Goal: Task Accomplishment & Management: Manage account settings

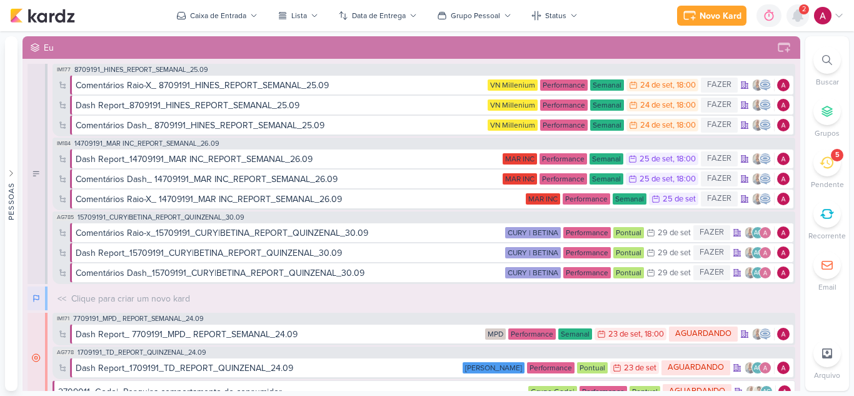
click at [795, 16] on icon at bounding box center [797, 15] width 10 height 11
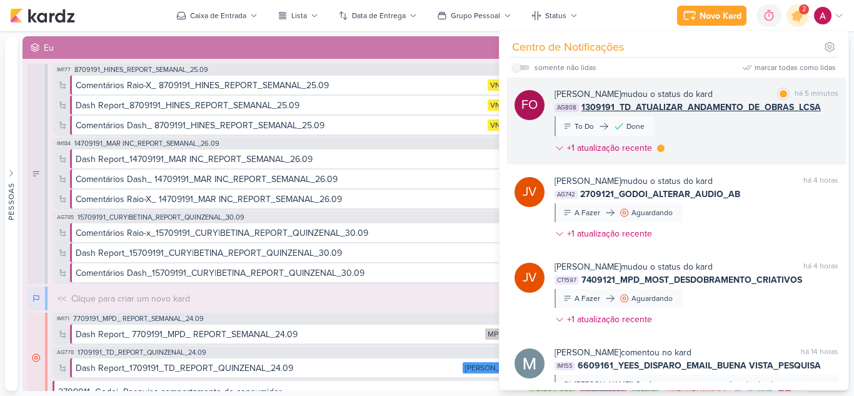
click at [712, 127] on div "[PERSON_NAME] mudou o status do kard marcar como lida há 5 minutos AG808 130919…" at bounding box center [696, 123] width 284 height 72
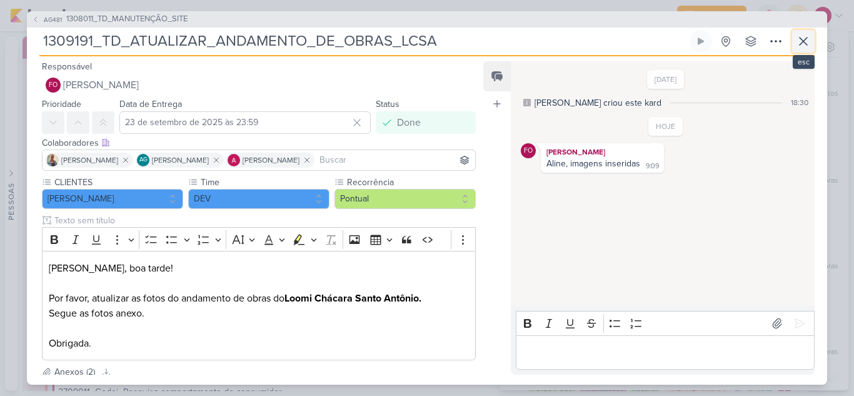
click at [803, 42] on icon at bounding box center [803, 41] width 15 height 15
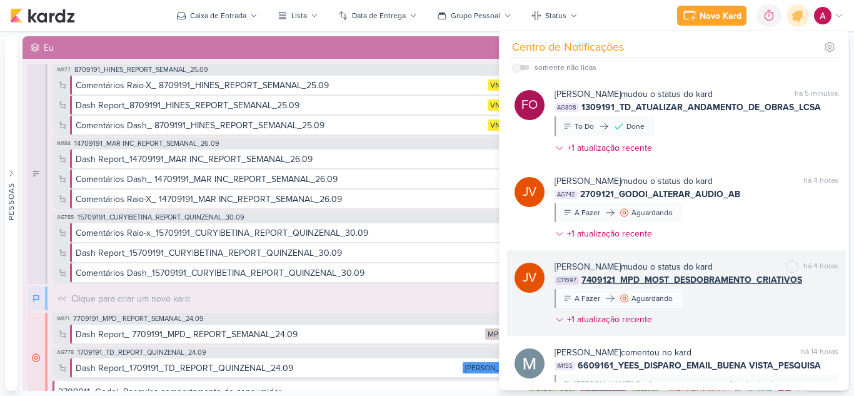
click at [732, 310] on div "[PERSON_NAME] mudou o status do kard marcar como não lida há 4 horas CT1597 740…" at bounding box center [696, 295] width 284 height 71
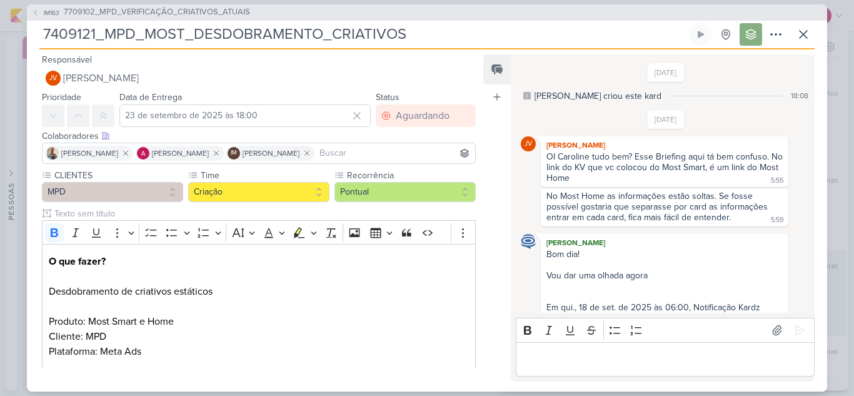
scroll to position [726, 0]
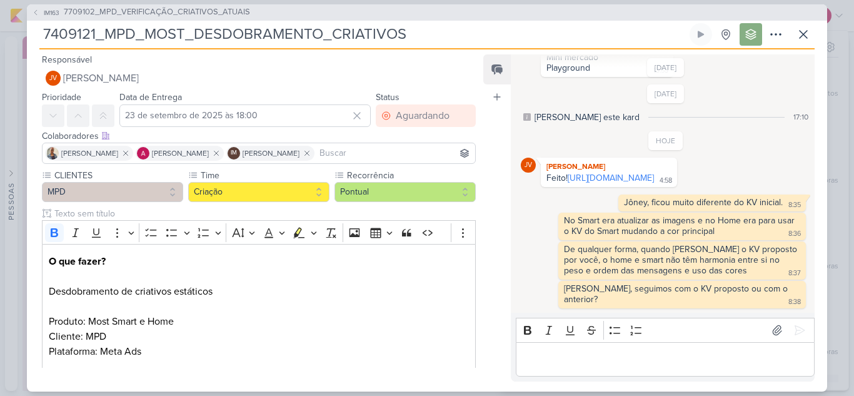
drag, startPoint x: 603, startPoint y: 183, endPoint x: 482, endPoint y: 76, distance: 161.6
click at [603, 183] on link "[URL][DOMAIN_NAME]" at bounding box center [610, 177] width 86 height 11
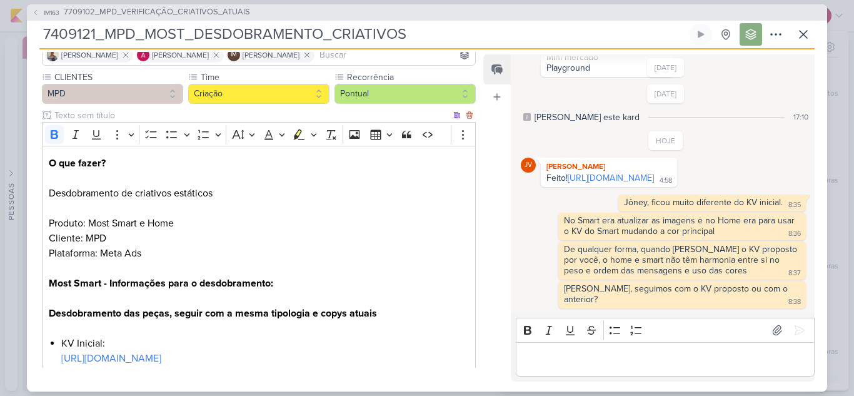
scroll to position [125, 0]
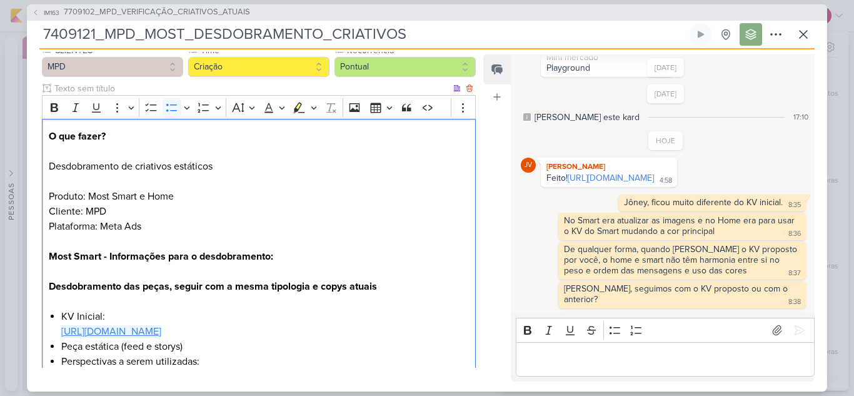
click at [161, 334] on link "[URL][DOMAIN_NAME]" at bounding box center [111, 331] width 100 height 12
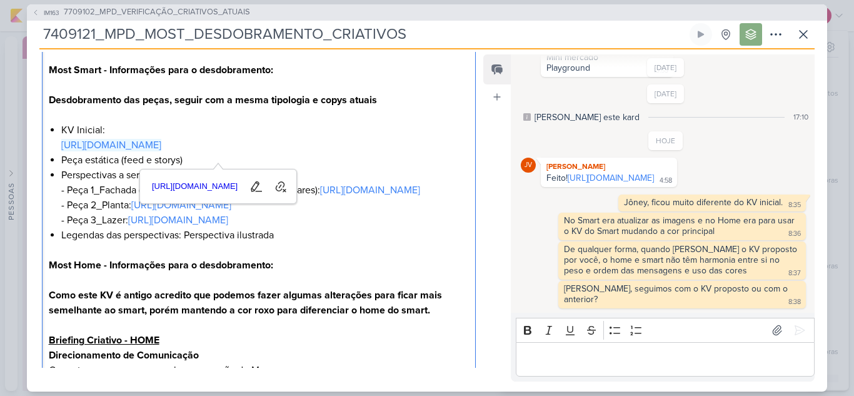
scroll to position [312, 0]
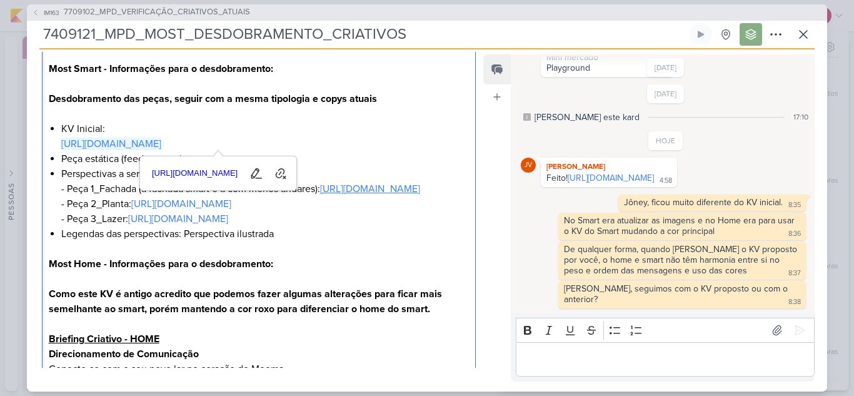
click at [320, 195] on link "[URL][DOMAIN_NAME]" at bounding box center [370, 188] width 100 height 12
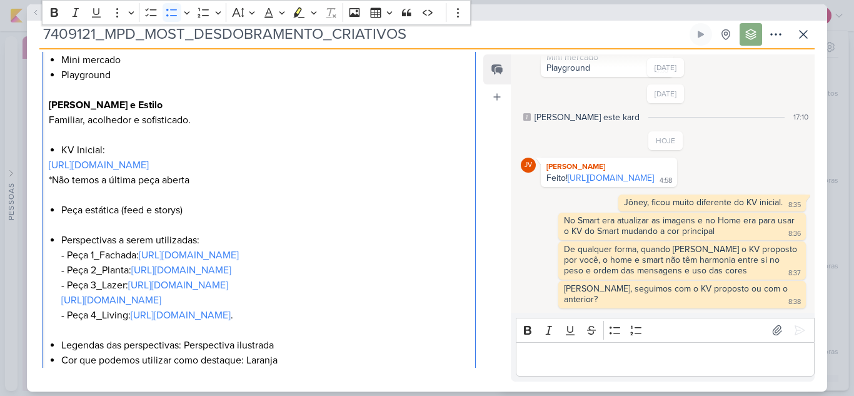
scroll to position [750, 0]
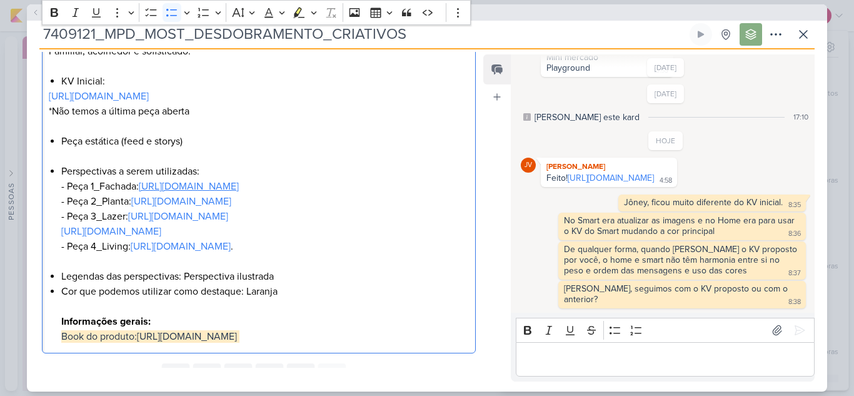
click at [193, 192] on link "[URL][DOMAIN_NAME]" at bounding box center [189, 186] width 100 height 12
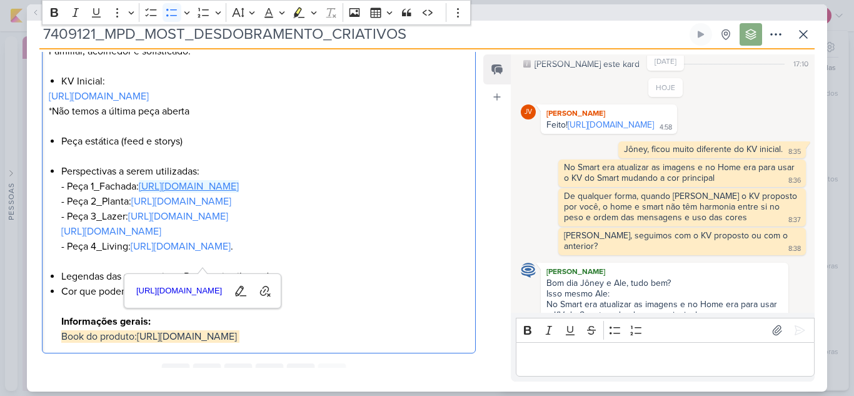
scroll to position [813, 0]
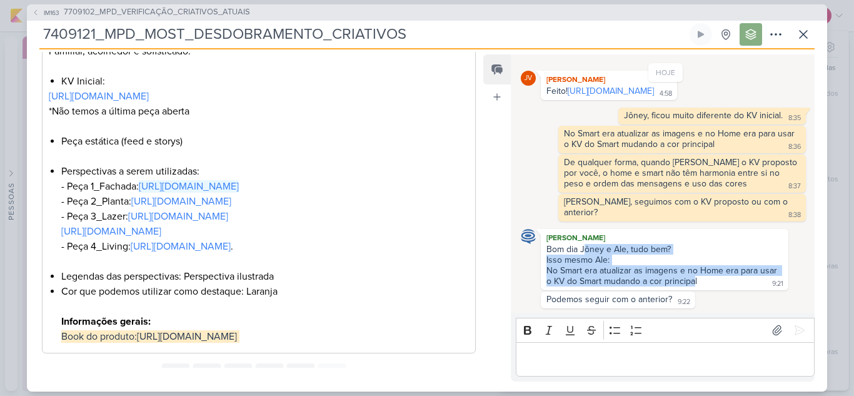
drag, startPoint x: 582, startPoint y: 247, endPoint x: 692, endPoint y: 279, distance: 114.7
click at [692, 279] on span "Bom dia Jôney e Ale, tudo bem? Isso mesmo Ale: No Smart era atualizar as imagen…" at bounding box center [664, 265] width 236 height 42
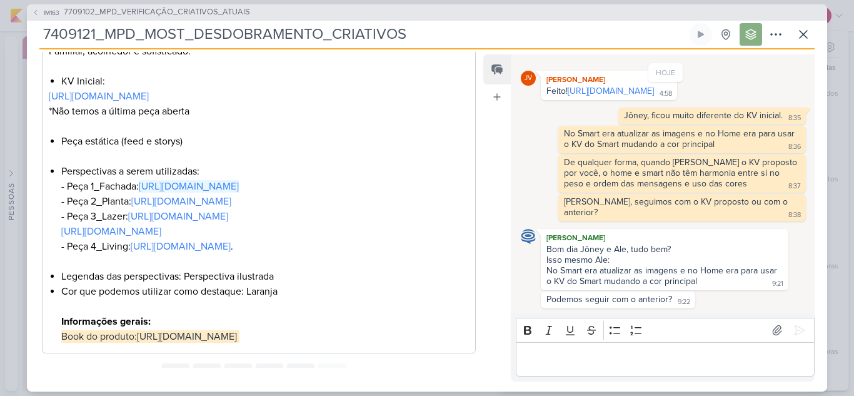
click at [583, 363] on p "Editor editing area: main" at bounding box center [665, 358] width 286 height 15
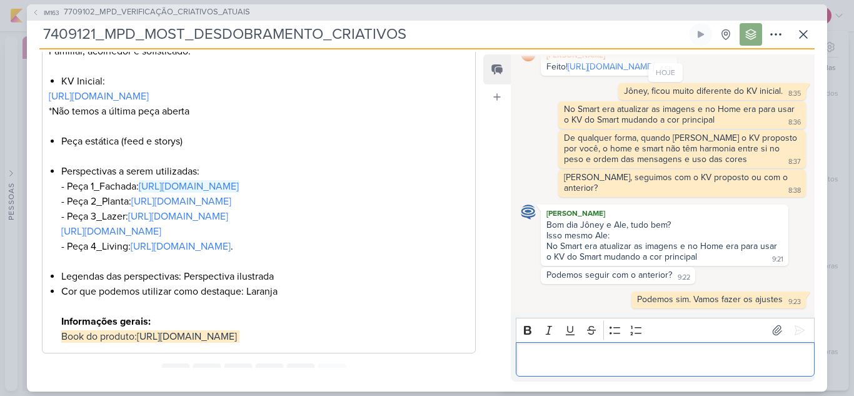
scroll to position [837, 0]
click at [796, 33] on button at bounding box center [803, 34] width 22 height 22
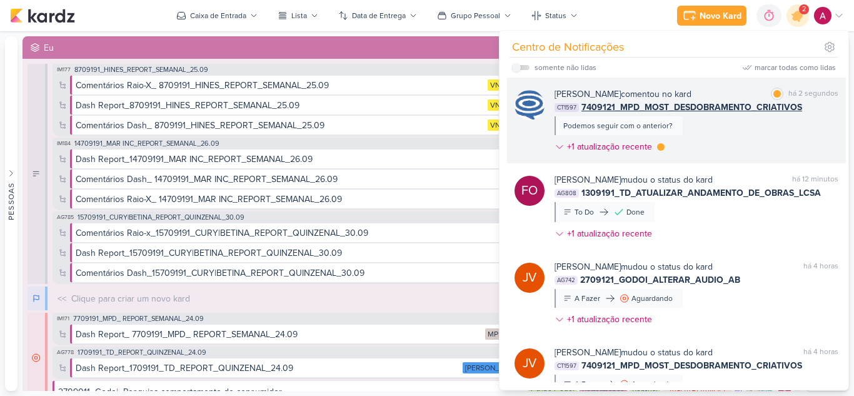
click at [759, 131] on div "[PERSON_NAME] comentou no kard marcar como lida há 2 segundos CT1597 7409121_MP…" at bounding box center [696, 122] width 284 height 71
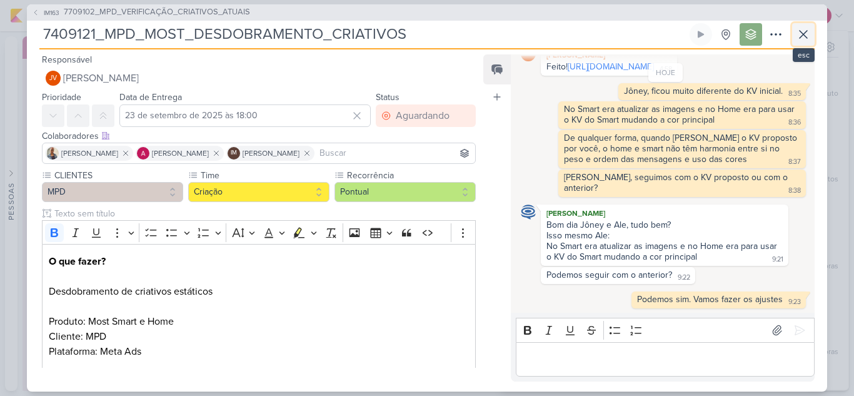
click at [807, 36] on icon at bounding box center [803, 34] width 15 height 15
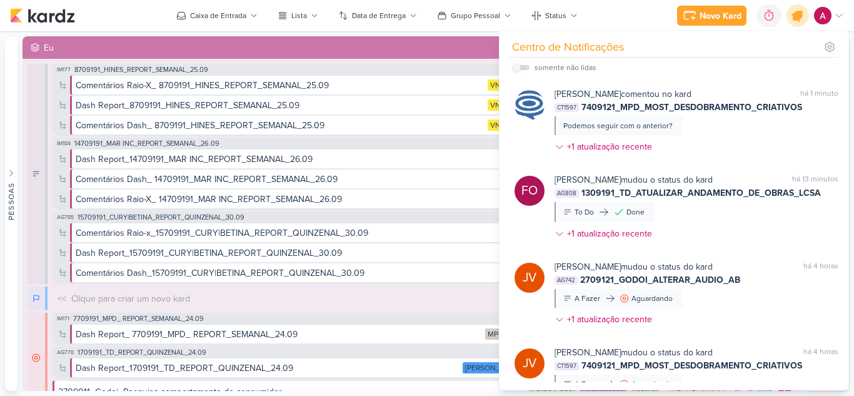
click at [797, 22] on icon at bounding box center [797, 15] width 21 height 21
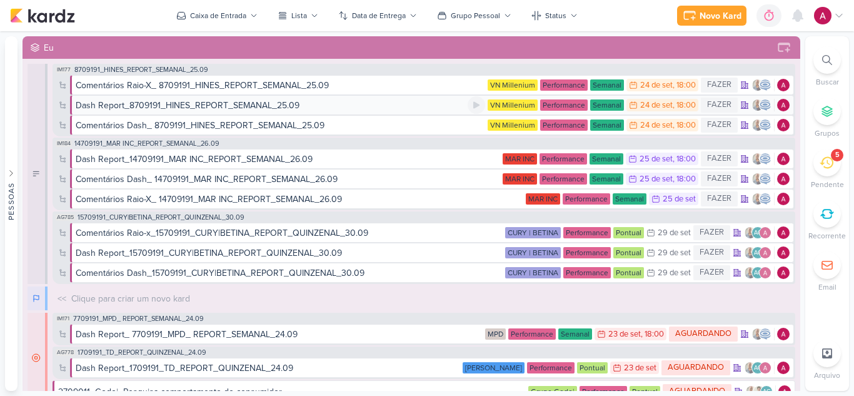
click at [206, 109] on div "Dash Report_8709191_HINES_REPORT_SEMANAL_25.09" at bounding box center [188, 105] width 224 height 13
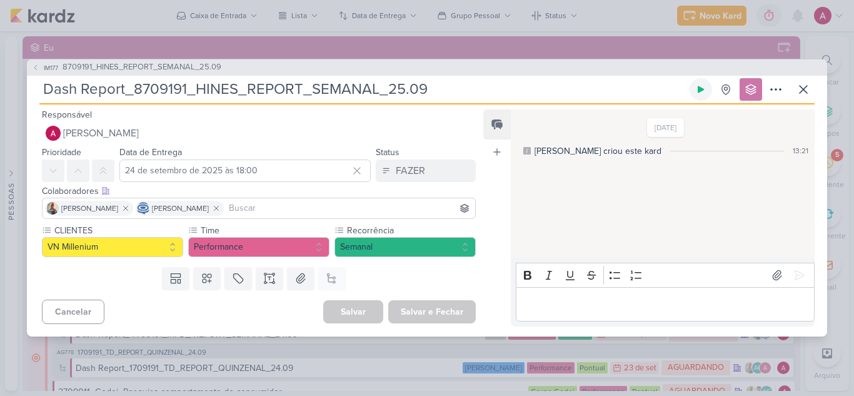
click at [699, 94] on button at bounding box center [700, 89] width 22 height 22
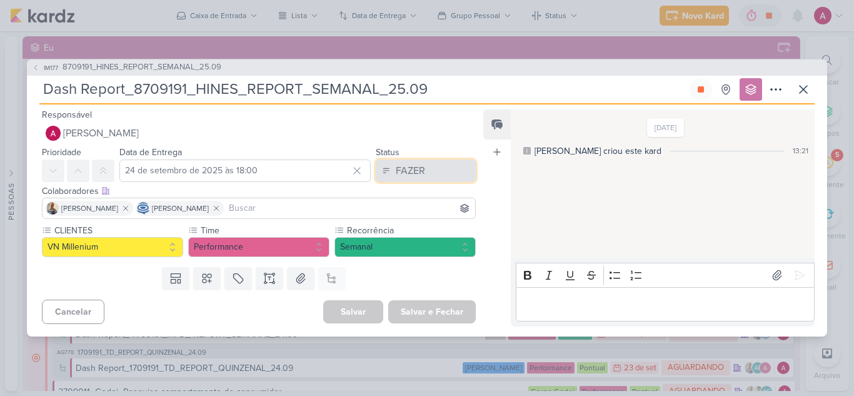
click at [406, 174] on div "FAZER" at bounding box center [410, 170] width 29 height 15
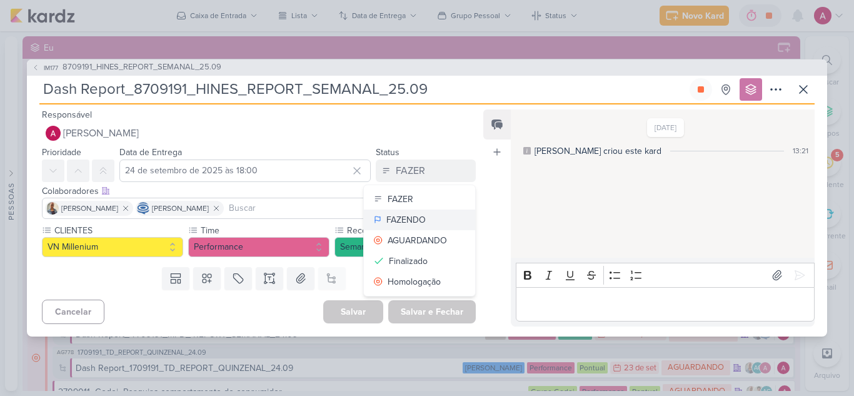
click at [413, 216] on div "FAZENDO" at bounding box center [405, 219] width 39 height 13
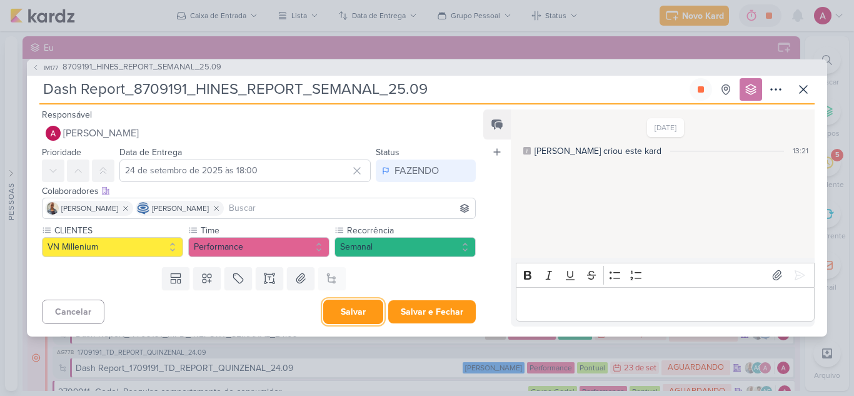
click at [354, 317] on button "Salvar" at bounding box center [353, 311] width 60 height 24
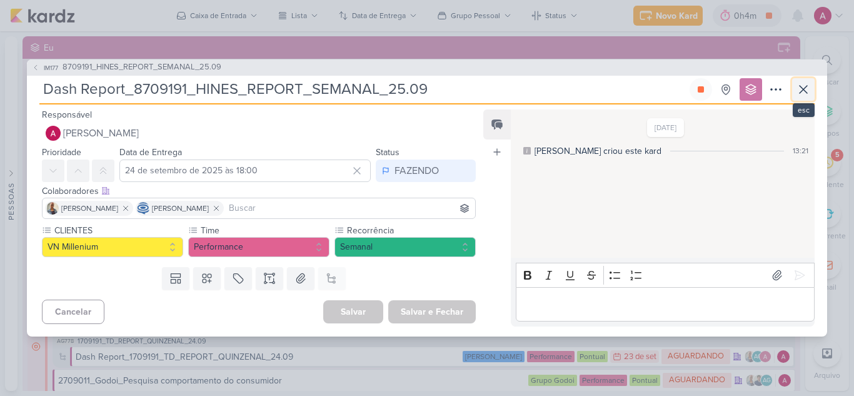
click at [796, 92] on icon at bounding box center [803, 89] width 15 height 15
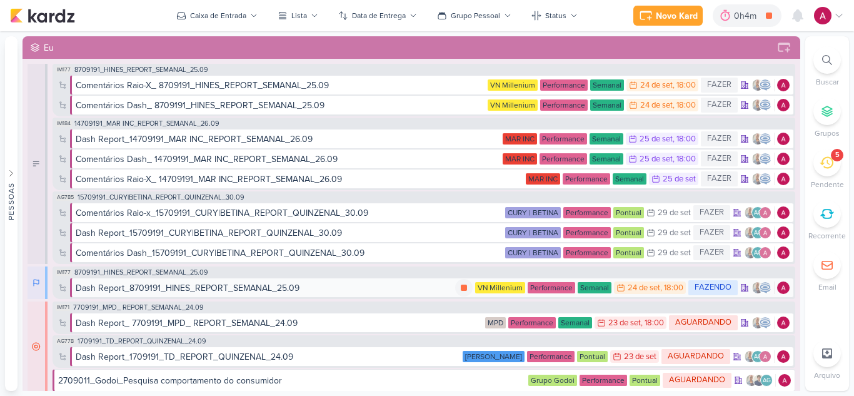
click at [350, 288] on div "Dash Report_8709191_HINES_REPORT_SEMANAL_25.09" at bounding box center [265, 287] width 379 height 13
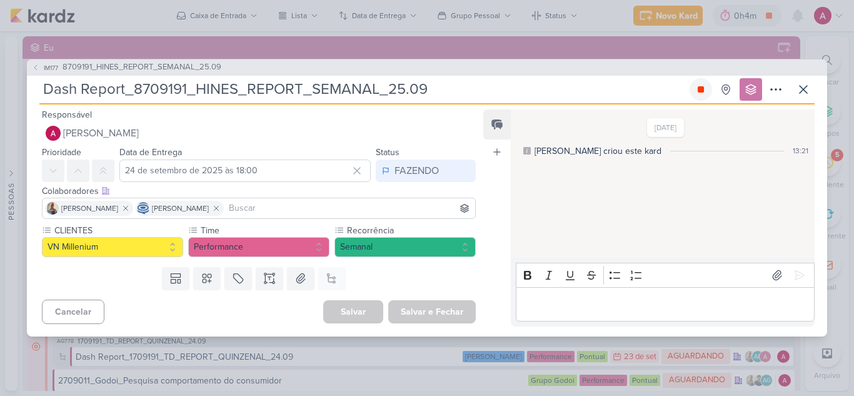
click at [693, 94] on button at bounding box center [700, 89] width 22 height 22
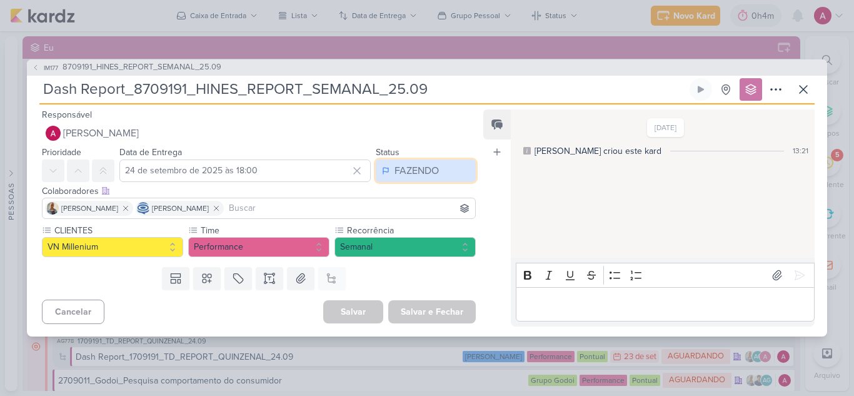
click at [418, 172] on div "FAZENDO" at bounding box center [416, 170] width 44 height 15
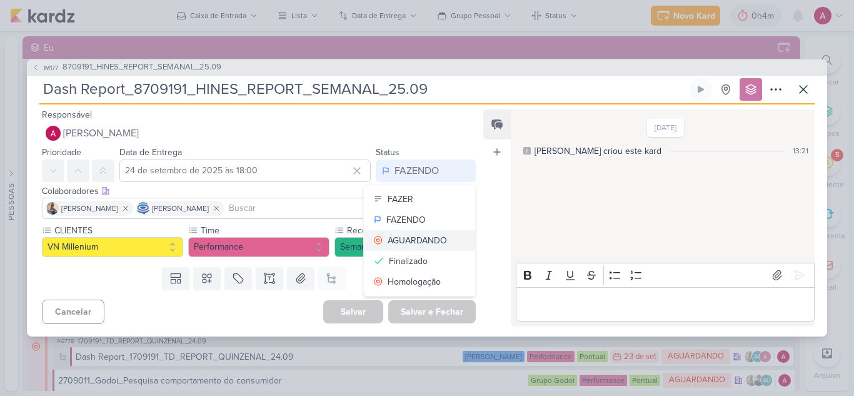
click at [420, 241] on div "AGUARDANDO" at bounding box center [416, 240] width 59 height 13
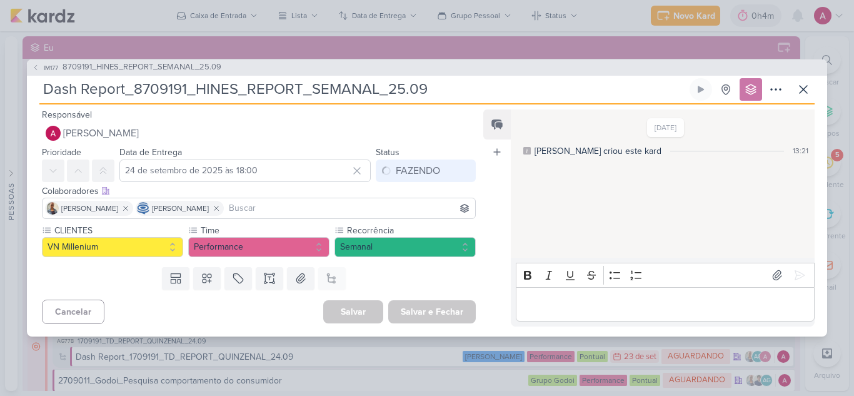
click at [543, 294] on div "Editor editing area: main" at bounding box center [665, 304] width 299 height 34
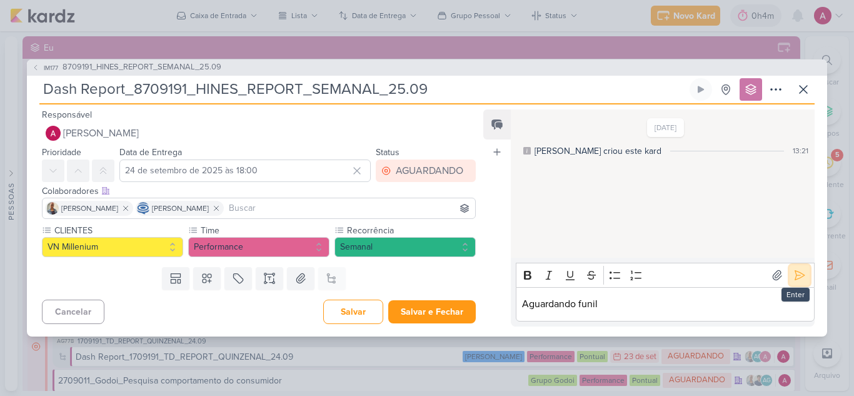
click at [797, 279] on icon at bounding box center [799, 275] width 12 height 12
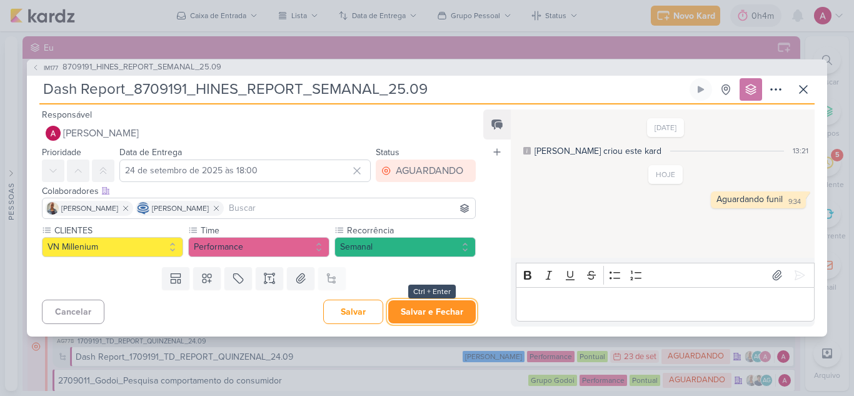
click at [441, 307] on button "Salvar e Fechar" at bounding box center [431, 311] width 87 height 23
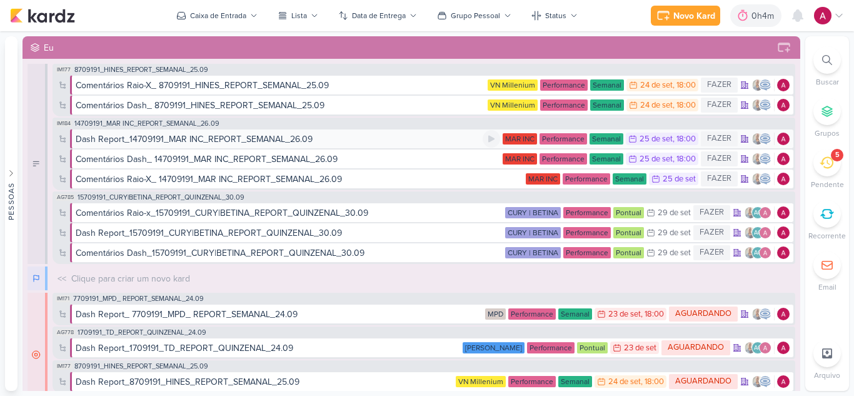
click at [256, 138] on div "Dash Report_14709191_MAR INC_REPORT_SEMANAL_26.09" at bounding box center [194, 138] width 237 height 13
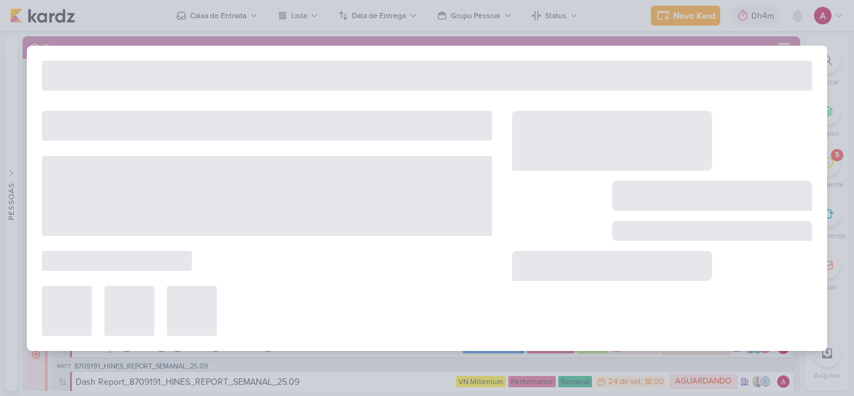
type input "Dash Report_14709191_MAR INC_REPORT_SEMANAL_26.09"
type input "[DATE] 18:00"
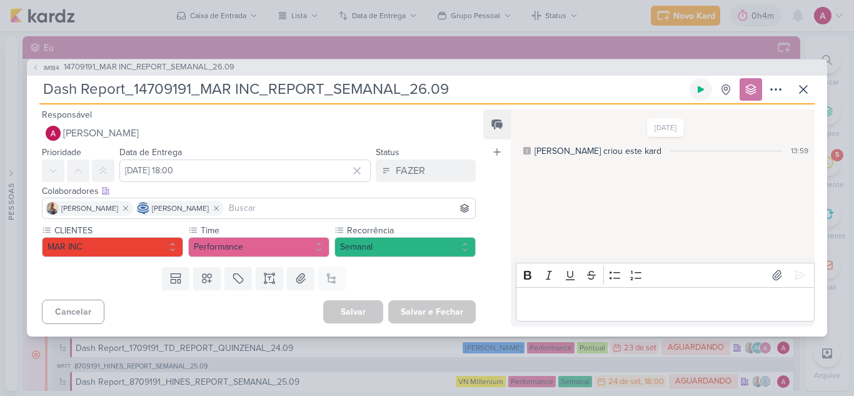
click at [700, 86] on icon at bounding box center [701, 89] width 10 height 10
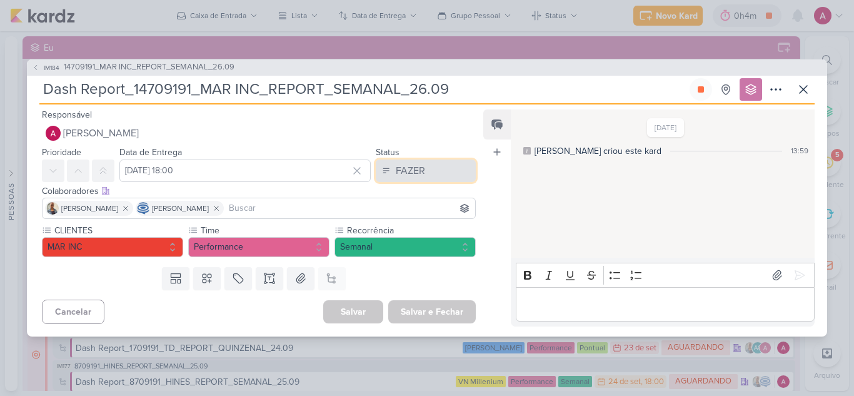
click at [410, 174] on div "FAZER" at bounding box center [410, 170] width 29 height 15
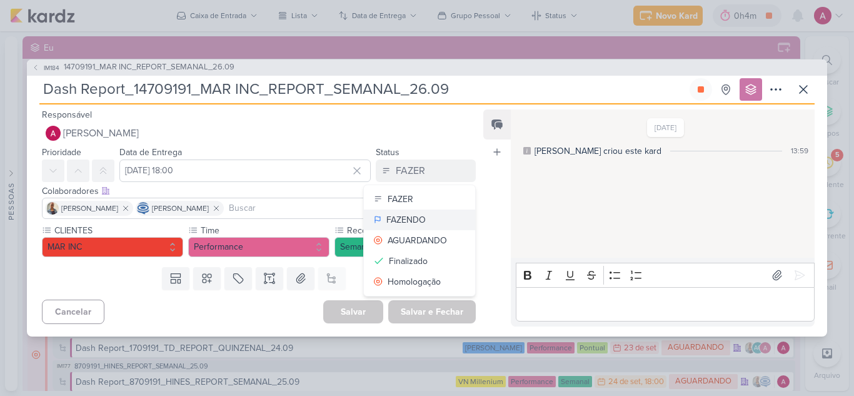
click at [409, 219] on div "FAZENDO" at bounding box center [405, 219] width 39 height 13
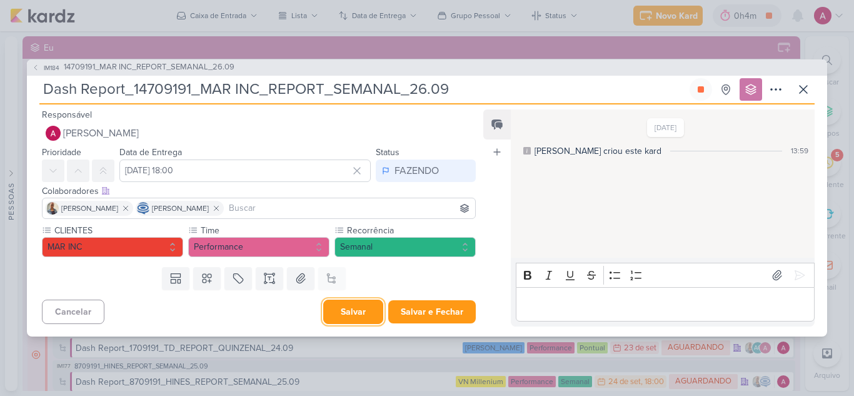
click at [330, 314] on button "Salvar" at bounding box center [353, 311] width 60 height 24
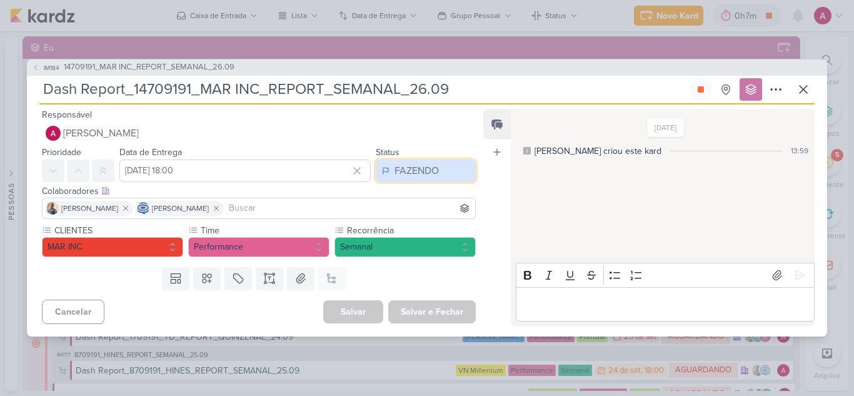
click at [407, 175] on div "FAZENDO" at bounding box center [416, 170] width 44 height 15
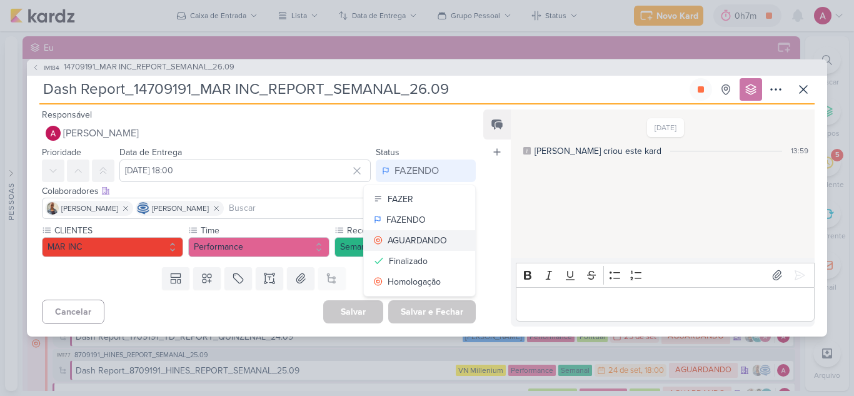
click at [414, 238] on div "AGUARDANDO" at bounding box center [416, 240] width 59 height 13
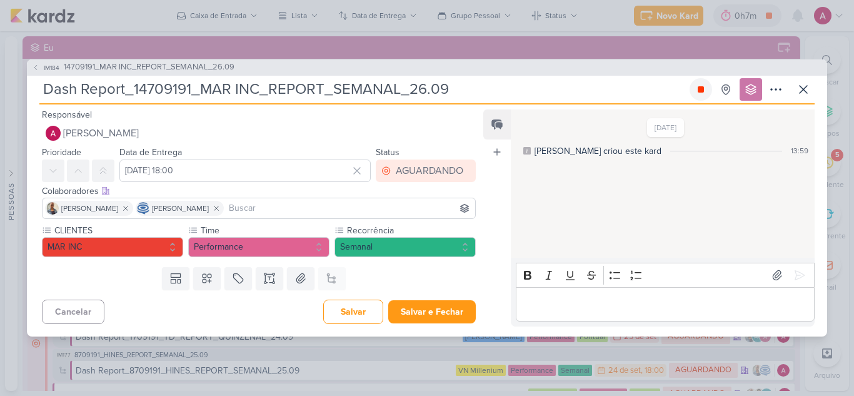
click at [698, 91] on icon at bounding box center [700, 89] width 6 height 6
click at [577, 295] on div "Editor editing area: main" at bounding box center [665, 304] width 299 height 34
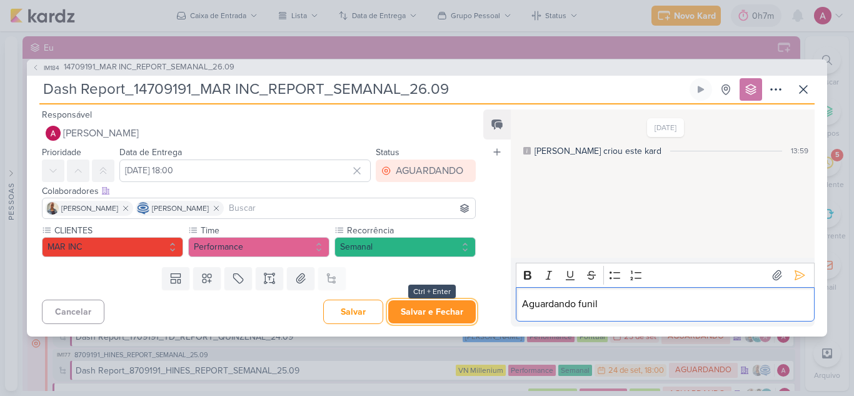
click at [415, 311] on button "Salvar e Fechar" at bounding box center [431, 311] width 87 height 23
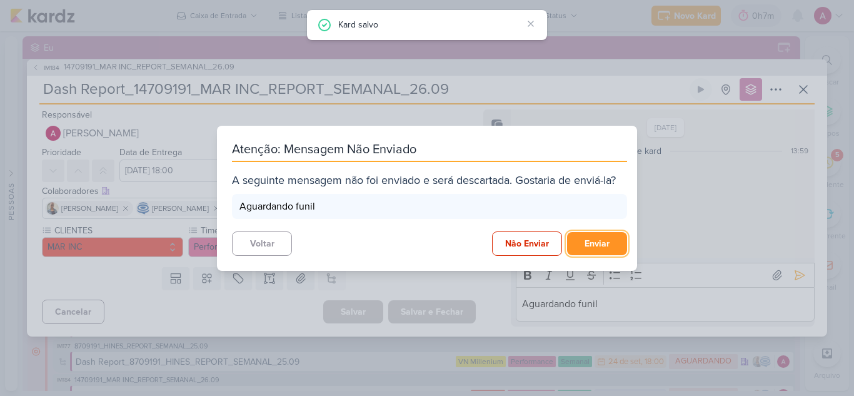
click at [590, 244] on button "Enviar" at bounding box center [597, 243] width 60 height 23
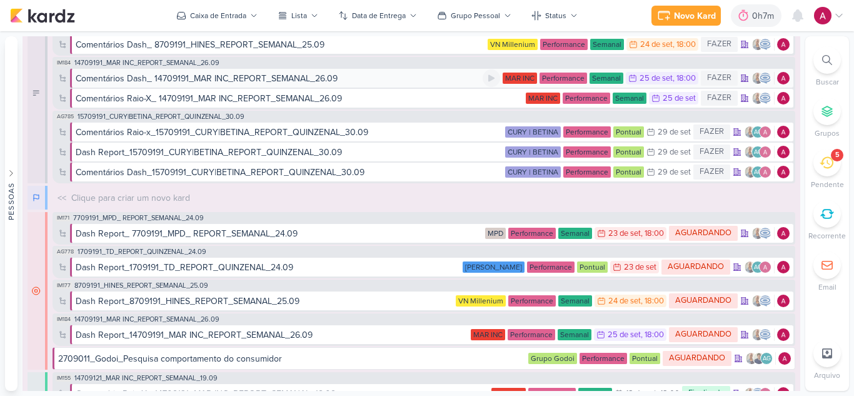
scroll to position [0, 0]
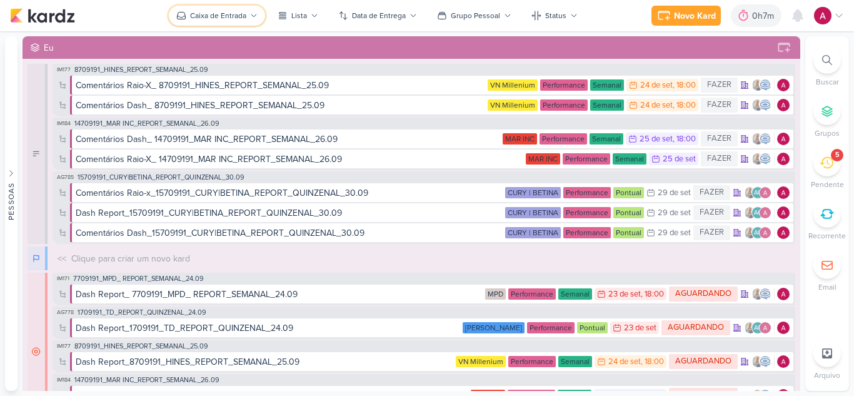
click at [201, 7] on button "Caixa de Entrada" at bounding box center [217, 16] width 96 height 20
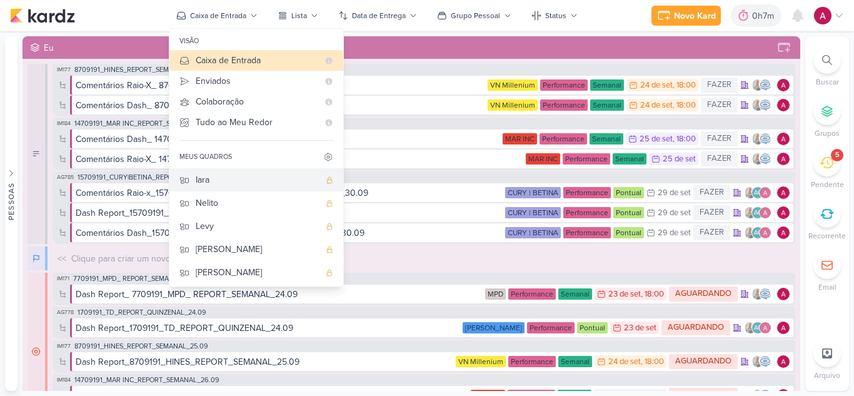
click at [240, 184] on div "Iara" at bounding box center [258, 179] width 124 height 13
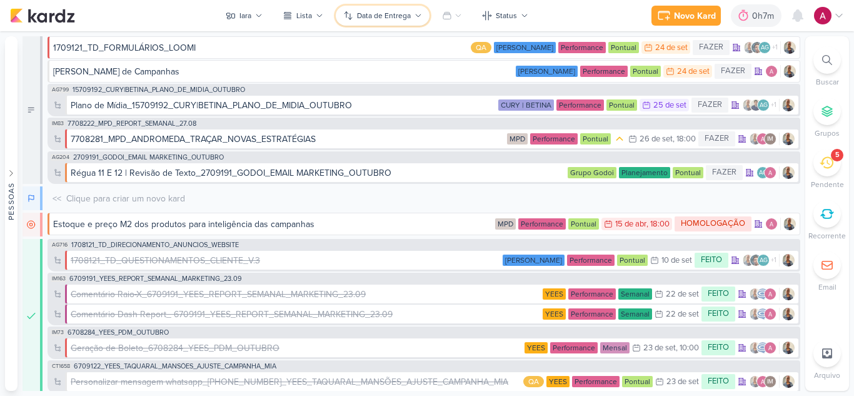
click at [409, 20] on div "Data de Entrega" at bounding box center [384, 15] width 54 height 11
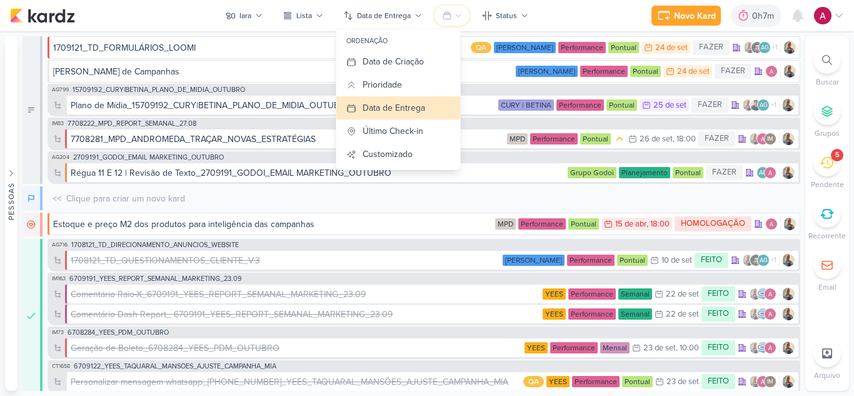
click at [447, 15] on icon at bounding box center [446, 15] width 7 height 7
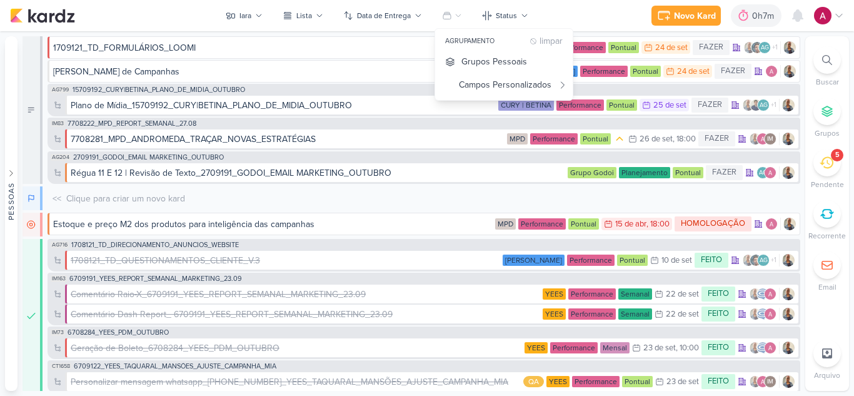
click at [164, 10] on div "Novo Kard Ctrl + k 0h7m Sessão desligada... Hoje 0h7m Semana 0h7m Mês 0h7m" at bounding box center [427, 15] width 834 height 31
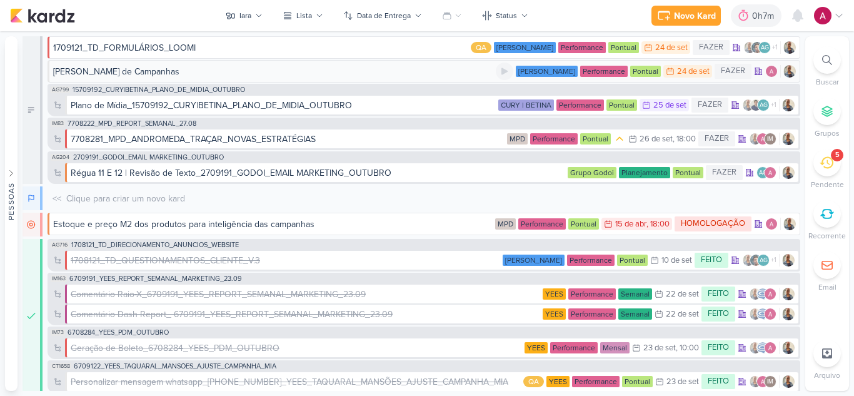
click at [331, 77] on div "[PERSON_NAME] de Campanhas" at bounding box center [274, 71] width 442 height 13
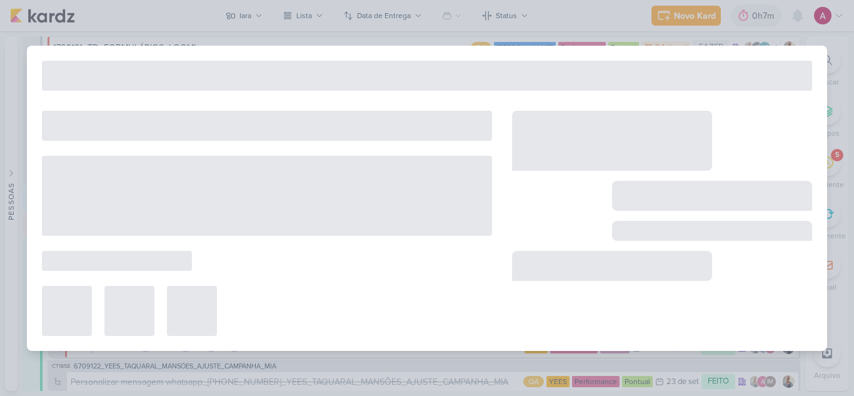
type input "[PERSON_NAME] de Campanhas"
type input "24 de setembro de 2025 às 23:59"
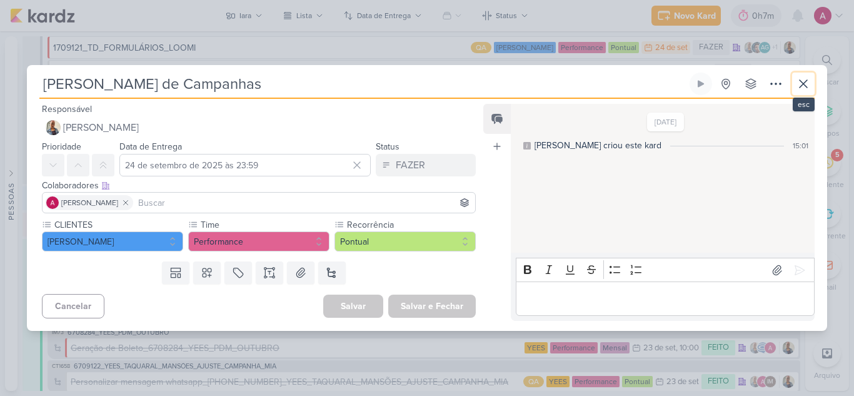
drag, startPoint x: 804, startPoint y: 80, endPoint x: 682, endPoint y: 94, distance: 122.1
click at [803, 80] on icon at bounding box center [803, 83] width 15 height 15
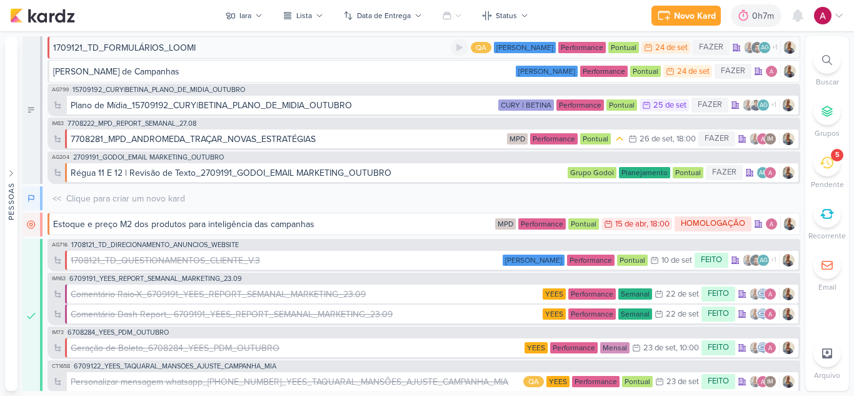
click at [206, 49] on div "1709121_TD_FORMULÁRIOS_LOOMI" at bounding box center [251, 47] width 397 height 13
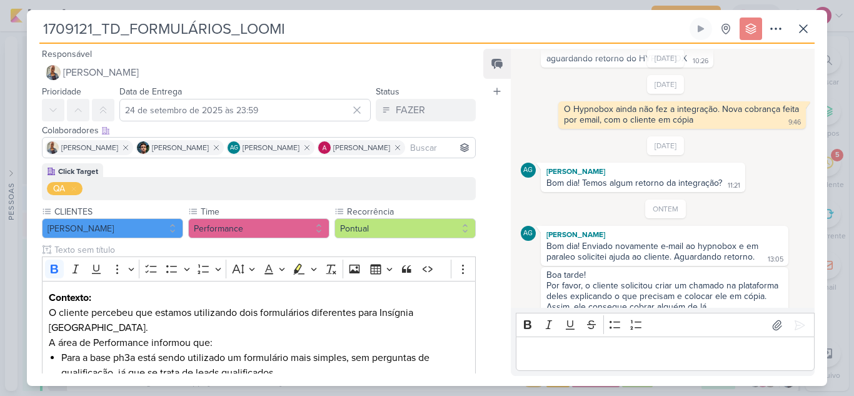
scroll to position [152, 0]
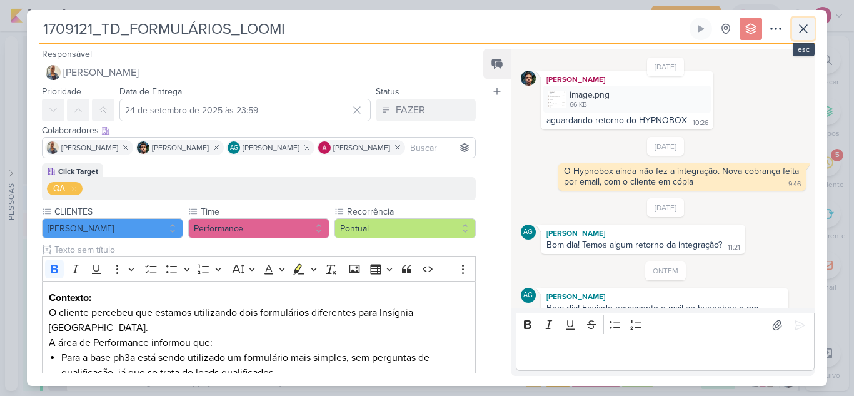
click at [798, 33] on icon at bounding box center [803, 28] width 15 height 15
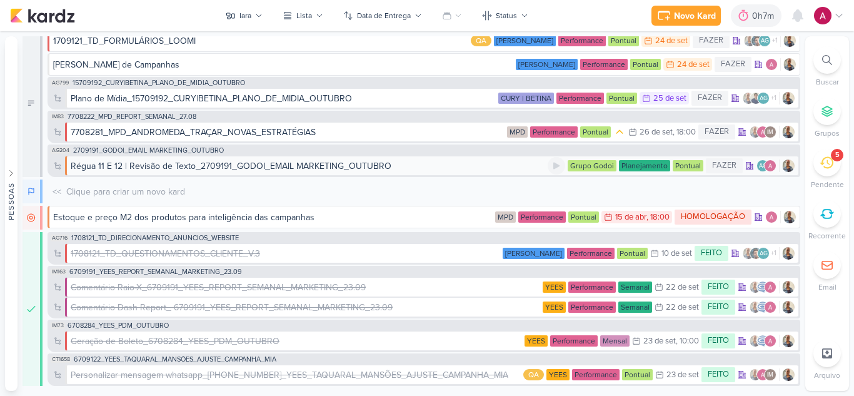
scroll to position [0, 0]
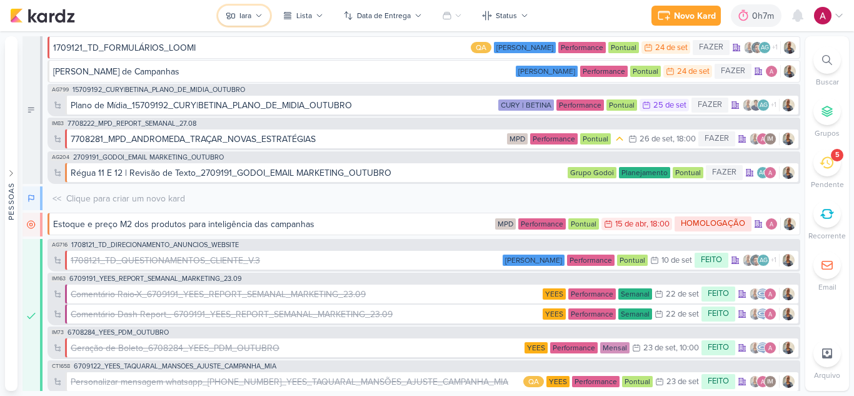
click at [258, 14] on icon at bounding box center [258, 15] width 7 height 7
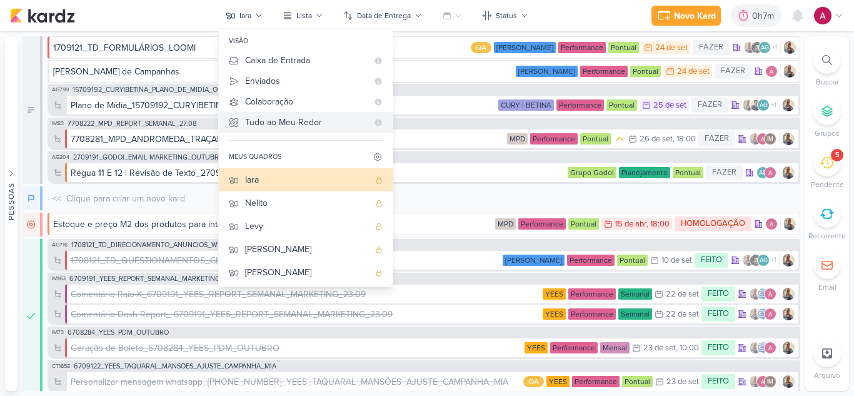
click at [292, 124] on div "Tudo ao Meu Redor" at bounding box center [306, 122] width 122 height 13
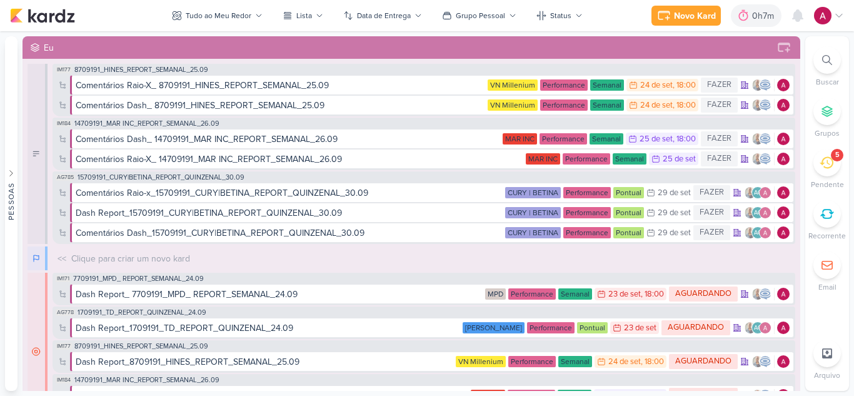
click at [822, 66] on div at bounding box center [826, 59] width 27 height 27
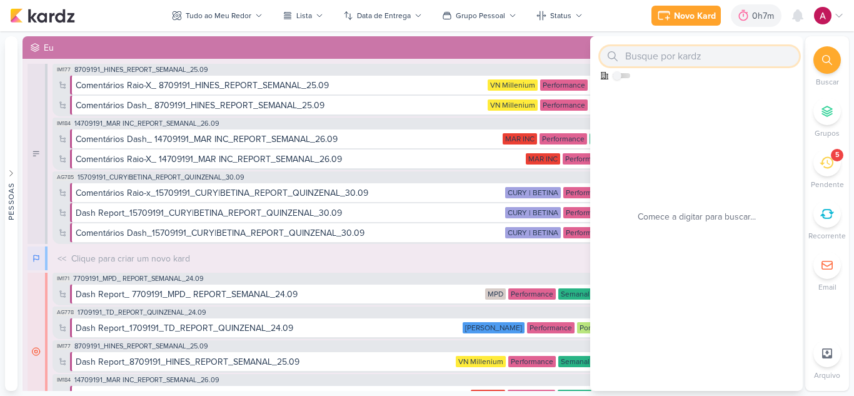
paste input "1707221_TD_REDIRECIONAMENTO_WHATSAPP_GOOGLE_E_META"
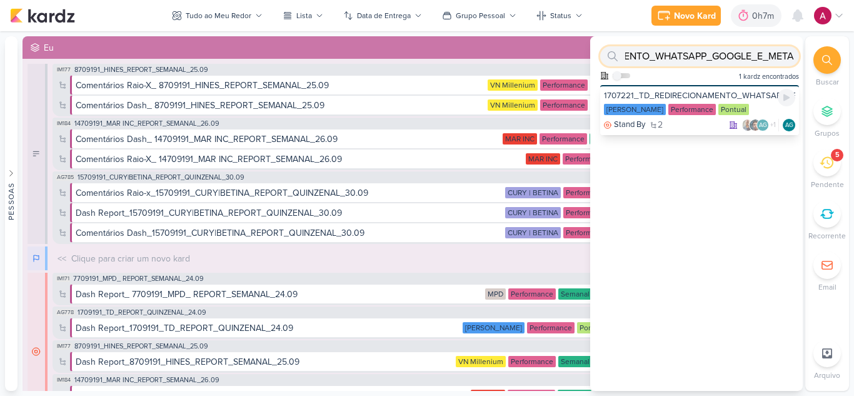
type input "1707221_TD_REDIRECIONAMENTO_WHATSAPP_GOOGLE_E_META"
click at [712, 89] on div "1707221_TD_REDIRECIONAMENTO_WHATSAPP_GOOGLE_E_META [PERSON_NAME] Performance Po…" at bounding box center [699, 110] width 199 height 50
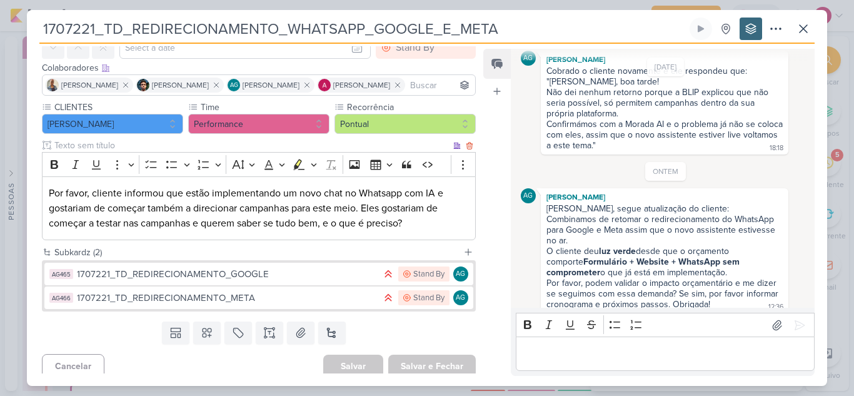
scroll to position [70, 0]
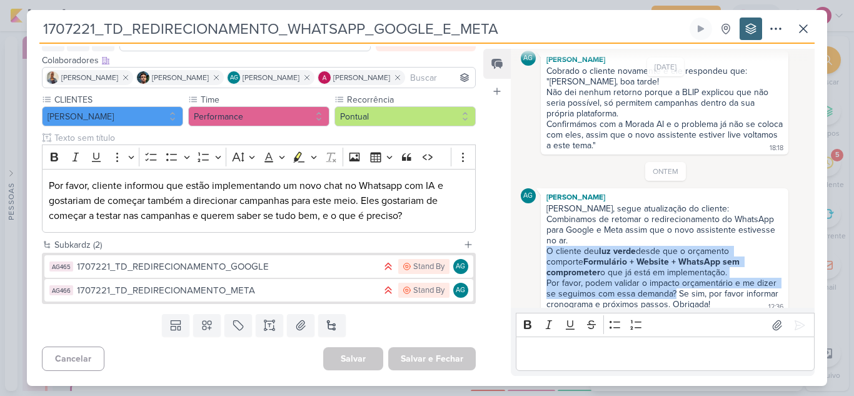
drag, startPoint x: 547, startPoint y: 242, endPoint x: 676, endPoint y: 282, distance: 134.2
click at [676, 282] on div "Combinamos de retomar o redirecionamento do WhatsApp para Google e Meta assim q…" at bounding box center [663, 262] width 234 height 96
click at [772, 25] on icon at bounding box center [775, 28] width 15 height 15
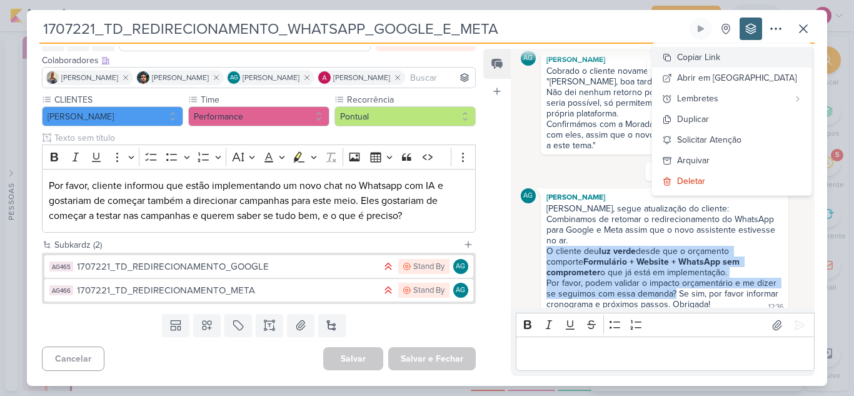
click at [720, 59] on div "Copiar Link" at bounding box center [698, 57] width 43 height 13
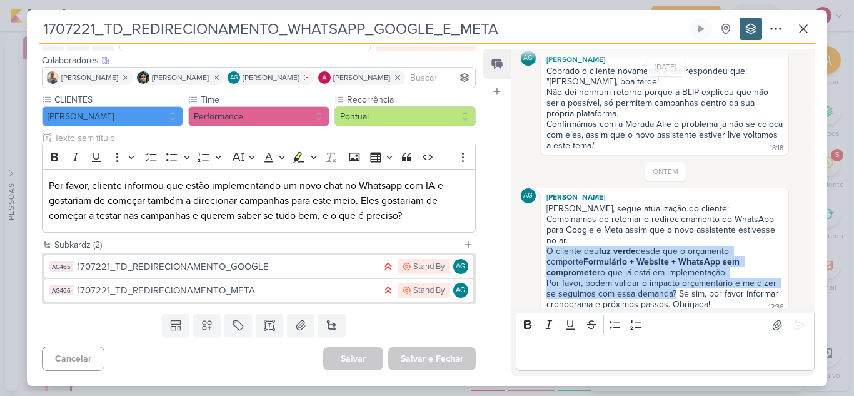
click at [526, 270] on div "AG [PERSON_NAME] [PERSON_NAME], segue atualização do cliente: Combinamos de ret…" at bounding box center [666, 250] width 290 height 125
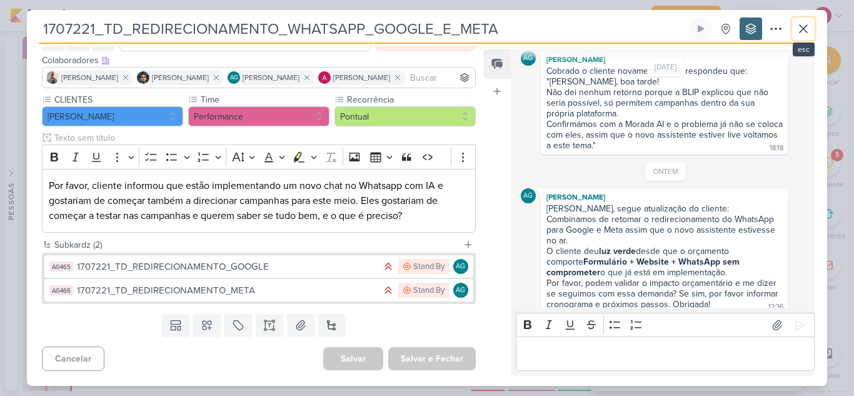
drag, startPoint x: 802, startPoint y: 35, endPoint x: 795, endPoint y: 42, distance: 10.2
click at [802, 34] on icon at bounding box center [803, 28] width 15 height 15
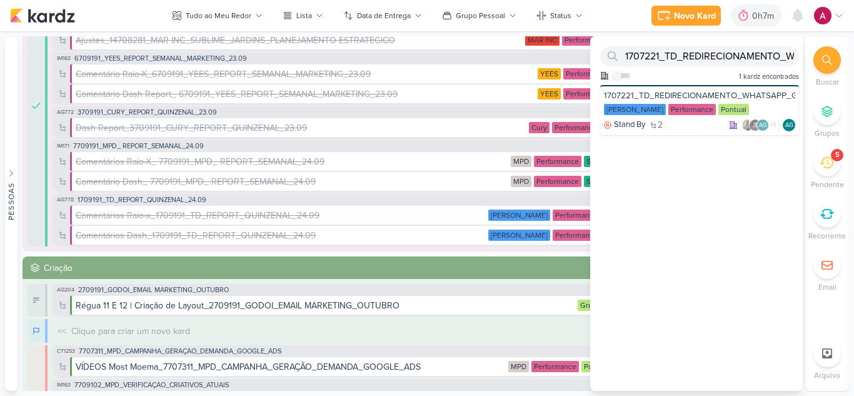
scroll to position [437, 0]
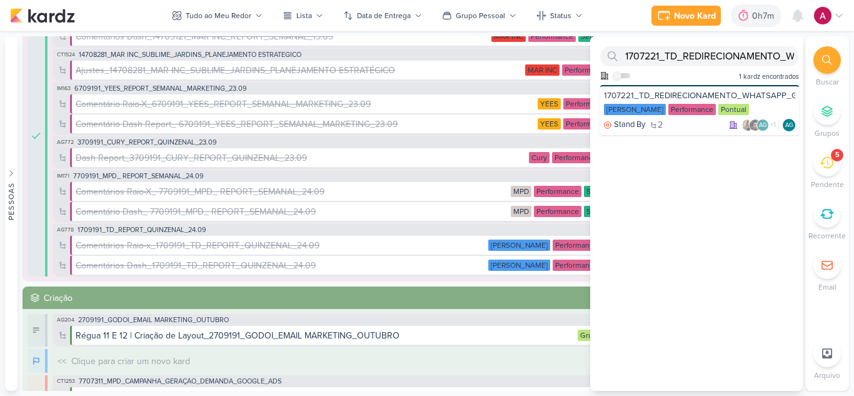
click at [827, 19] on img at bounding box center [822, 15] width 17 height 17
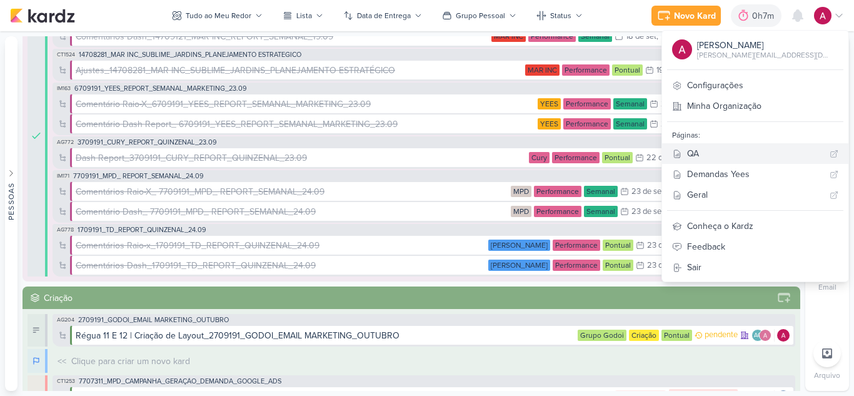
click at [765, 154] on div "QA" at bounding box center [755, 153] width 137 height 13
click at [801, 13] on div "1" at bounding box center [804, 9] width 10 height 10
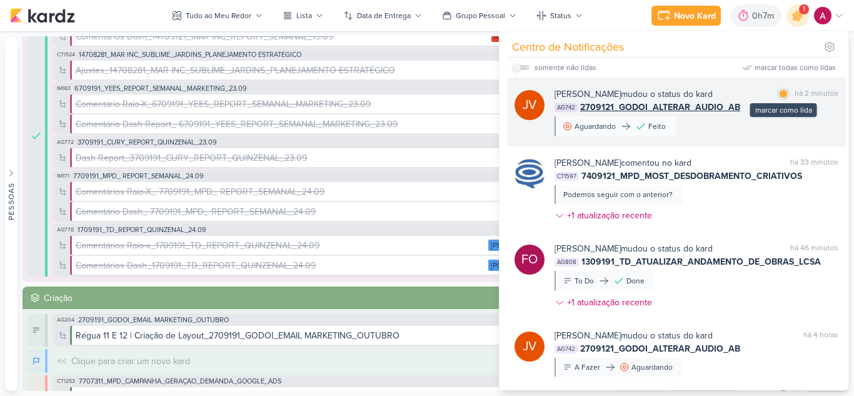
click at [778, 98] on div "marcar como lida" at bounding box center [783, 93] width 12 height 12
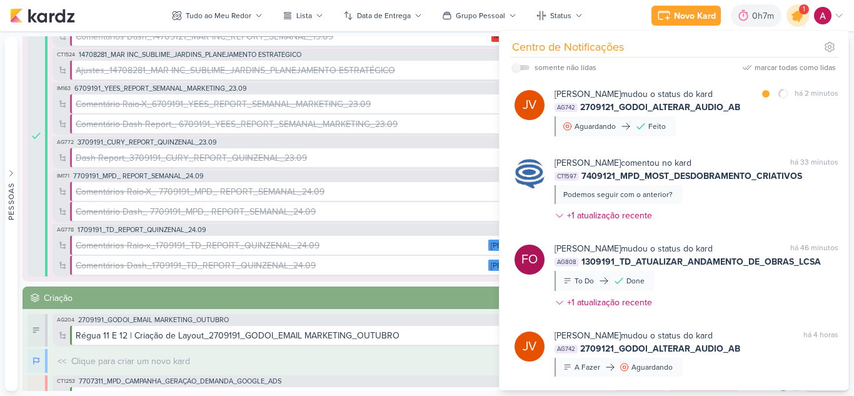
click at [800, 19] on icon at bounding box center [797, 15] width 21 height 21
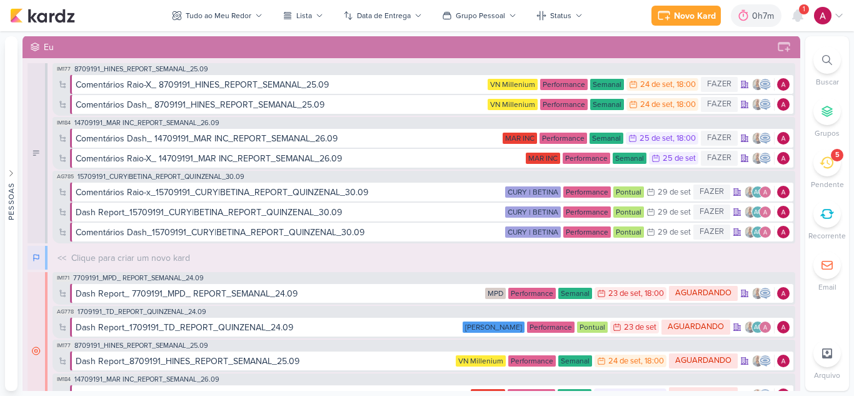
scroll to position [0, 0]
click at [802, 20] on icon at bounding box center [797, 15] width 15 height 15
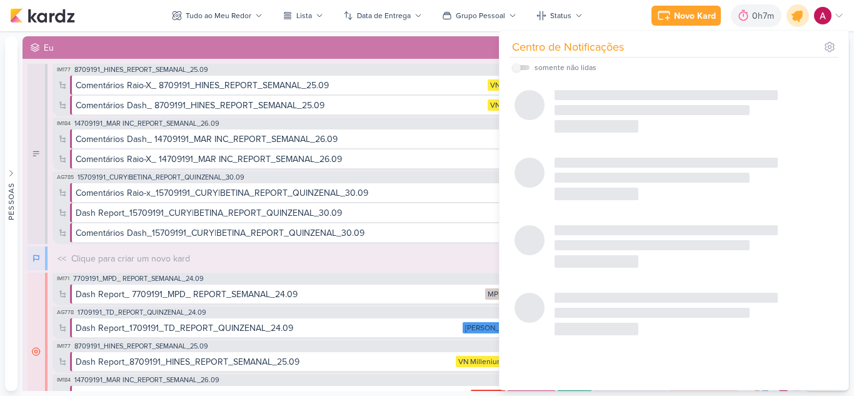
click at [802, 20] on icon at bounding box center [797, 15] width 21 height 21
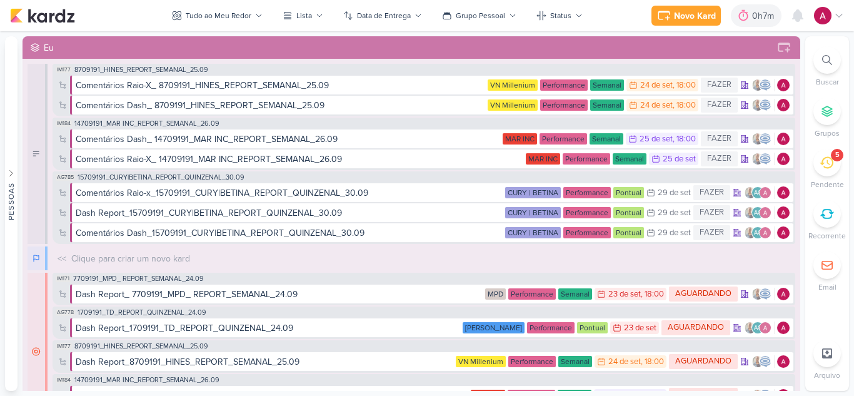
click at [821, 66] on div at bounding box center [826, 59] width 27 height 27
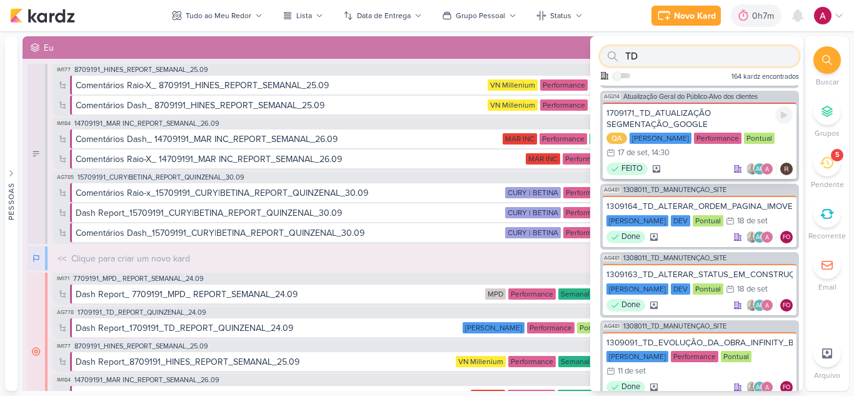
scroll to position [125, 0]
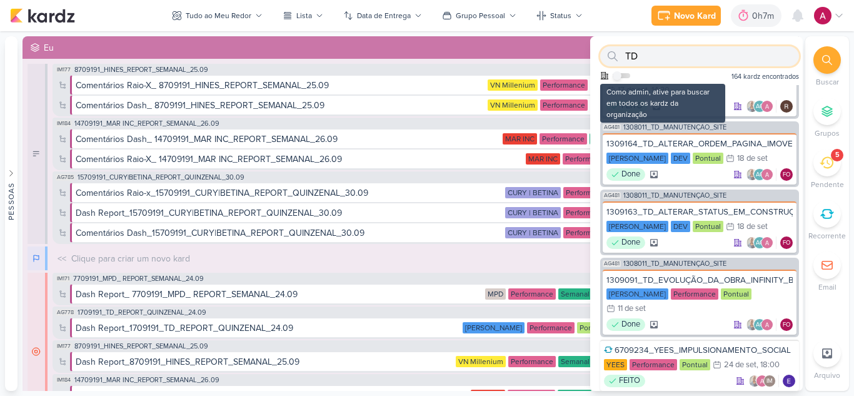
type input "TD"
click at [621, 74] on input "checkbox" at bounding box center [616, 75] width 9 height 9
checkbox input "true"
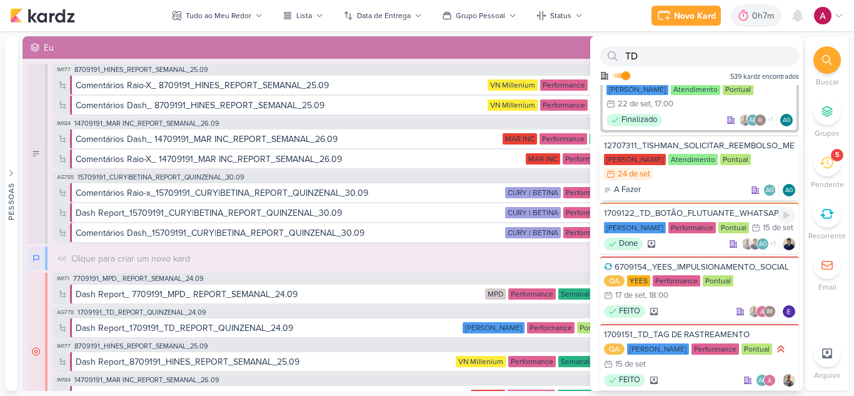
scroll to position [1198, 0]
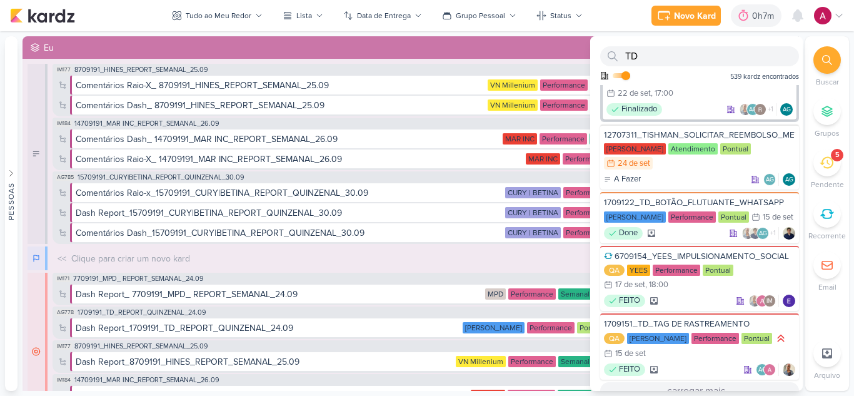
click at [706, 382] on button "carregar mais..." at bounding box center [699, 390] width 199 height 17
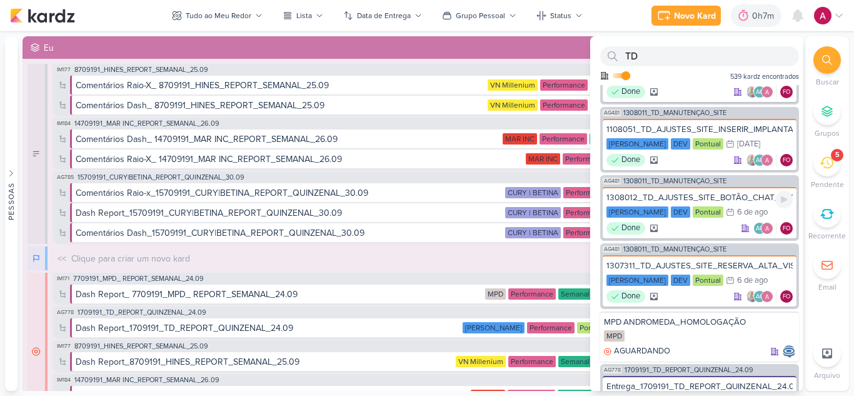
scroll to position [2260, 0]
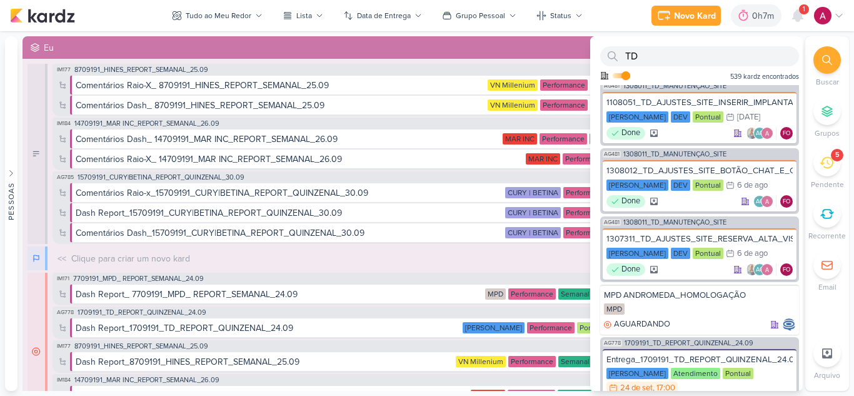
click at [799, 11] on div "1" at bounding box center [804, 9] width 10 height 10
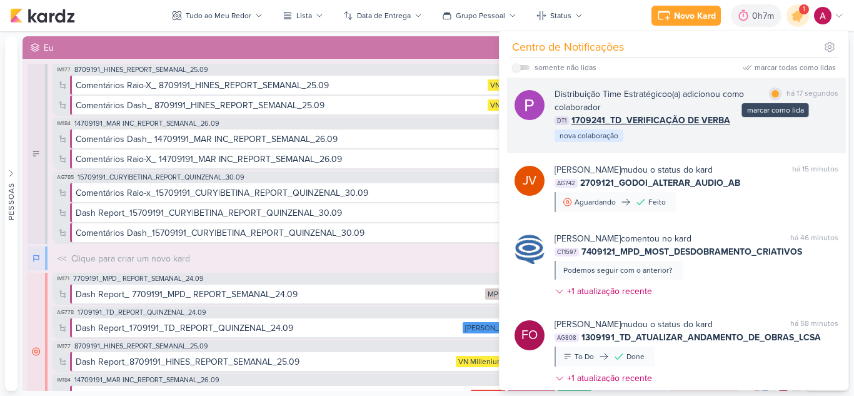
click at [774, 93] on div at bounding box center [774, 93] width 7 height 7
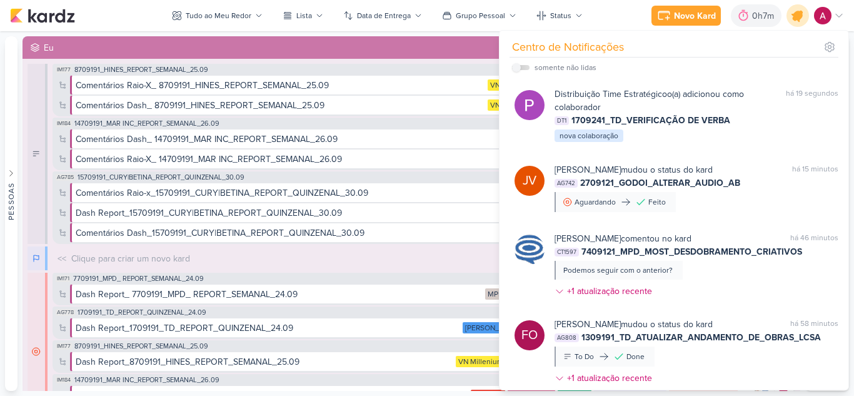
click at [802, 18] on icon at bounding box center [797, 15] width 21 height 21
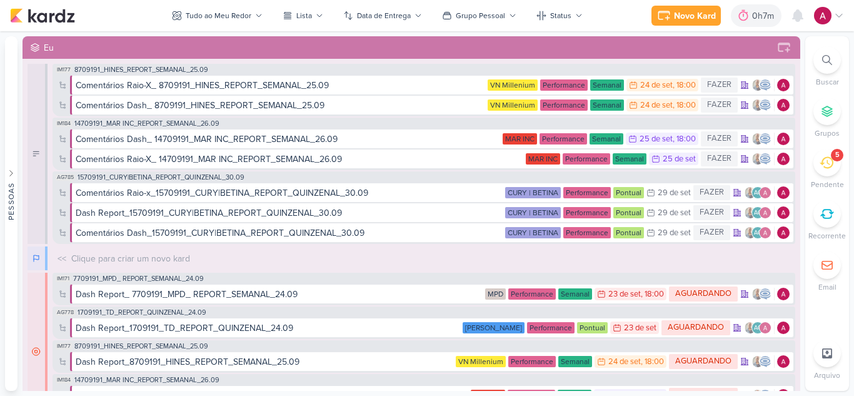
click at [822, 62] on icon at bounding box center [827, 60] width 10 height 10
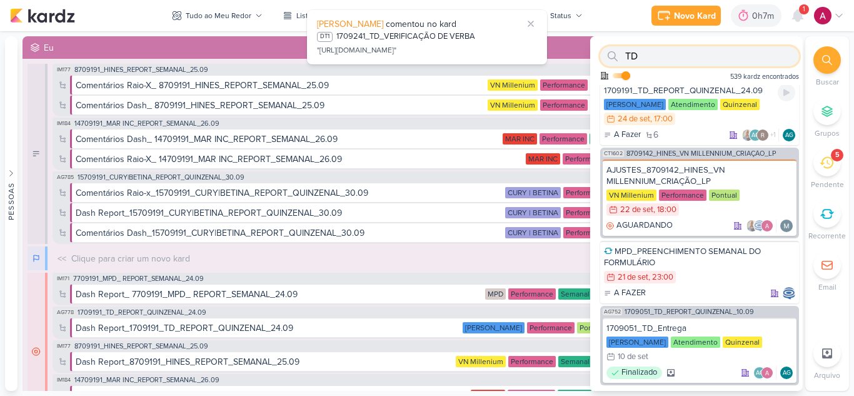
scroll to position [2605, 0]
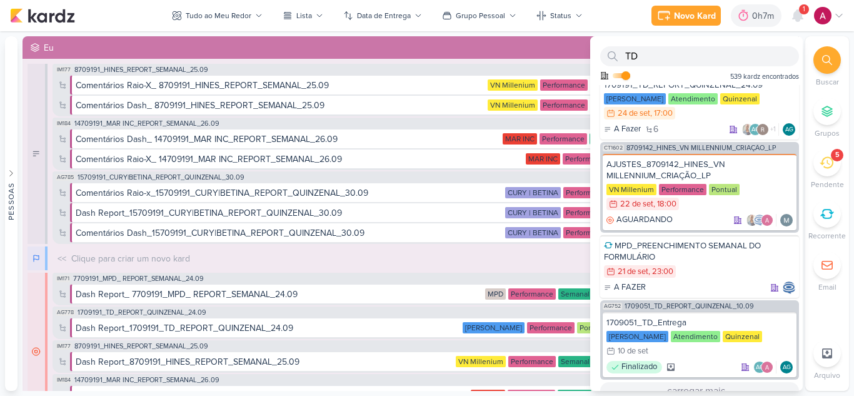
click at [701, 382] on button "carregar mais..." at bounding box center [699, 390] width 199 height 17
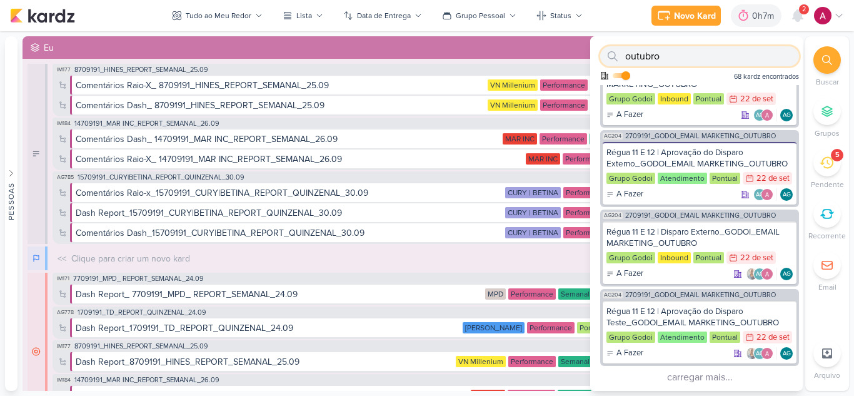
scroll to position [1323, 0]
type input "outubro"
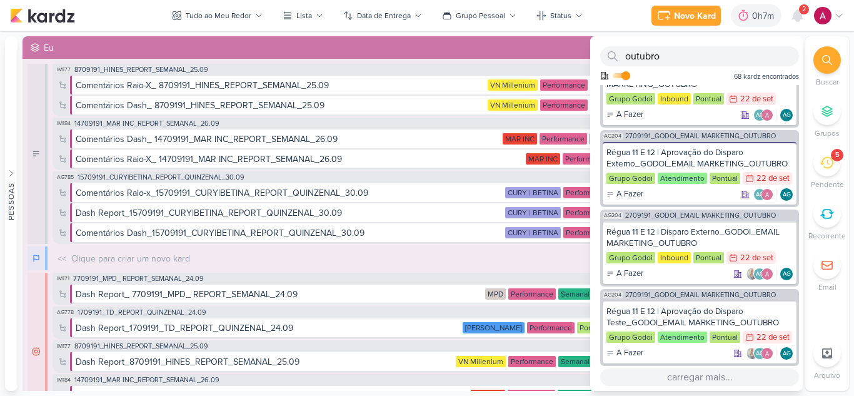
click at [686, 378] on button "carregar mais..." at bounding box center [699, 376] width 199 height 17
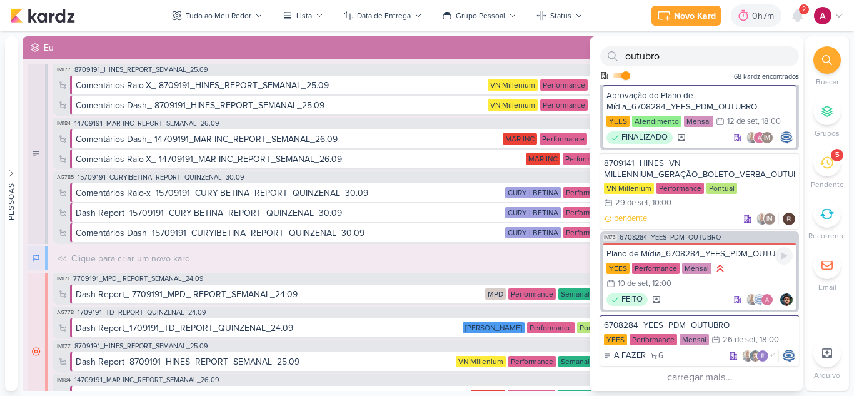
scroll to position [2842, 0]
click at [798, 15] on icon at bounding box center [797, 15] width 10 height 11
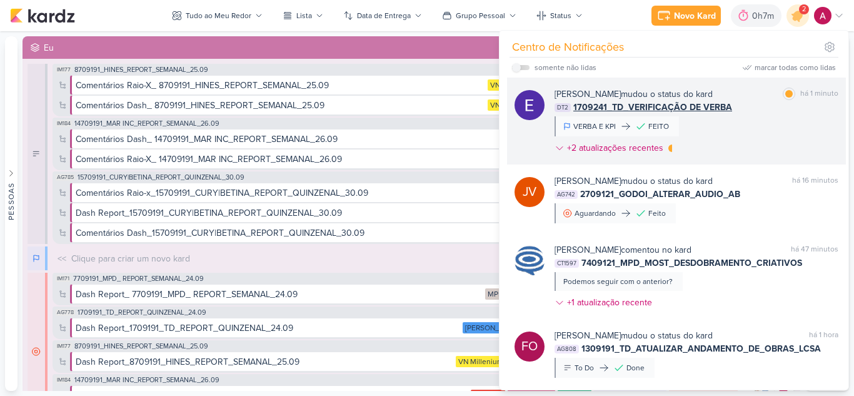
click at [761, 114] on div "[PERSON_NAME] mudou o status do kard marcar como lida há 1 minuto DT2 1709241_T…" at bounding box center [696, 123] width 284 height 72
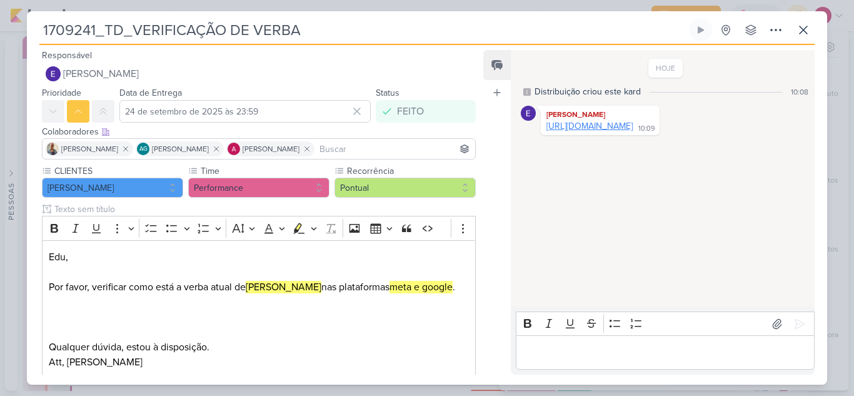
click at [632, 123] on link "[URL][DOMAIN_NAME]" at bounding box center [589, 126] width 86 height 11
click at [809, 34] on icon at bounding box center [803, 29] width 15 height 15
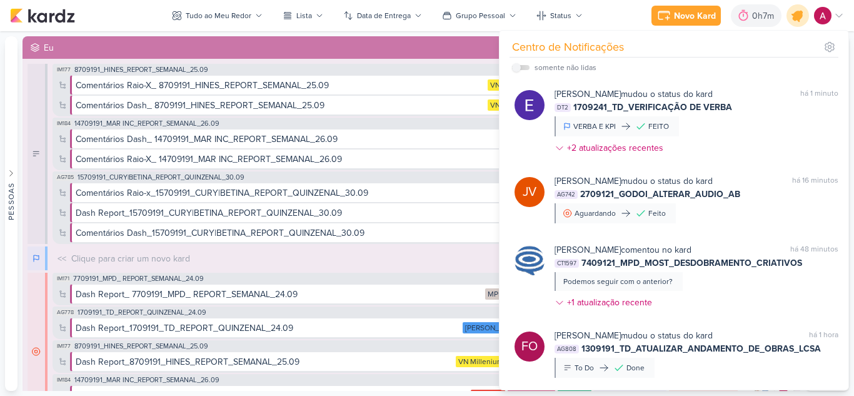
click at [802, 20] on icon at bounding box center [797, 15] width 21 height 21
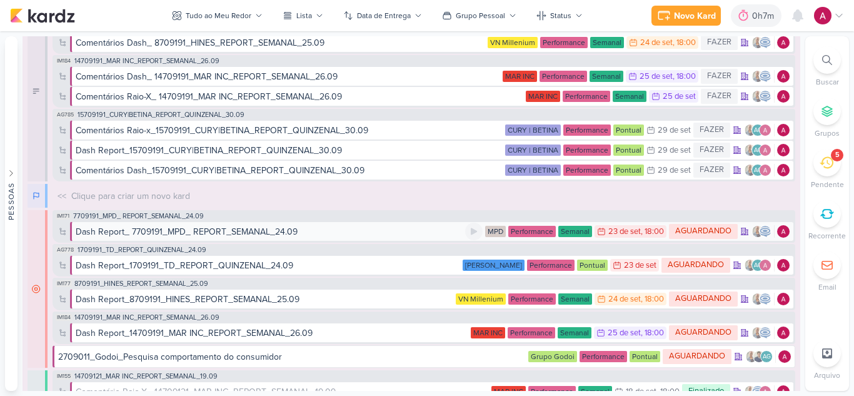
scroll to position [125, 0]
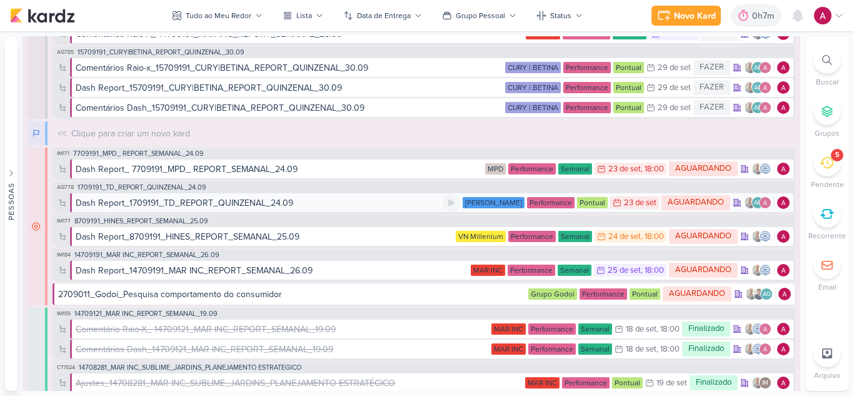
click at [281, 203] on div "Dash Report_1709191_TD_REPORT_QUINZENAL_24.09" at bounding box center [184, 202] width 217 height 13
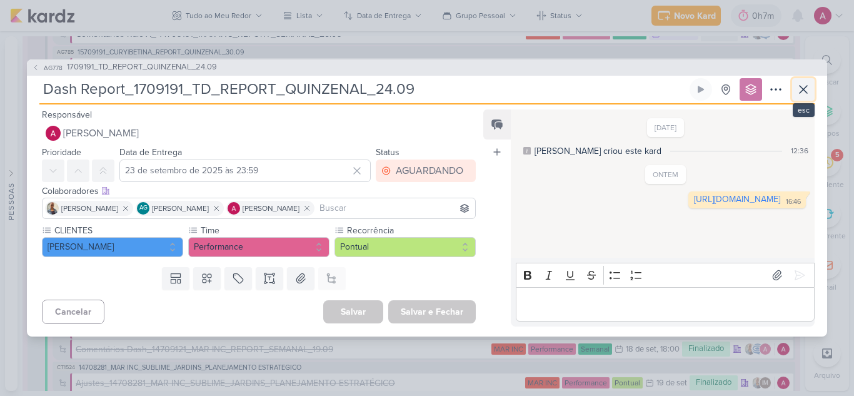
click at [806, 91] on icon at bounding box center [803, 89] width 15 height 15
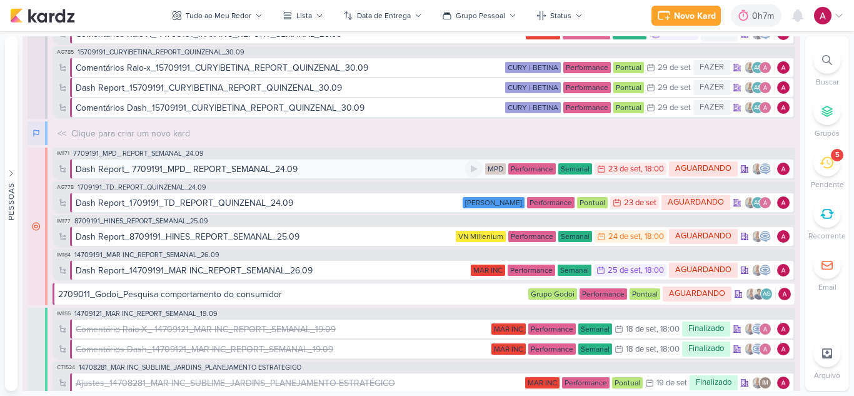
click at [210, 171] on div "Dash Report_ 7709191_MPD_ REPORT_SEMANAL_24.09" at bounding box center [187, 168] width 222 height 13
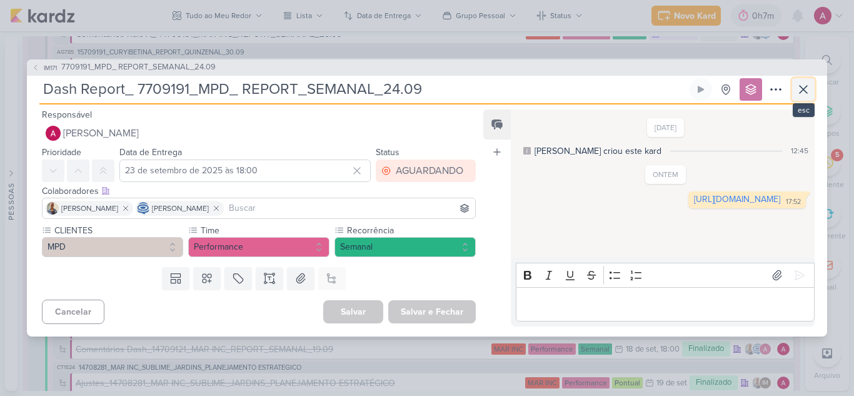
click at [797, 92] on icon at bounding box center [803, 89] width 15 height 15
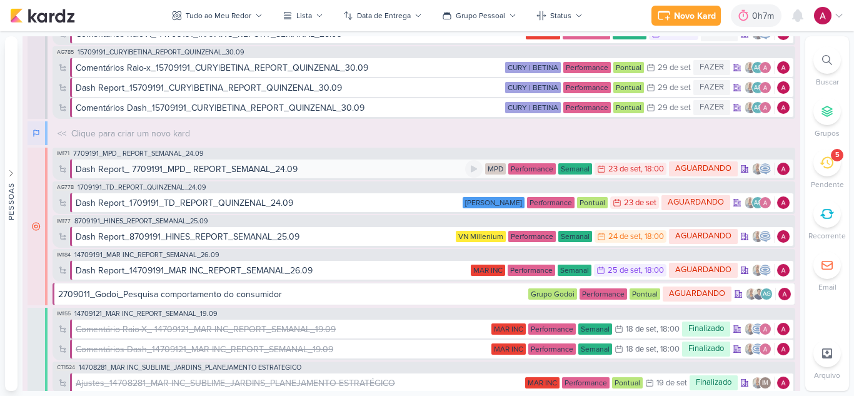
click at [230, 168] on div "Dash Report_ 7709191_MPD_ REPORT_SEMANAL_24.09" at bounding box center [187, 168] width 222 height 13
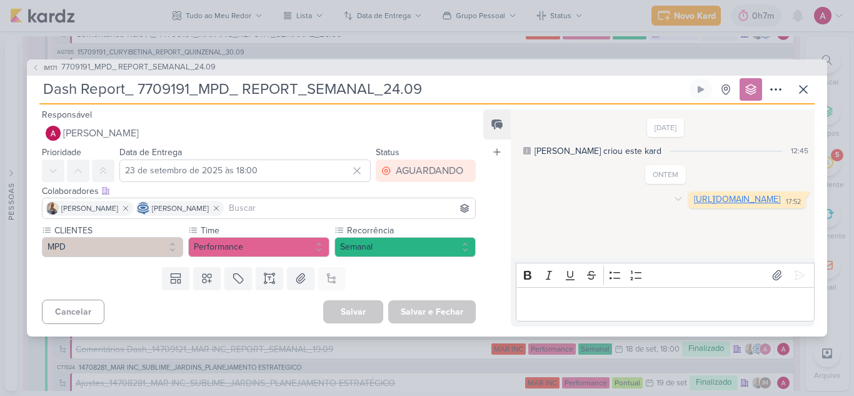
click at [694, 199] on link "[URL][DOMAIN_NAME]" at bounding box center [737, 199] width 86 height 11
click at [803, 87] on icon at bounding box center [803, 89] width 15 height 15
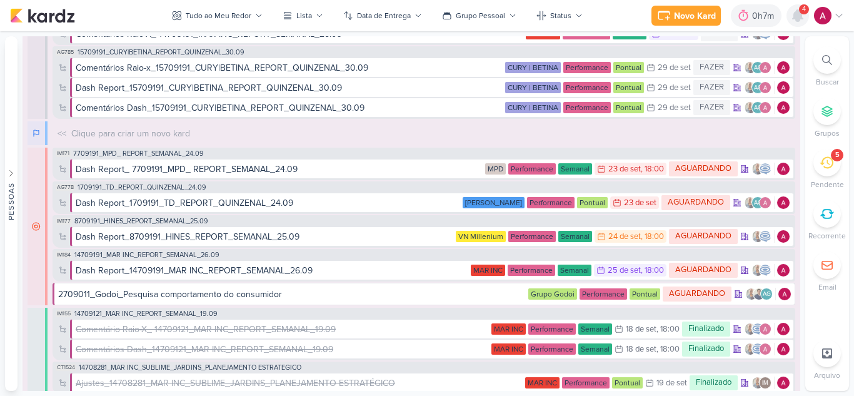
click at [799, 19] on icon at bounding box center [797, 15] width 10 height 11
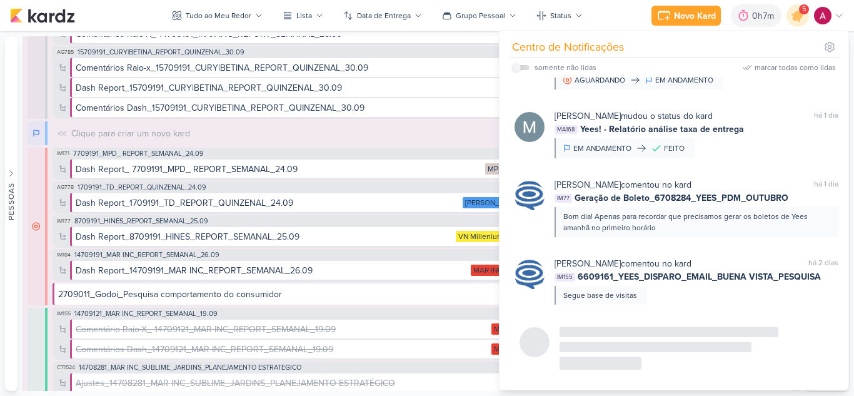
scroll to position [10853, 0]
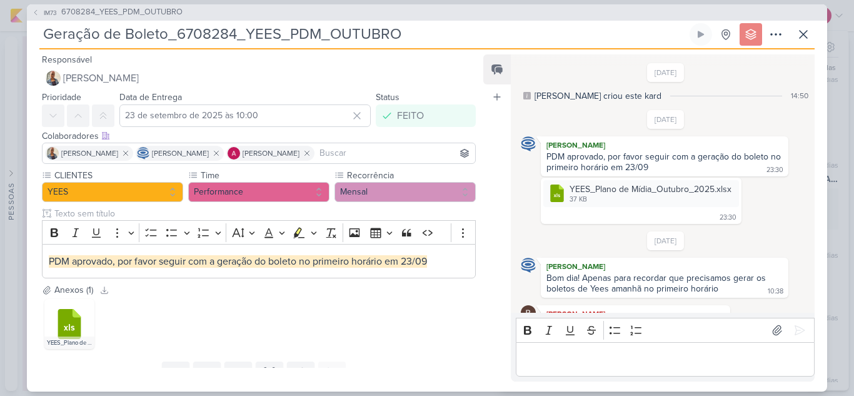
scroll to position [836, 0]
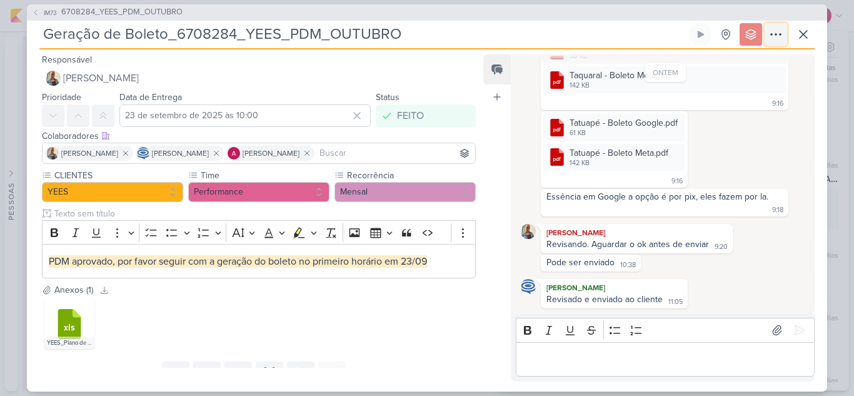
click at [780, 30] on icon at bounding box center [775, 34] width 15 height 15
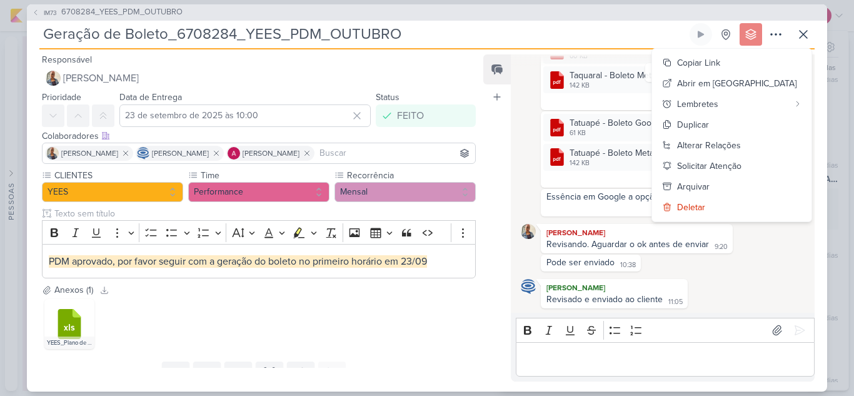
click at [421, 339] on div ".cls-7 {fill: #79ac00;} .cls-7, .cls-8, .cls-9 {fill-rule: evenodd;} .cls-8 {fi…" at bounding box center [259, 323] width 434 height 55
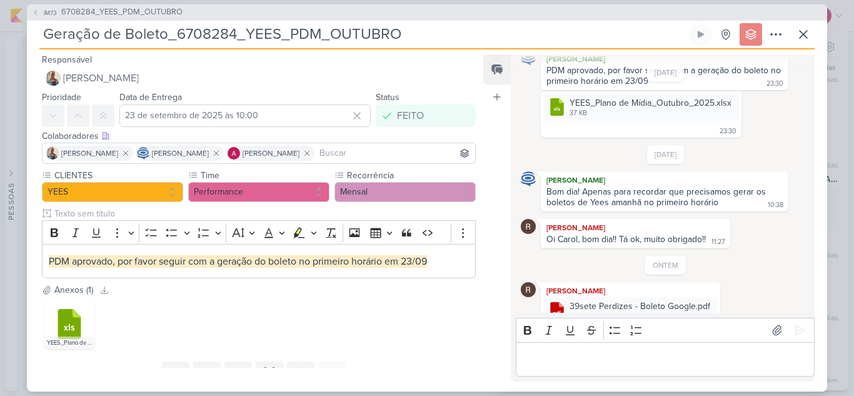
scroll to position [0, 0]
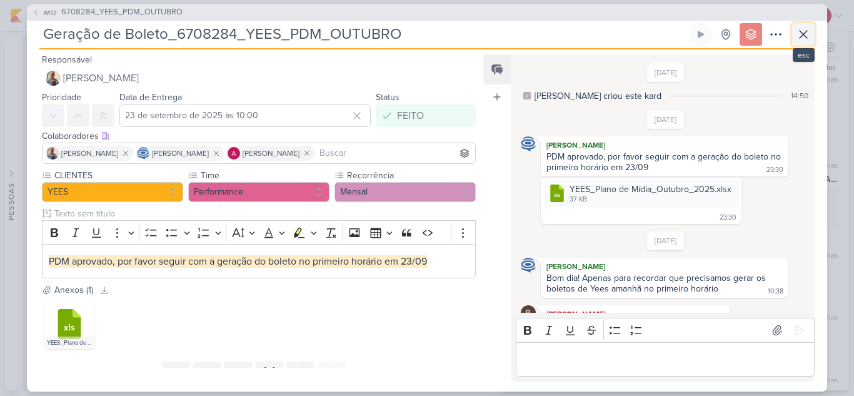
click at [797, 37] on icon at bounding box center [803, 34] width 15 height 15
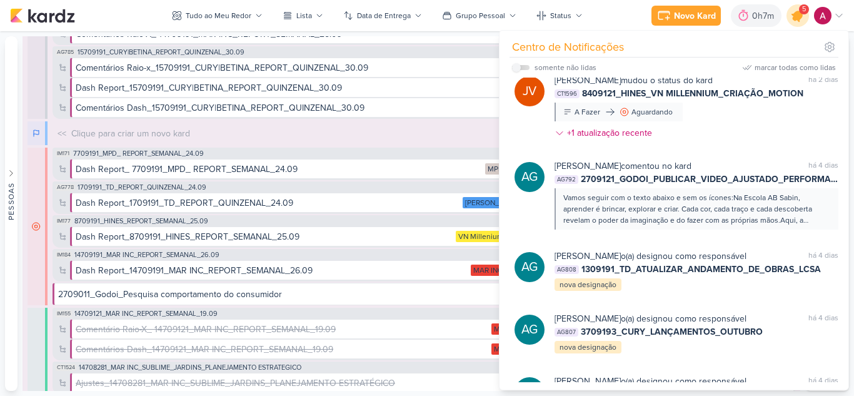
click at [799, 15] on icon at bounding box center [797, 15] width 15 height 15
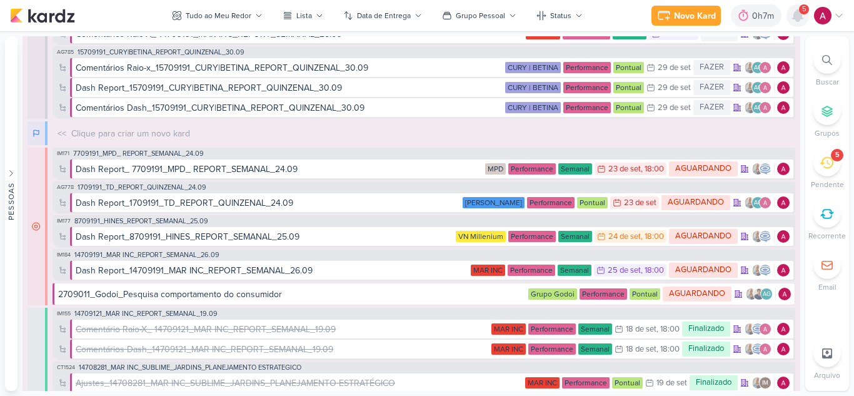
click at [799, 14] on icon at bounding box center [797, 15] width 10 height 11
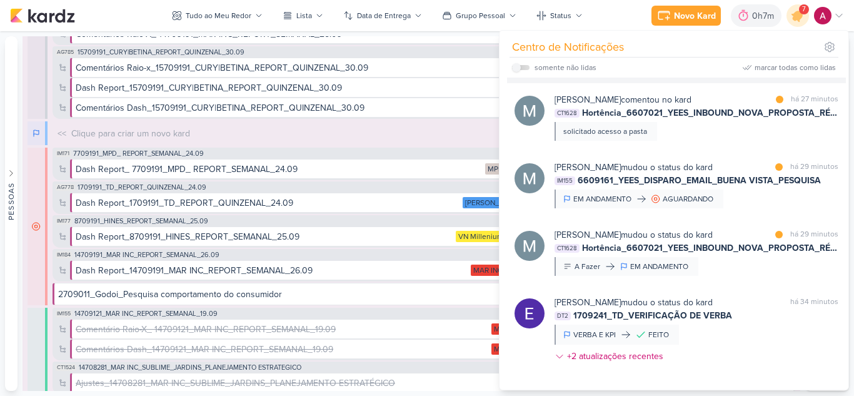
scroll to position [187, 0]
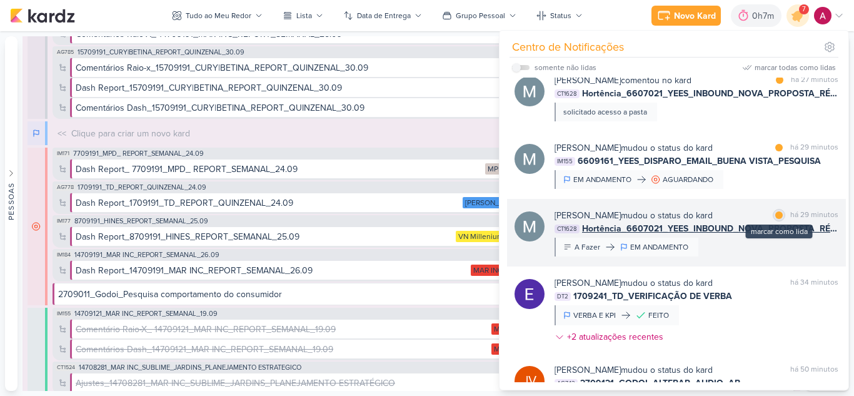
click at [775, 216] on div at bounding box center [778, 214] width 7 height 7
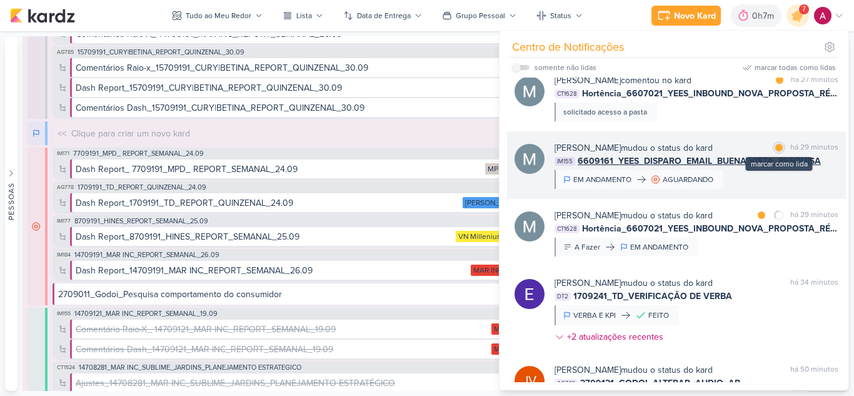
click at [775, 146] on div at bounding box center [778, 147] width 7 height 7
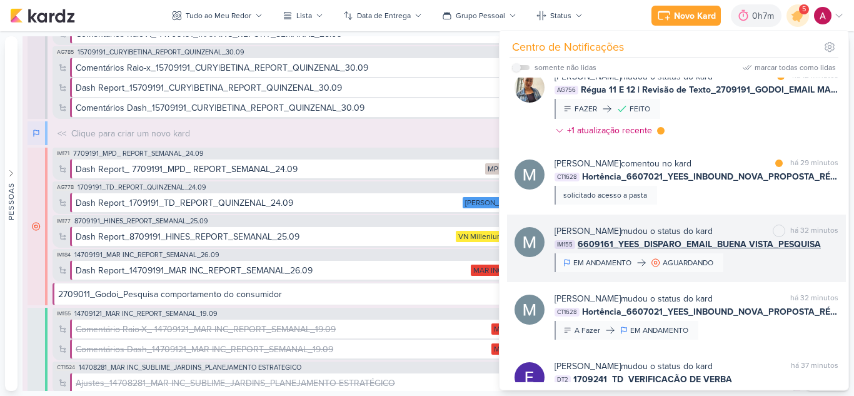
scroll to position [62, 0]
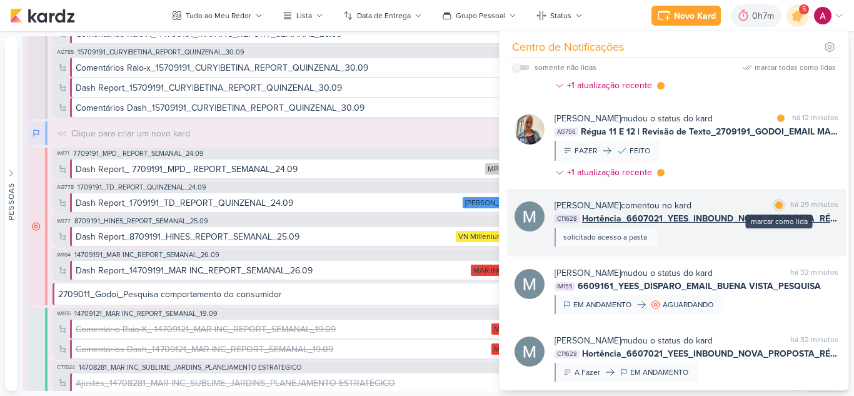
click at [775, 205] on div at bounding box center [778, 204] width 7 height 7
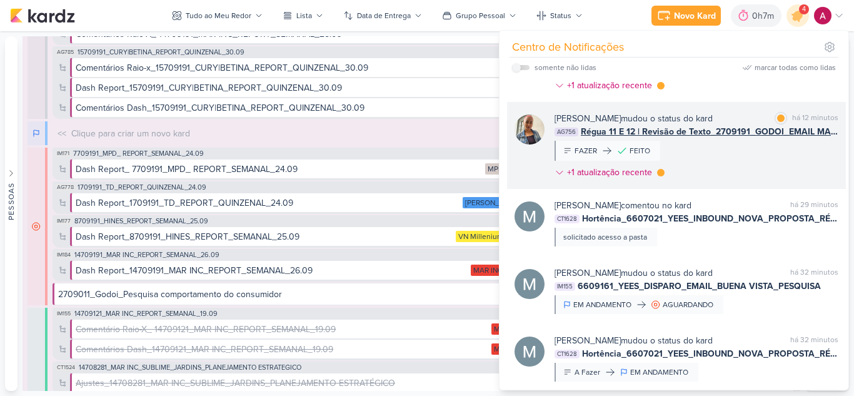
click at [727, 165] on div "[PERSON_NAME] mudou o status do kard marcar como lida há 12 minutos AG756 Régua…" at bounding box center [696, 148] width 284 height 72
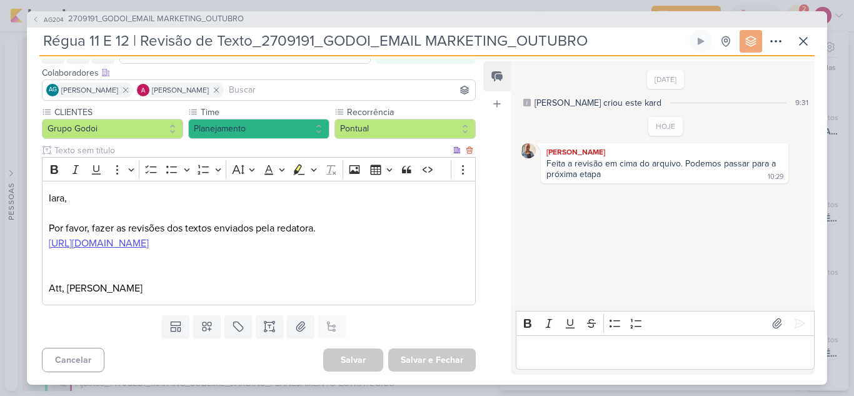
scroll to position [85, 0]
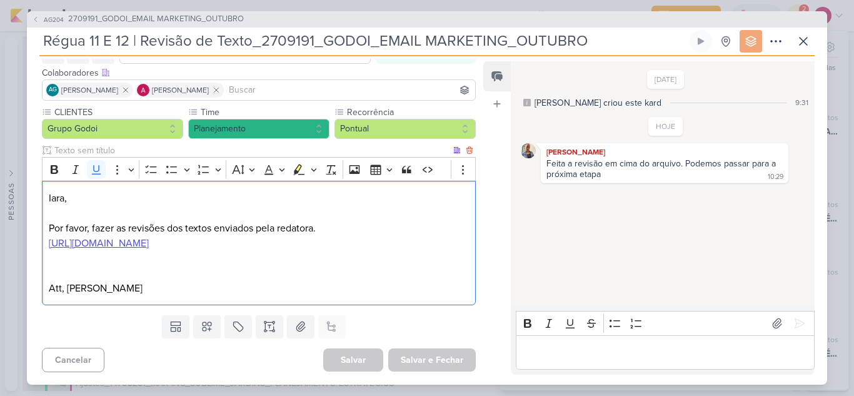
drag, startPoint x: 118, startPoint y: 246, endPoint x: 47, endPoint y: 228, distance: 72.8
click at [47, 228] on div "[PERSON_NAME], Por favor, fazer as revisões dos textos enviados pela redatora. …" at bounding box center [259, 243] width 434 height 124
click at [163, 300] on div "[PERSON_NAME], Por favor, fazer as revisões dos textos enviados pela redatora. …" at bounding box center [259, 243] width 434 height 124
drag, startPoint x: 169, startPoint y: 293, endPoint x: 46, endPoint y: 230, distance: 138.4
click at [46, 230] on div "[PERSON_NAME], Por favor, fazer as revisões dos textos enviados pela redatora. …" at bounding box center [259, 243] width 434 height 124
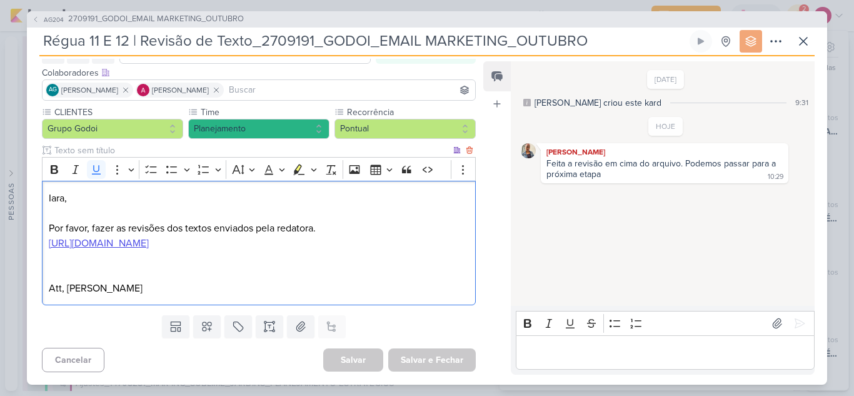
copy div "[URL][DOMAIN_NAME] Att, [PERSON_NAME]"
click at [130, 13] on span "2709191_GODOI_EMAIL MARKETING_OUTUBRO" at bounding box center [156, 19] width 176 height 12
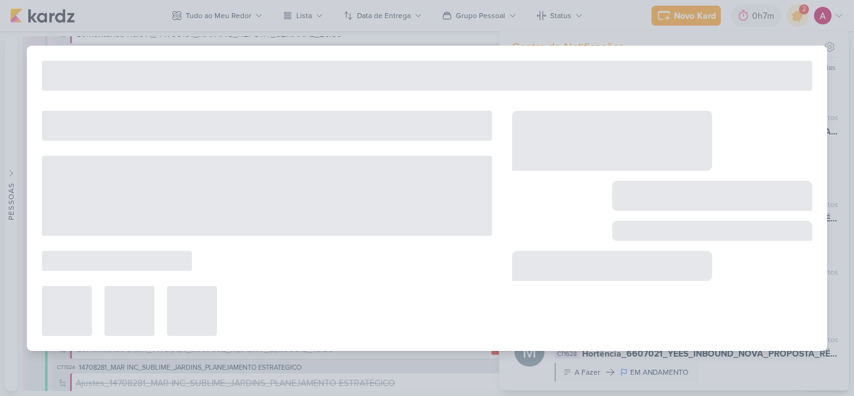
type input "2709191_GODOI_EMAIL MARKETING_OUTUBRO"
type input "[DATE] 17:00"
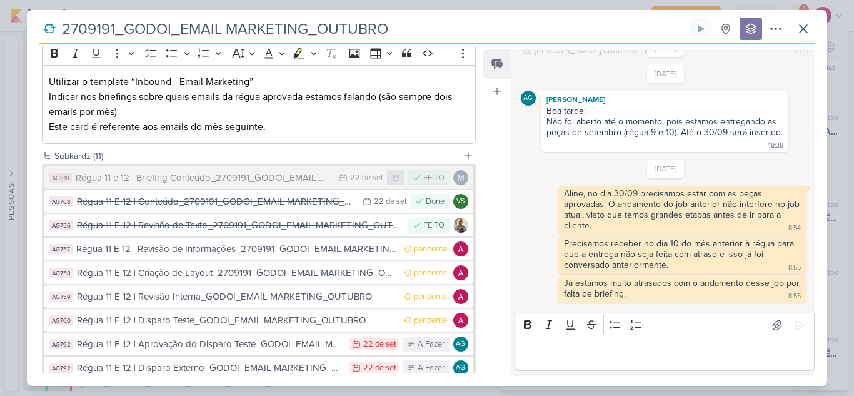
scroll to position [187, 0]
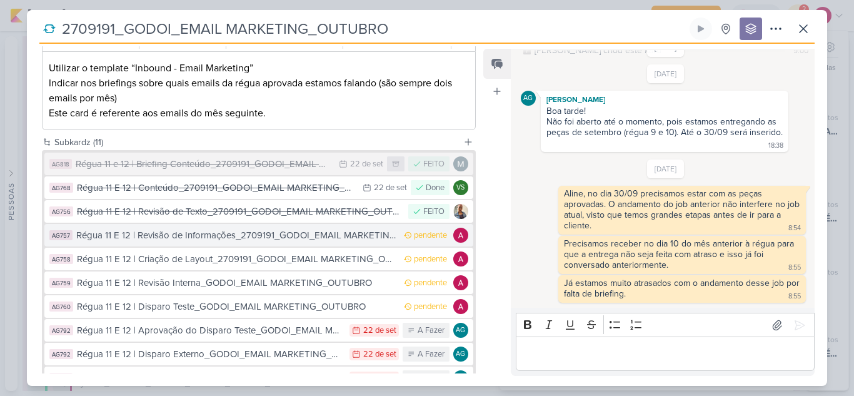
click at [309, 234] on div "Régua 11 E 12 | Revisão de Informações_2709191_GODOI_EMAIL MARKETING_OUTUBRO" at bounding box center [236, 235] width 321 height 14
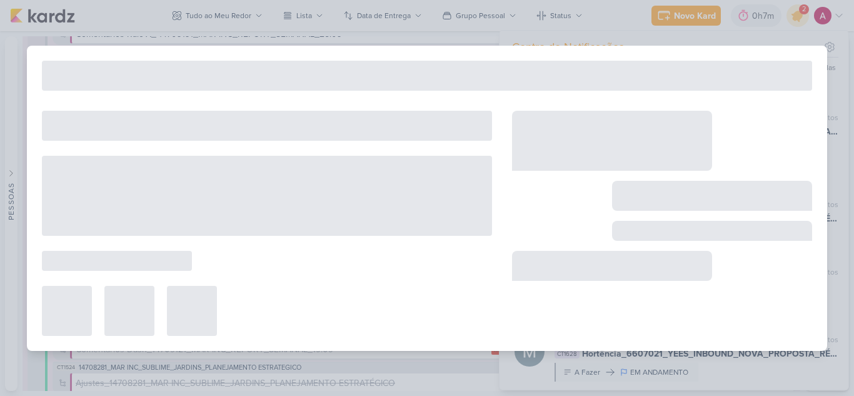
type input "Régua 11 E 12 | Revisão de Informações_2709191_GODOI_EMAIL MARKETING_OUTUBRO"
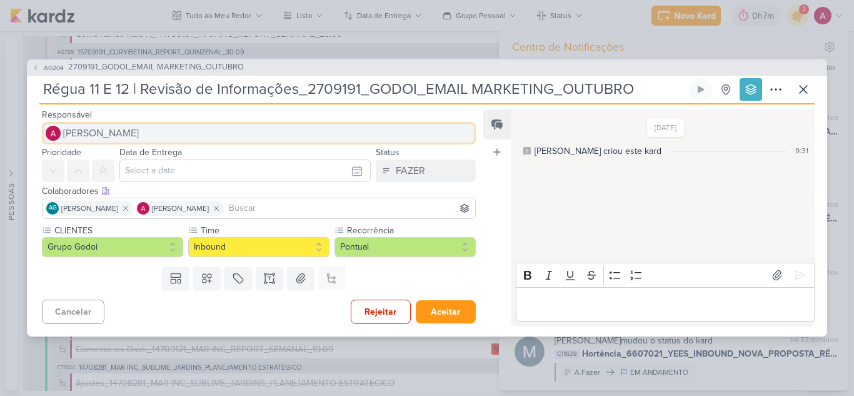
click at [147, 132] on button "[PERSON_NAME]" at bounding box center [259, 133] width 434 height 22
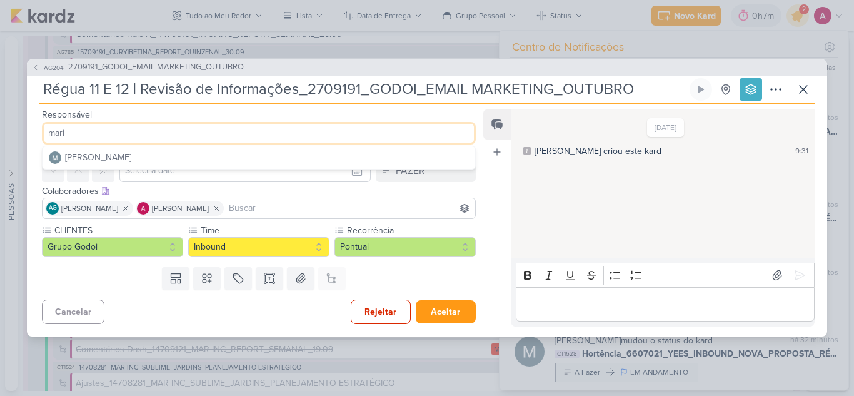
scroll to position [0, 0]
type input "mari"
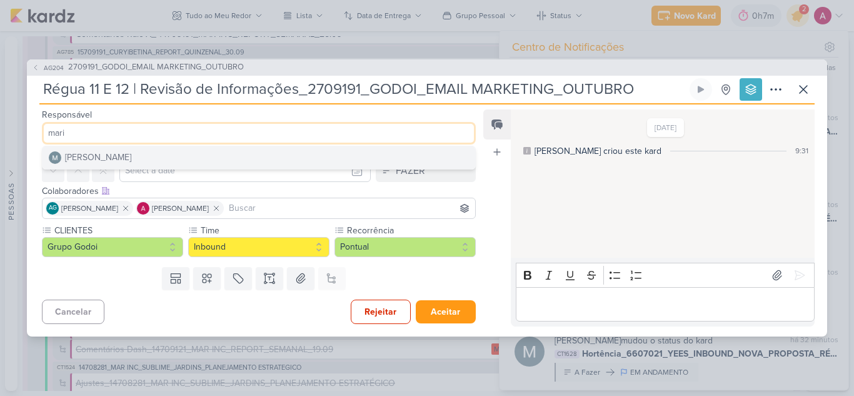
click at [151, 154] on button "[PERSON_NAME]" at bounding box center [258, 157] width 432 height 22
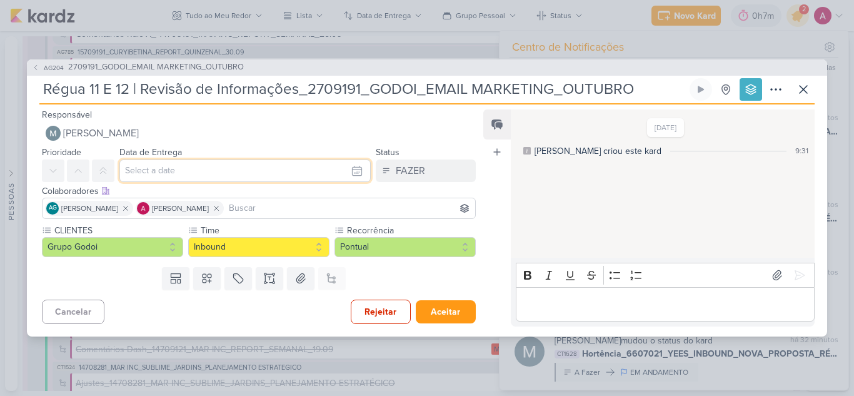
click at [163, 172] on input "text" at bounding box center [244, 170] width 251 height 22
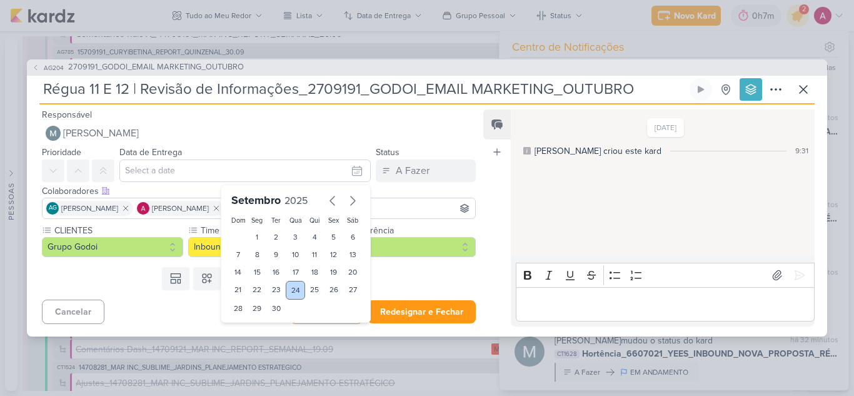
click at [292, 291] on div "24" at bounding box center [295, 290] width 19 height 19
type input "24 de setembro de 2025 às 23:59"
click at [84, 171] on button at bounding box center [78, 170] width 22 height 22
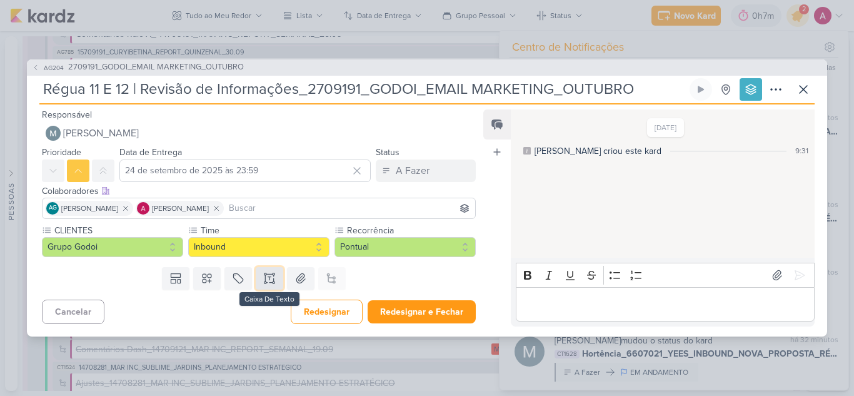
click at [268, 277] on icon at bounding box center [269, 278] width 12 height 12
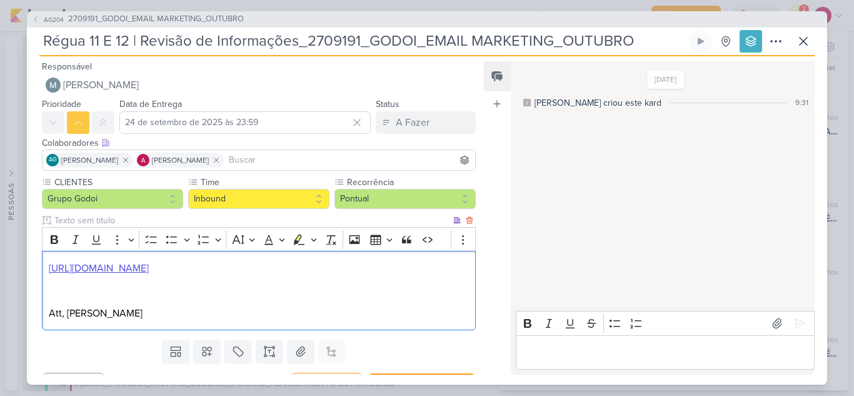
click at [47, 267] on div "[URL][DOMAIN_NAME] Att, [PERSON_NAME]" at bounding box center [259, 290] width 434 height 79
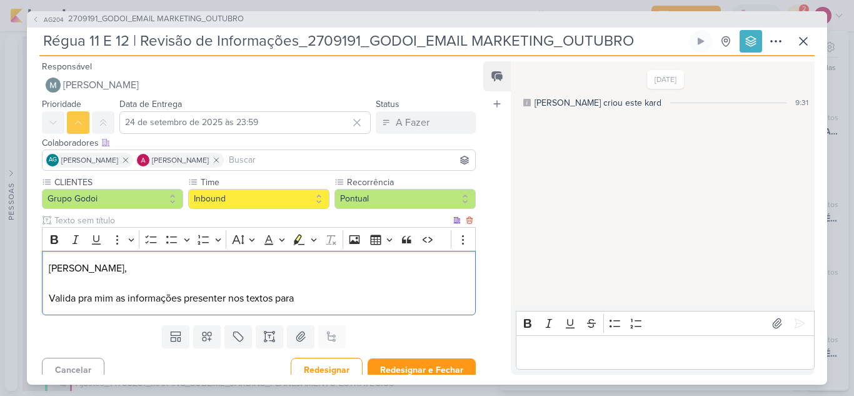
click at [220, 298] on p "Valida pra mim as informações presenter nos textos para" at bounding box center [259, 298] width 420 height 15
click at [0, 0] on lt-span "presentes" at bounding box center [0, 0] width 0 height 0
click at [337, 303] on p "Valida pra mim as informações presentes nos textos para" at bounding box center [259, 298] width 420 height 15
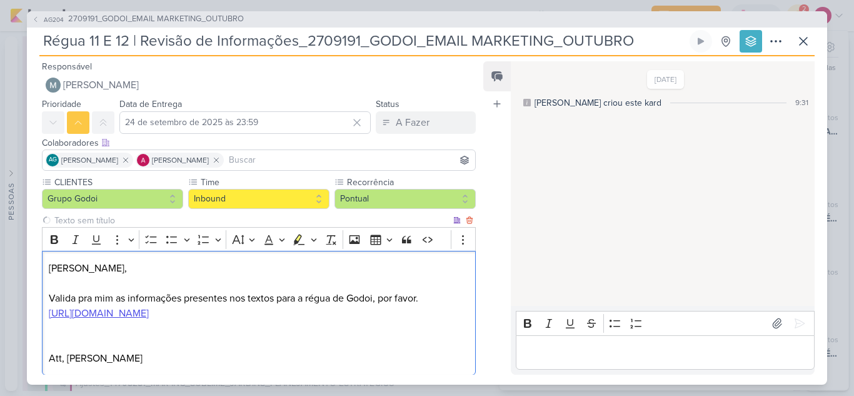
scroll to position [5, 0]
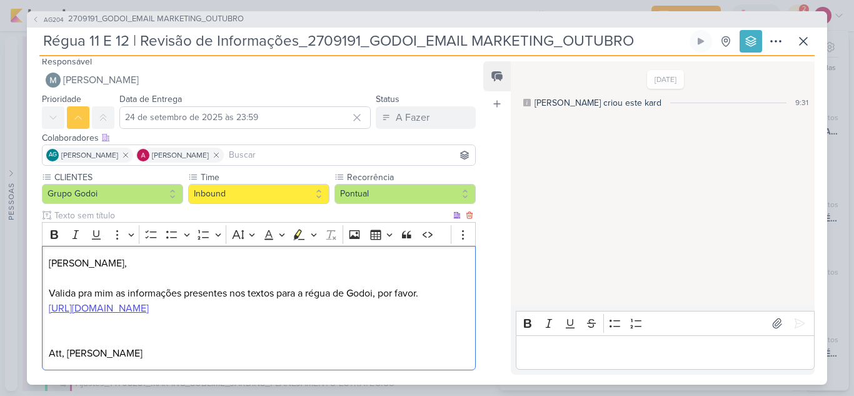
click at [84, 290] on p "Valida pra mim as informações presentes nos textos para a régua de Godoi, por f…" at bounding box center [259, 293] width 420 height 15
click at [0, 0] on lt-span "p a ra" at bounding box center [0, 0] width 0 height 0
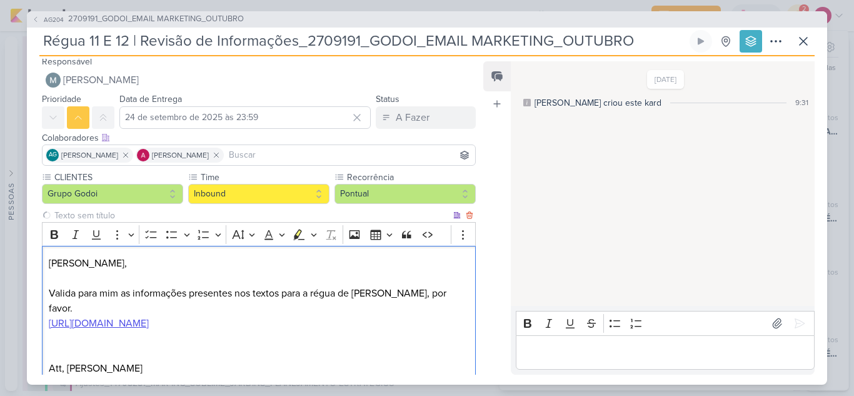
click at [285, 334] on p "Editor editing area: main" at bounding box center [259, 338] width 420 height 15
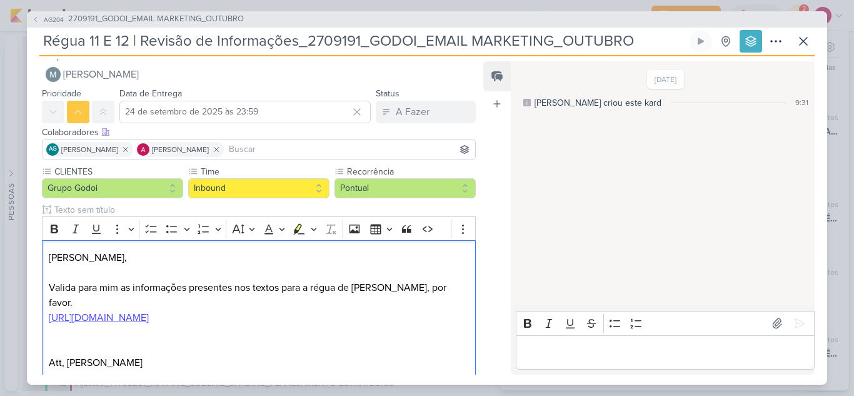
scroll to position [0, 0]
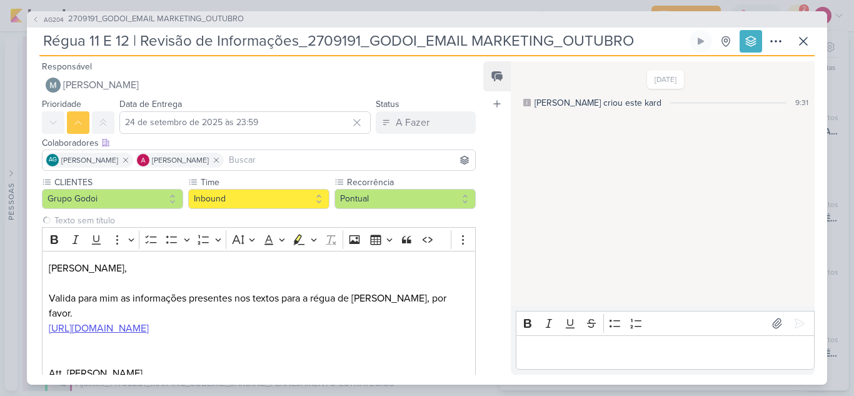
click at [332, 154] on input at bounding box center [349, 159] width 246 height 15
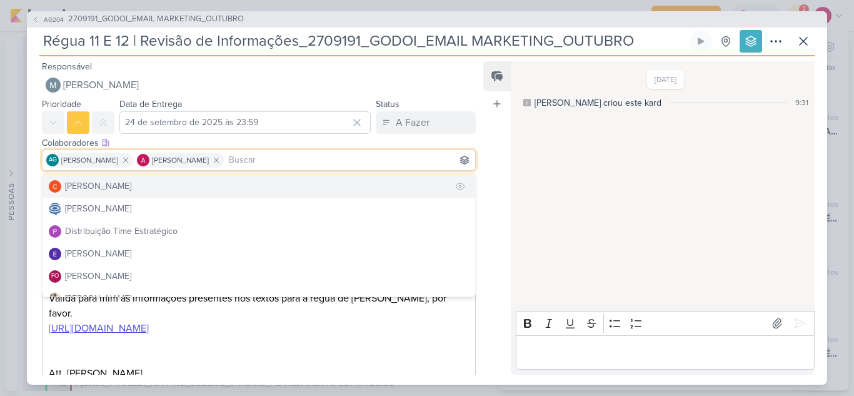
scroll to position [62, 0]
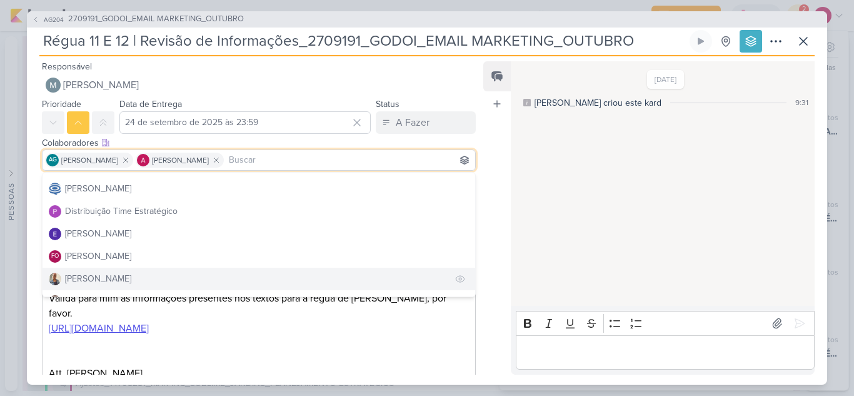
click at [86, 276] on div "[PERSON_NAME]" at bounding box center [98, 278] width 66 height 13
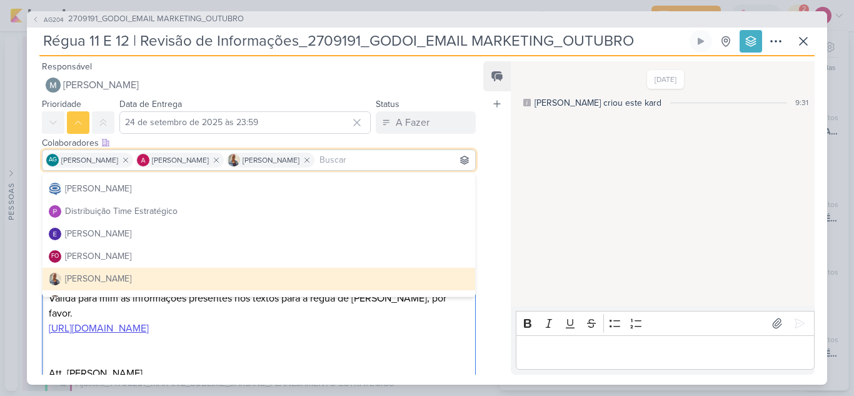
click at [270, 351] on p "Editor editing area: main" at bounding box center [259, 358] width 420 height 15
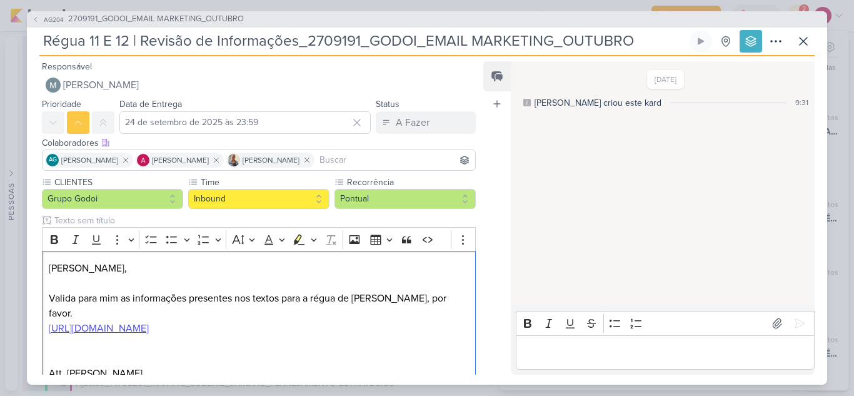
scroll to position [85, 0]
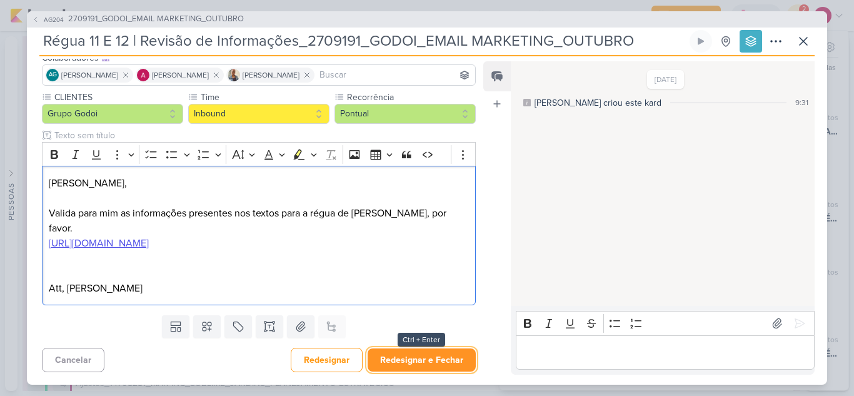
click at [422, 359] on button "Redesignar e Fechar" at bounding box center [421, 359] width 108 height 23
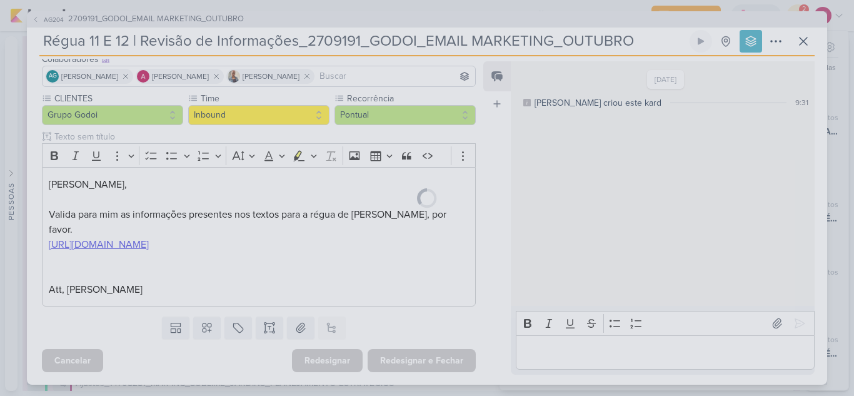
scroll to position [84, 0]
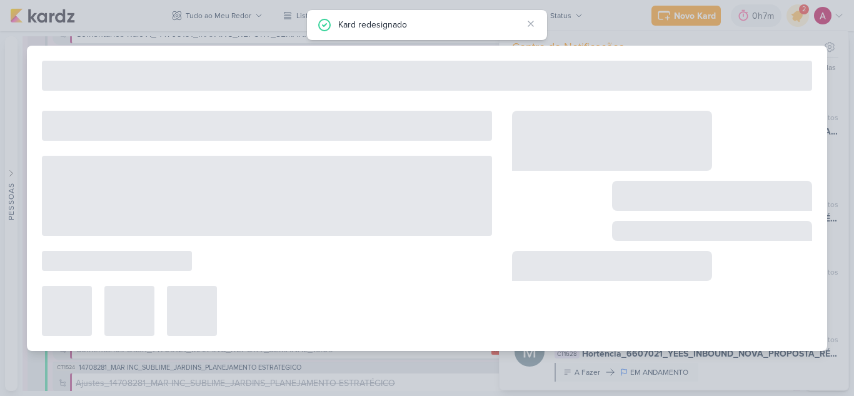
type input "2709191_GODOI_EMAIL MARKETING_OUTUBRO"
type input "[DATE] 17:00"
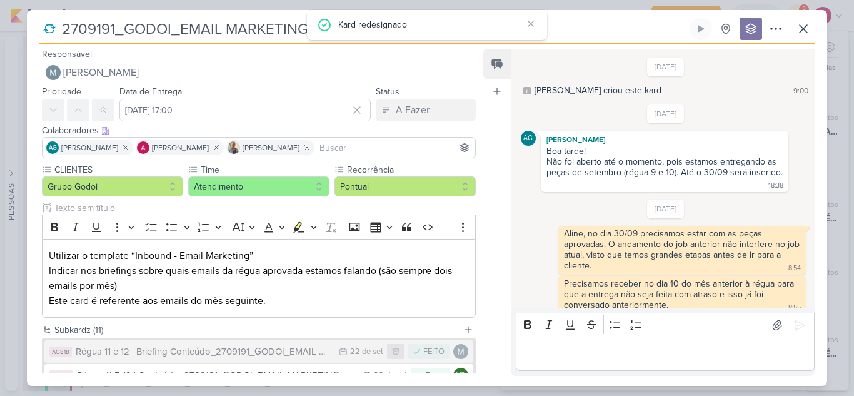
scroll to position [40, 0]
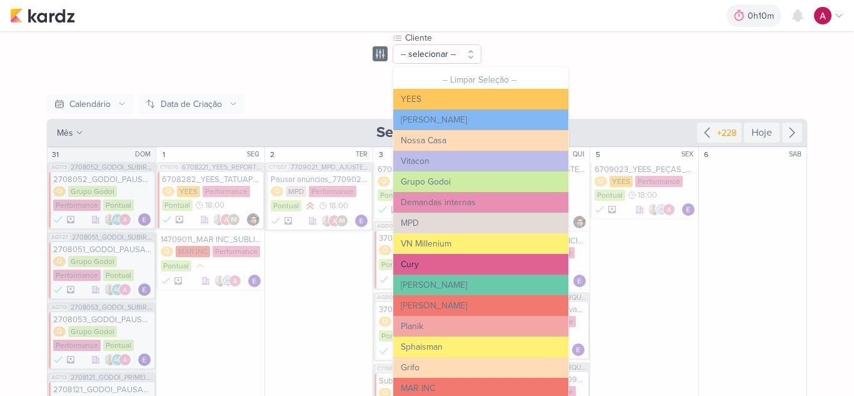
scroll to position [125, 0]
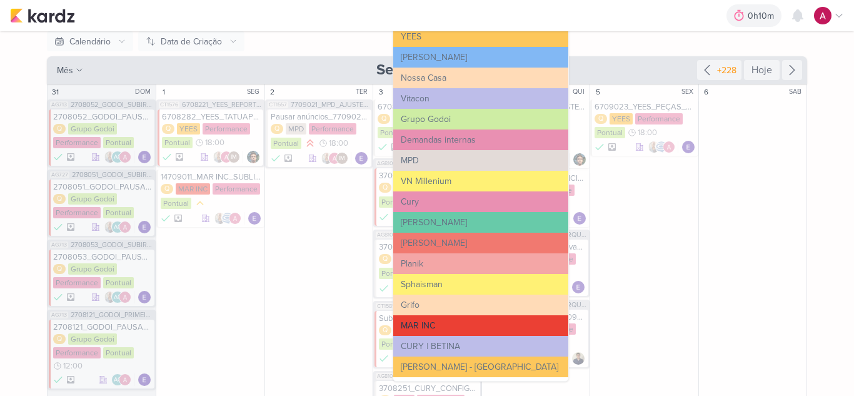
click at [438, 323] on button "MAR INC" at bounding box center [480, 325] width 175 height 21
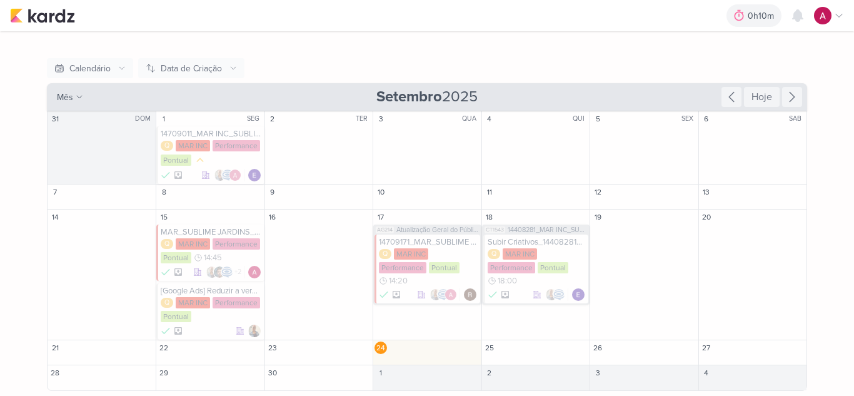
scroll to position [98, 0]
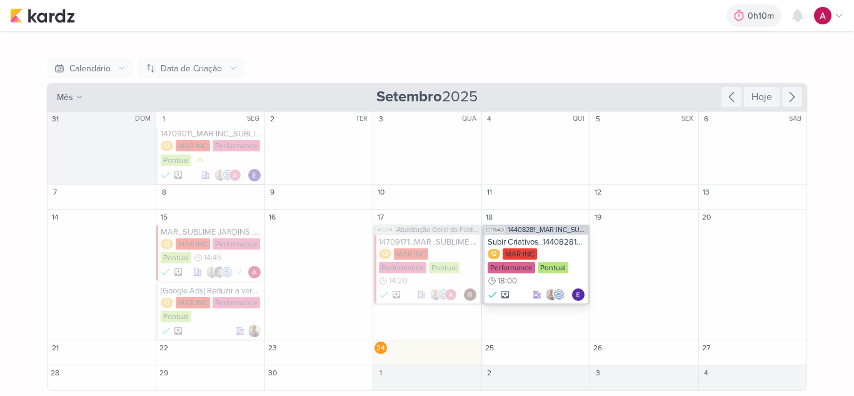
click at [550, 242] on div "Subir Criativos_14408281_MAR INC_SUBLIME_JARDINS_DESDOBRAMENTO_PEÇAS_META_ADS" at bounding box center [536, 242] width 98 height 10
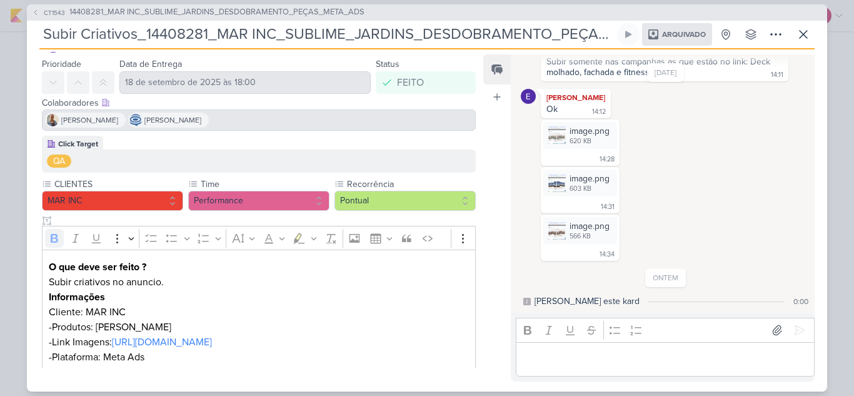
scroll to position [52, 0]
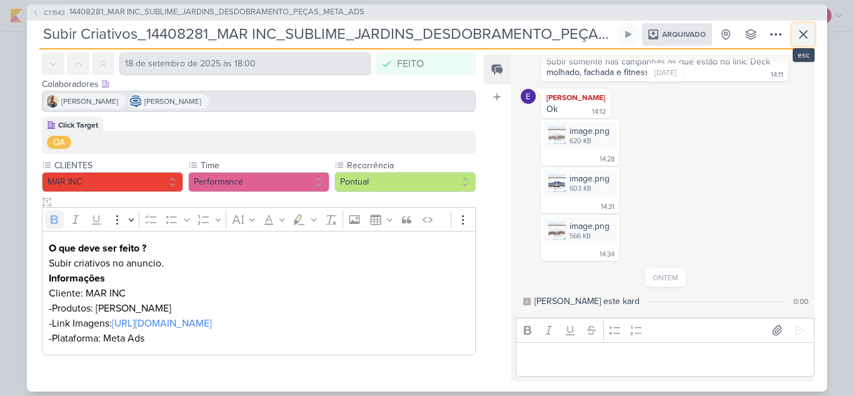
click at [808, 35] on icon at bounding box center [803, 34] width 15 height 15
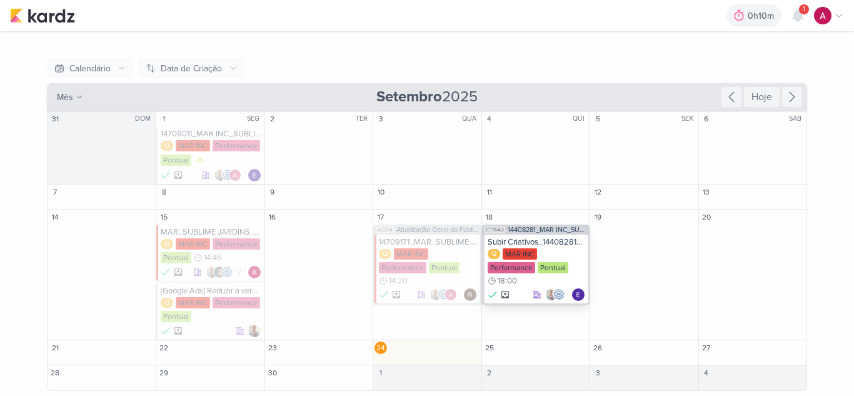
click at [544, 242] on div "Subir Criativos_14408281_MAR INC_SUBLIME_JARDINS_DESDOBRAMENTO_PEÇAS_META_ADS" at bounding box center [536, 242] width 98 height 10
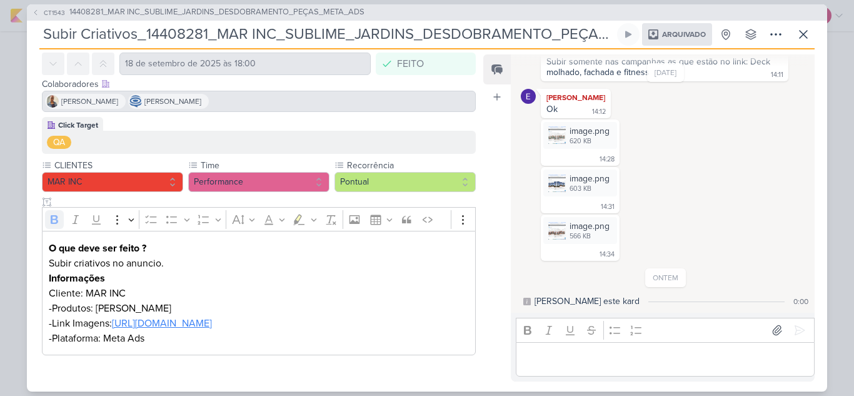
click at [212, 323] on link "https://drive.google.com/drive/folders/10AIi4gHL-ux6elNz_uqi88wmuUPoxE_M" at bounding box center [162, 323] width 100 height 12
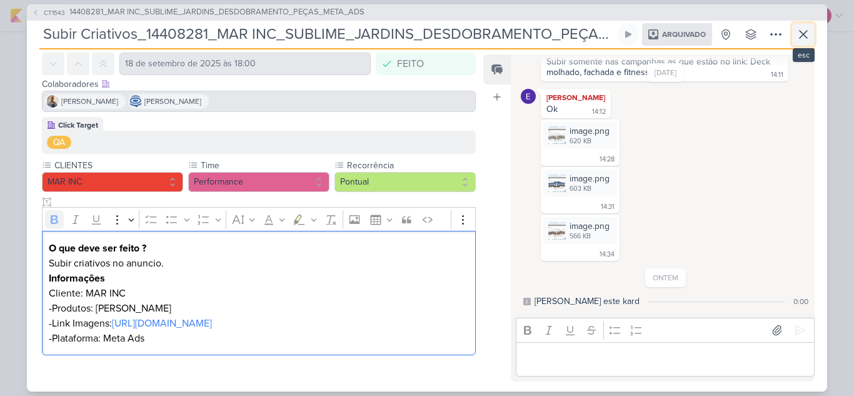
click at [802, 39] on icon at bounding box center [803, 34] width 15 height 15
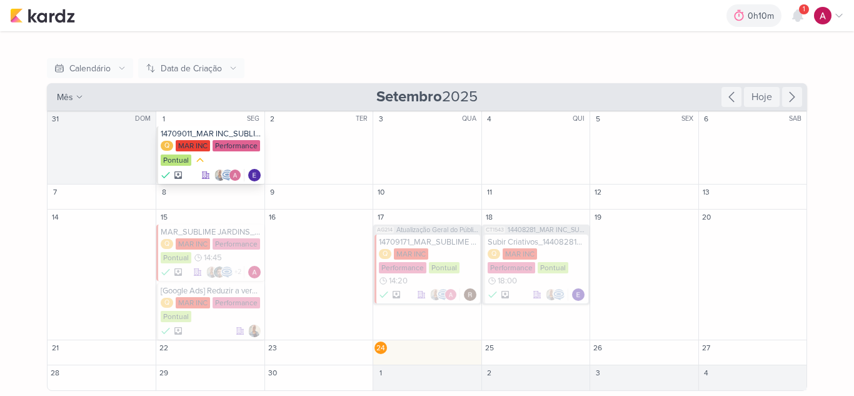
click at [216, 132] on div "14709011_MAR INC_SUBLIME JARDINS_SUBIR PEÇAS META" at bounding box center [211, 134] width 101 height 10
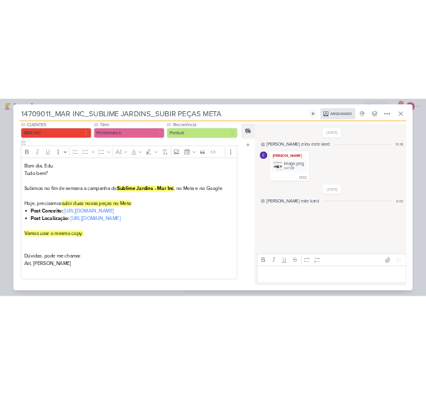
scroll to position [221, 0]
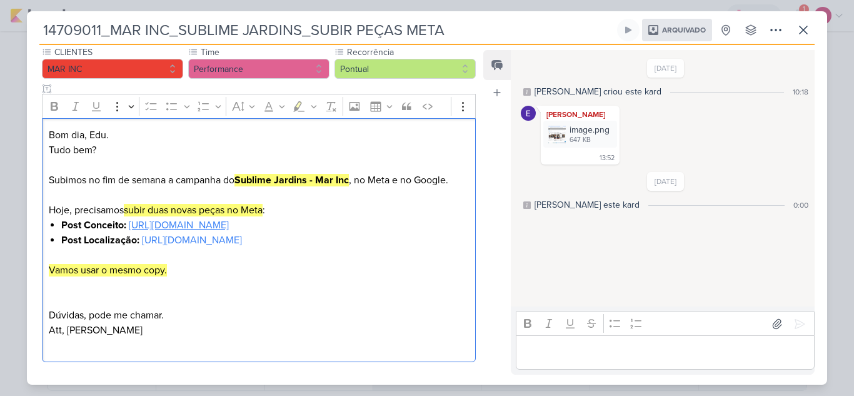
click at [173, 219] on link "https://drive.google.com/drive/folders/1hwZ4C3FPF0BQAeMkGdWSlyQttOetm7xl?usp=dr…" at bounding box center [179, 225] width 100 height 12
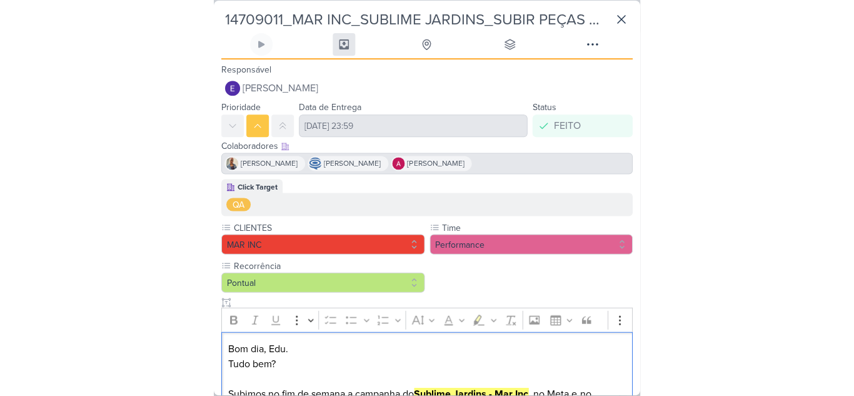
scroll to position [0, 0]
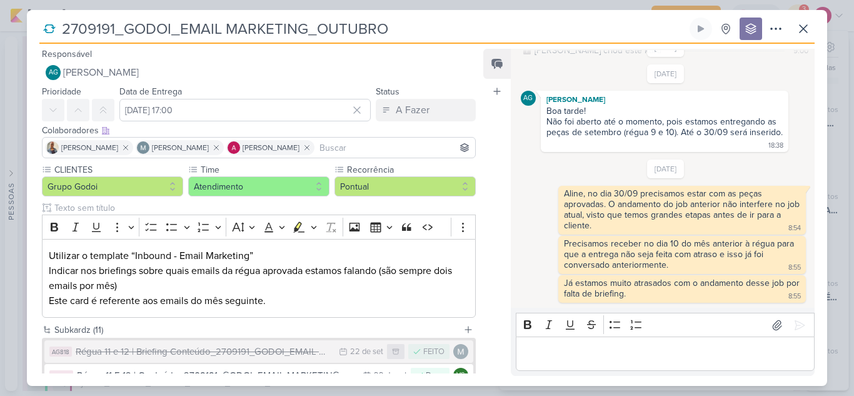
scroll to position [250, 0]
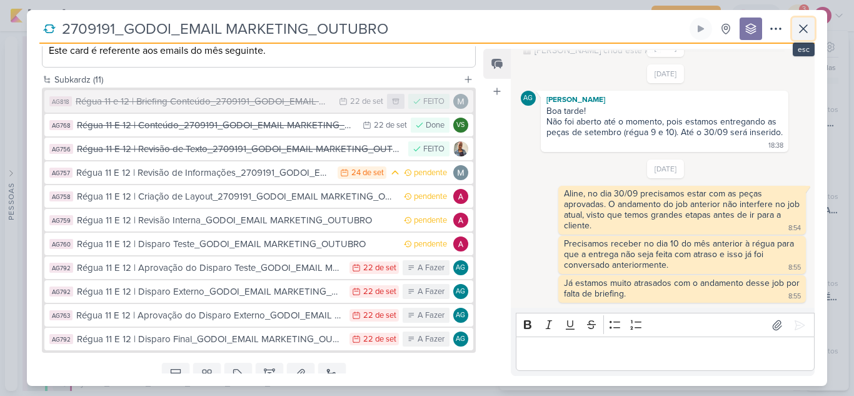
click at [802, 27] on icon at bounding box center [802, 28] width 7 height 7
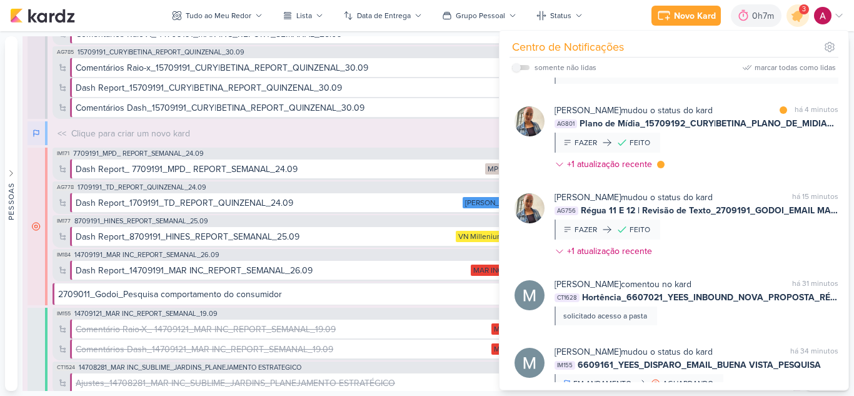
click at [122, 17] on div "Novo Kard Ctrl + k 0h7m Sessão desligada... Hoje 0h7m Semana 0h7m Mês 0h7m" at bounding box center [427, 15] width 834 height 31
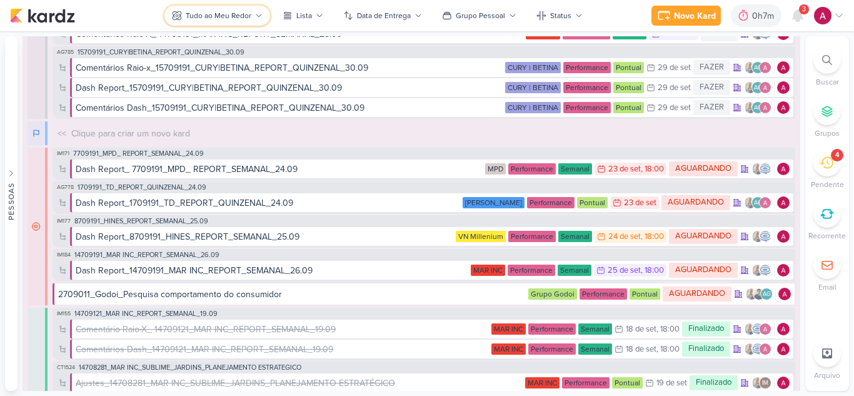
click at [217, 21] on button "Tudo ao Meu Redor" at bounding box center [217, 16] width 106 height 20
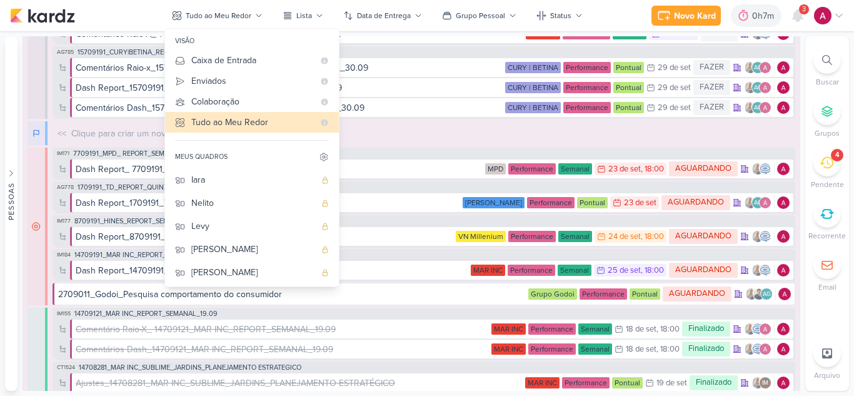
click at [137, 17] on div "Novo Kard Ctrl + k 0h7m Sessão desligada... Hoje 0h7m Semana 0h7m Mês 0h7m" at bounding box center [427, 15] width 834 height 31
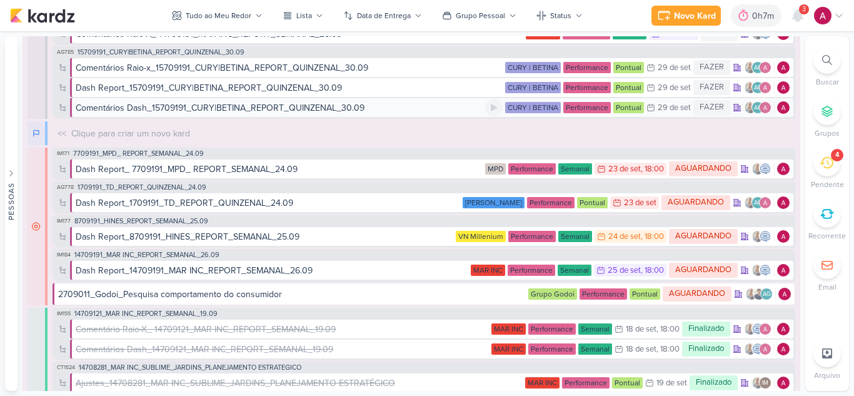
scroll to position [0, 0]
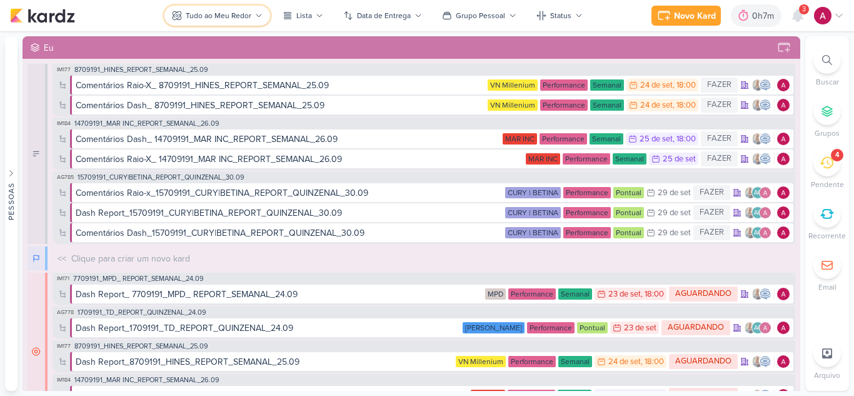
click at [209, 21] on button "Tudo ao Meu Redor" at bounding box center [217, 16] width 106 height 20
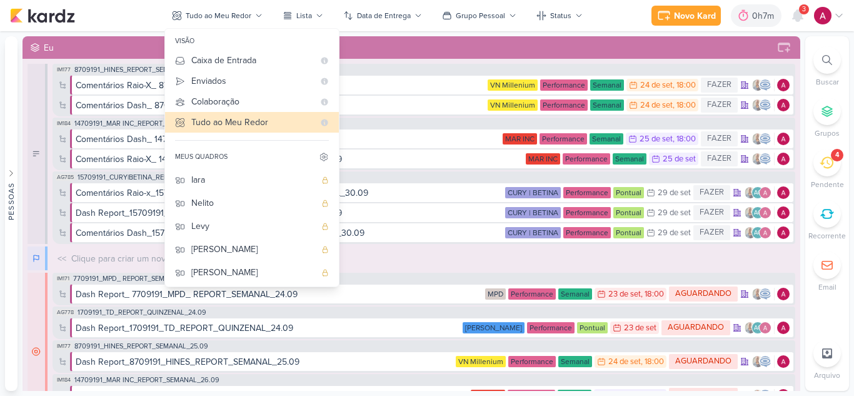
click at [413, 39] on div "Eu" at bounding box center [410, 47] width 777 height 22
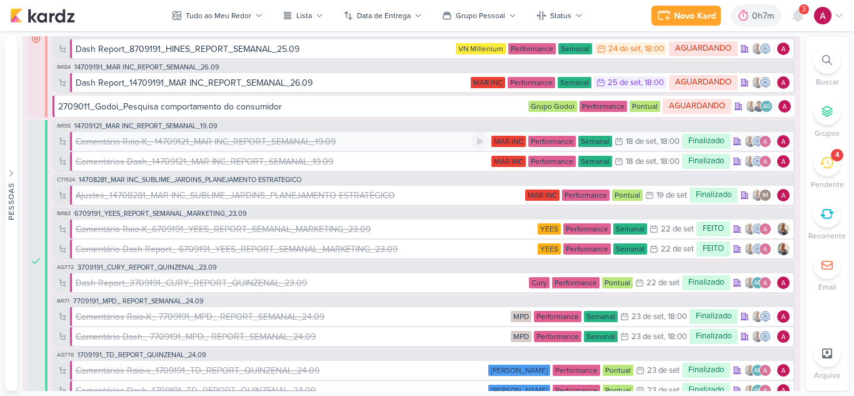
scroll to position [187, 0]
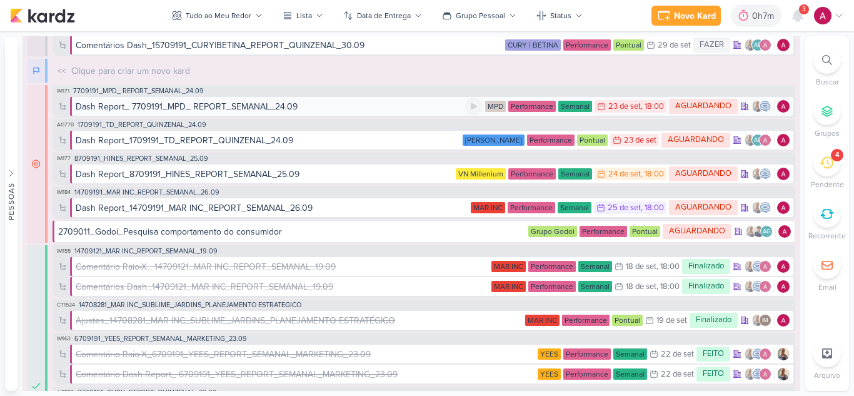
click at [191, 108] on div "Dash Report_ 7709191_MPD_ REPORT_SEMANAL_24.09" at bounding box center [187, 106] width 222 height 13
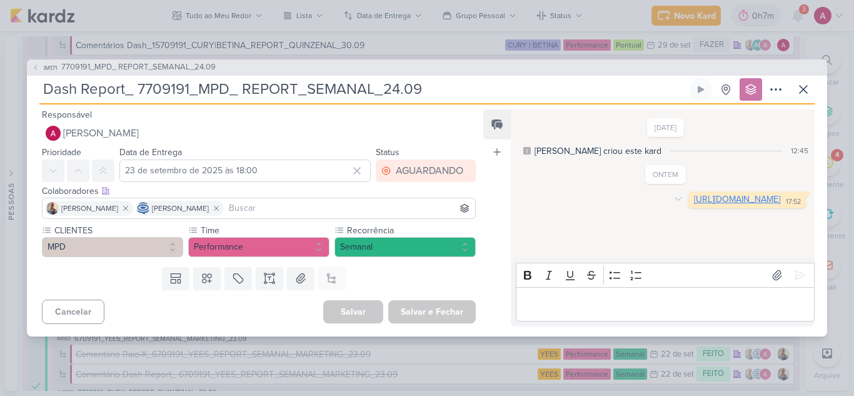
click at [694, 204] on link "[URL][DOMAIN_NAME]" at bounding box center [737, 199] width 86 height 11
click at [155, 64] on span "7709191_MPD_ REPORT_SEMANAL_24.09" at bounding box center [138, 67] width 154 height 12
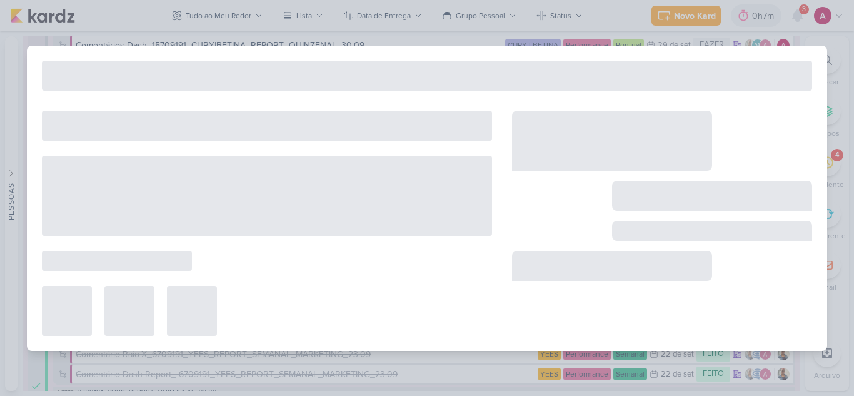
type input "7709191_MPD_ REPORT_SEMANAL_24.09"
type input "24 de setembro de 2025 às 18:00"
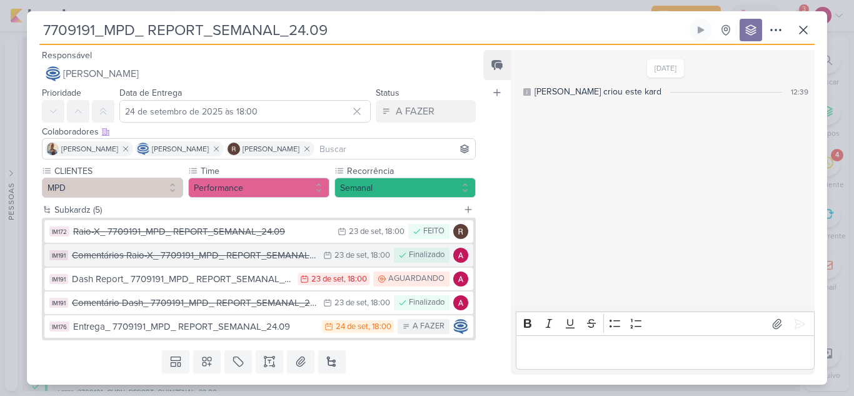
click at [167, 257] on div "Comentários Raio-X_ 7709191_MPD_ REPORT_SEMANAL_24.09" at bounding box center [194, 255] width 245 height 14
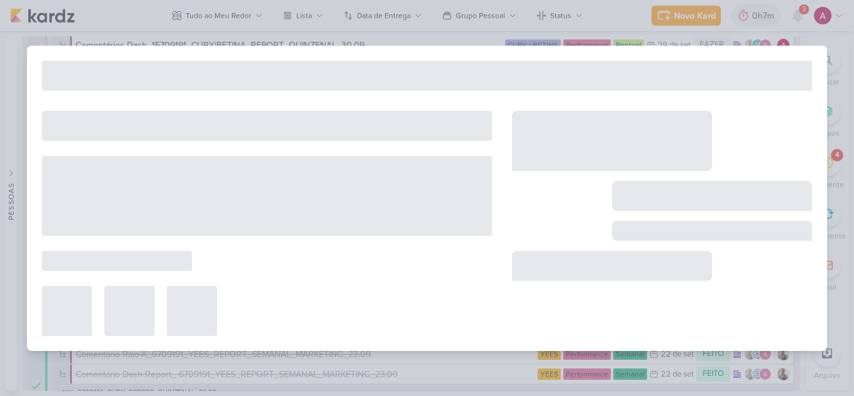
type input "Comentários Raio-X_ 7709191_MPD_ REPORT_SEMANAL_24.09"
type input "23 de setembro de 2025 às 18:00"
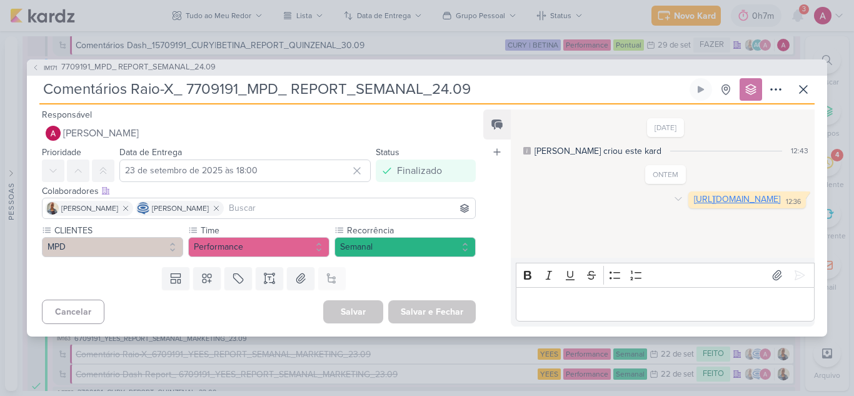
click at [694, 204] on link "https://docs.google.com/spreadsheets/d/11KoFWNBc-KZTgbOAMXT95i7vFYLQYM1iq80CgGL…" at bounding box center [737, 199] width 86 height 11
click at [801, 94] on icon at bounding box center [803, 89] width 15 height 15
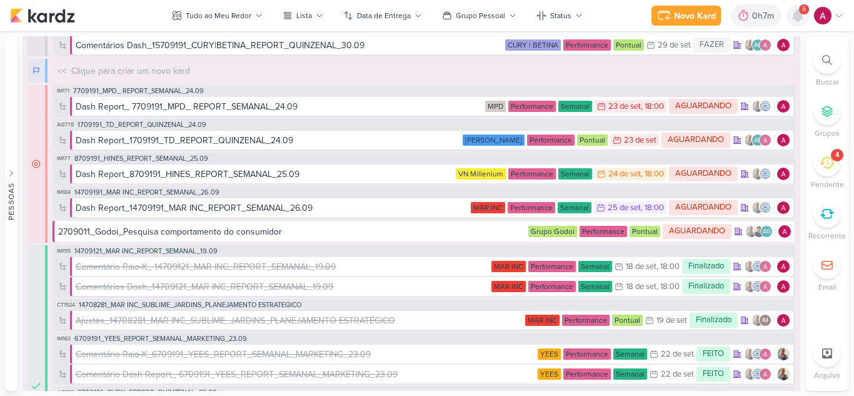
click at [804, 21] on icon at bounding box center [797, 15] width 15 height 15
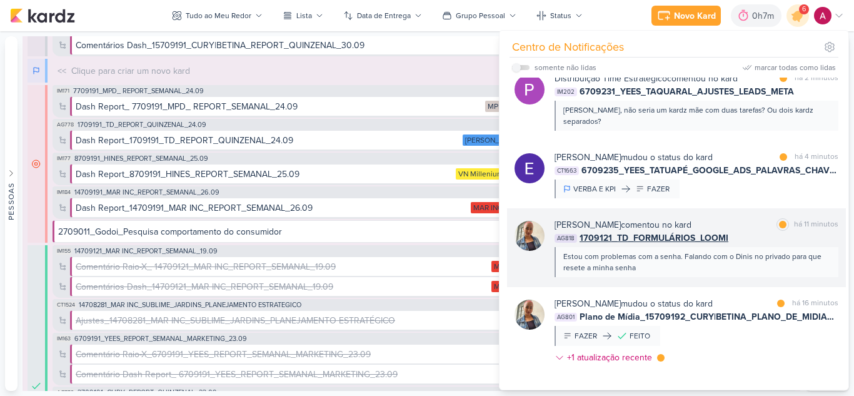
scroll to position [125, 0]
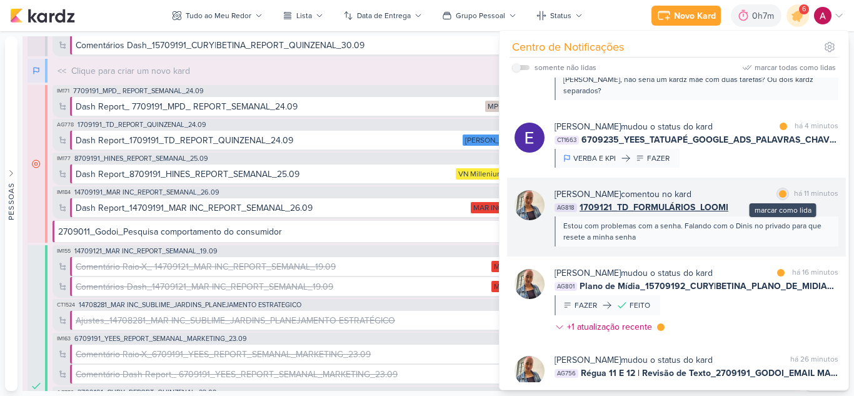
click at [779, 187] on div "marcar como lida" at bounding box center [782, 193] width 12 height 12
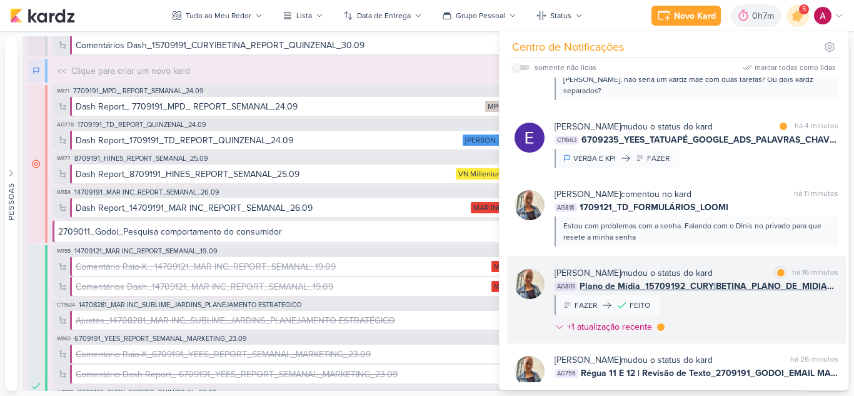
click at [752, 308] on div "Iara Santos mudou o status do kard marcar como lida há 16 minutos AG801 Plano d…" at bounding box center [696, 302] width 284 height 72
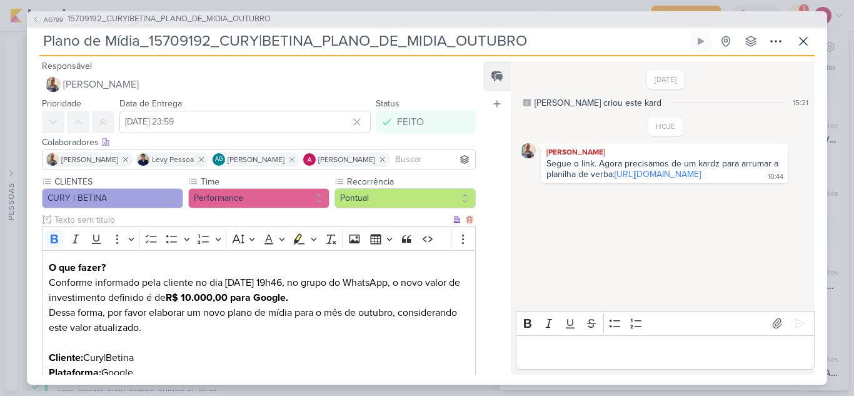
scroll to position [0, 0]
click at [51, 17] on span "AG799" at bounding box center [53, 19] width 23 height 9
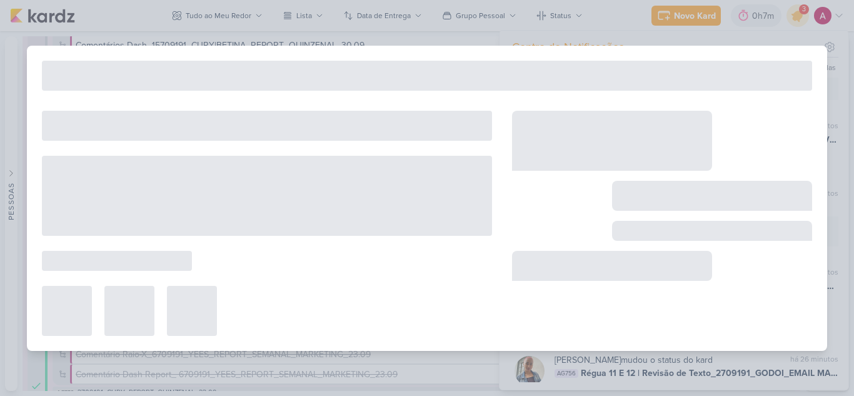
type input "15709192_CURY|BETINA_PLANO_DE_MIDIA_OUTUBRO"
type input "22 de setembro de 2025 às 23:59"
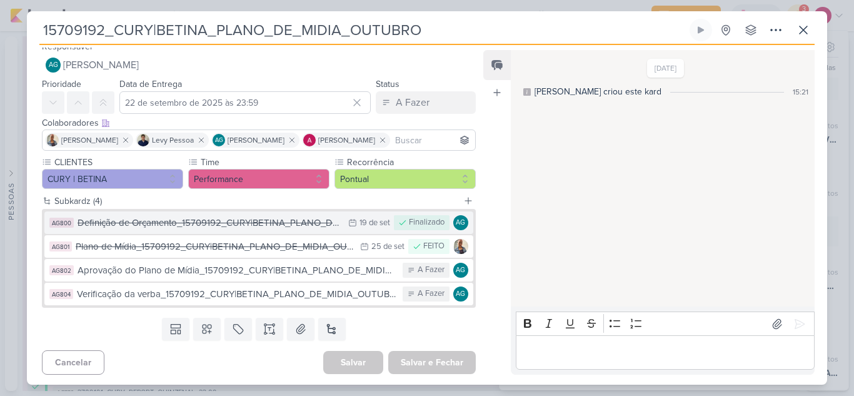
scroll to position [11, 0]
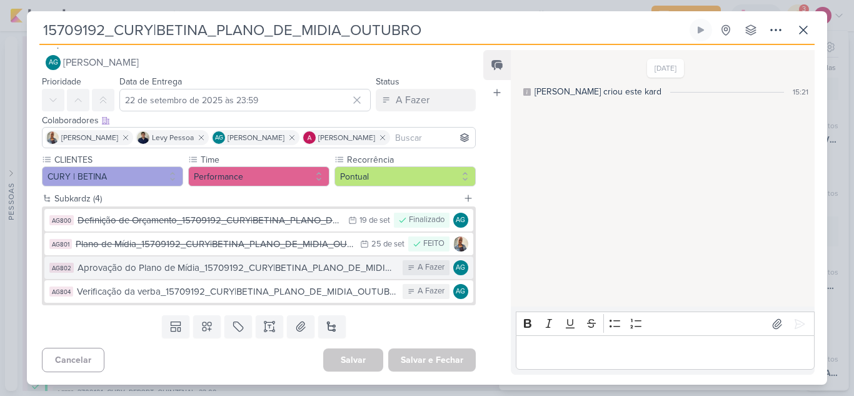
click at [234, 268] on div "Aprovação do Plano de Mídia_15709192_CURY|BETINA_PLANO_DE_MIDIA_OUTUBRO" at bounding box center [236, 268] width 319 height 14
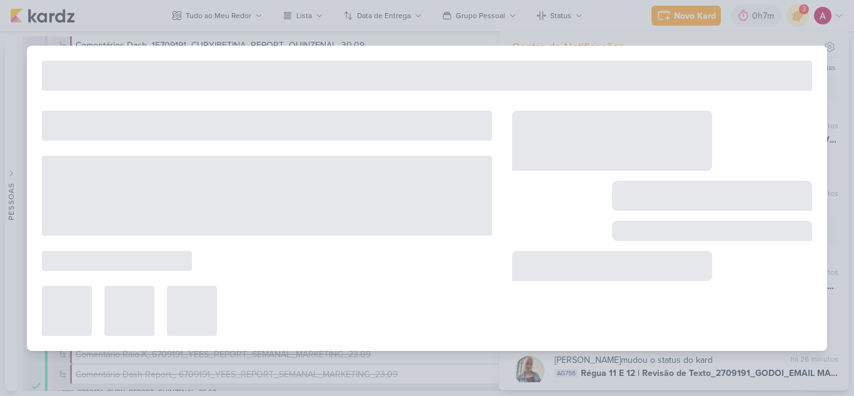
type input "Aprovação do Plano de Mídia_15709192_CURY|BETINA_PLANO_DE_MIDIA_OUTUBRO"
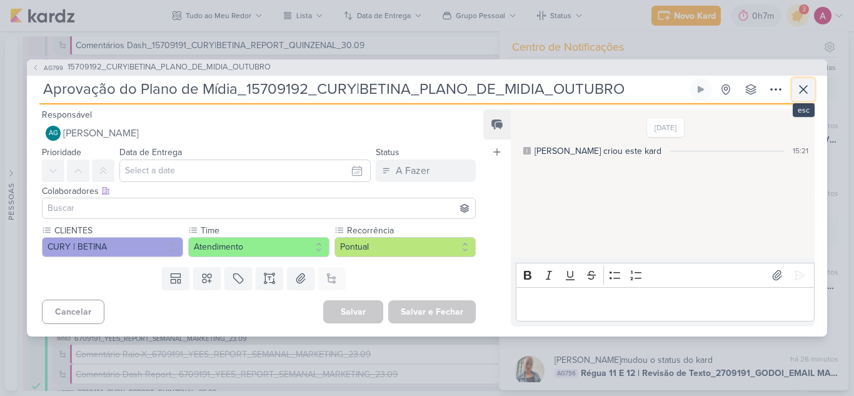
click at [797, 87] on icon at bounding box center [803, 89] width 15 height 15
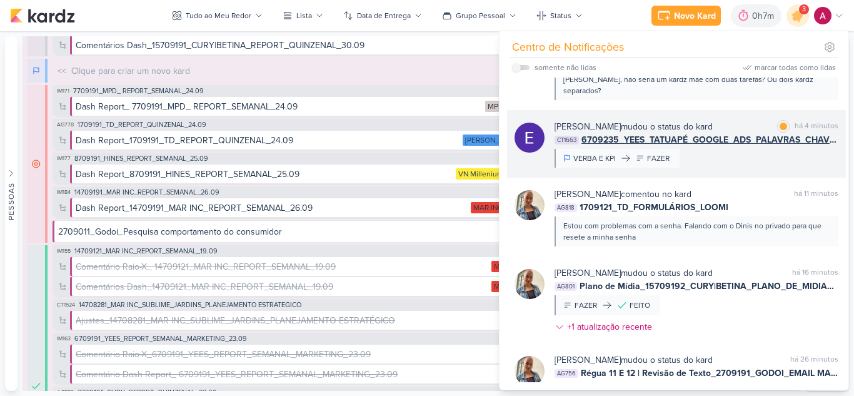
click at [732, 156] on div "Eduardo Quaresma mudou o status do kard marcar como lida há 4 minutos CT1663 67…" at bounding box center [676, 143] width 339 height 67
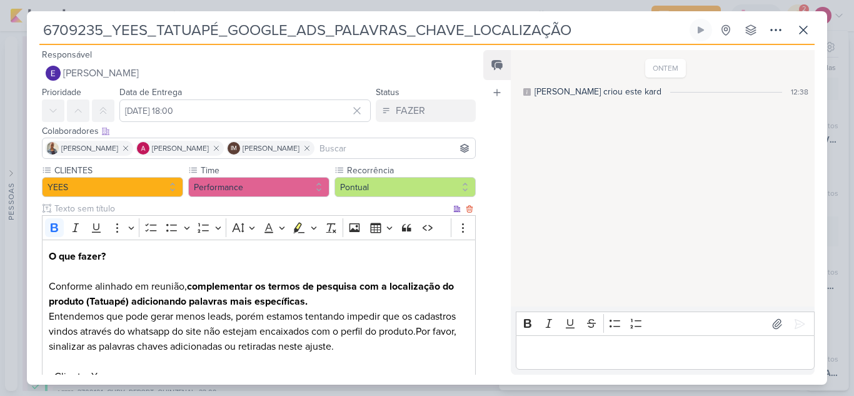
scroll to position [0, 0]
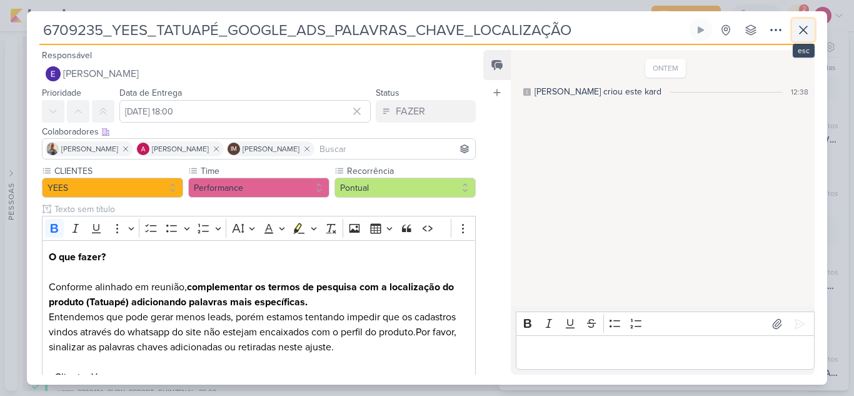
click at [807, 26] on icon at bounding box center [803, 29] width 15 height 15
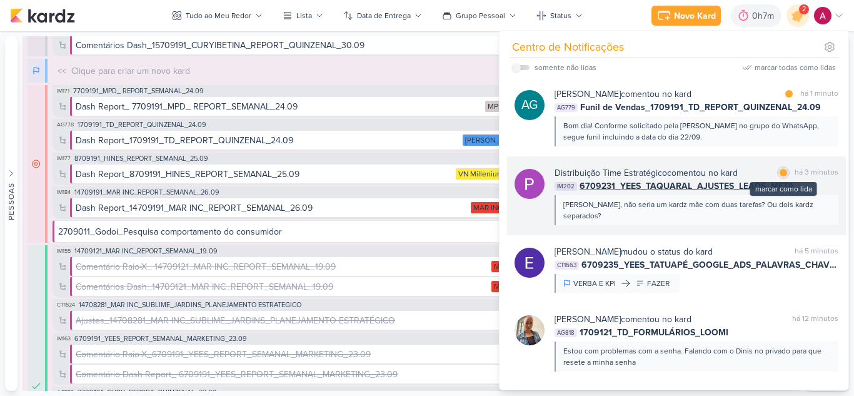
click at [779, 172] on div at bounding box center [782, 172] width 7 height 7
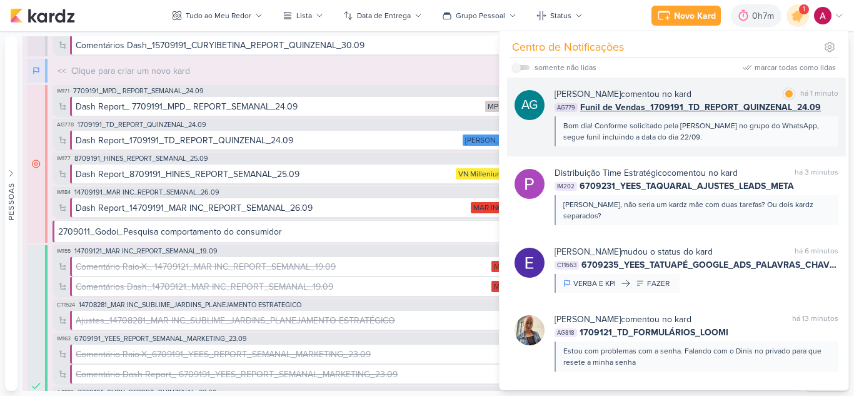
click at [699, 137] on div "Bom dia! Conforme solicitado pela Alessandra no grupo do WhatsApp, segue funil …" at bounding box center [695, 131] width 265 height 22
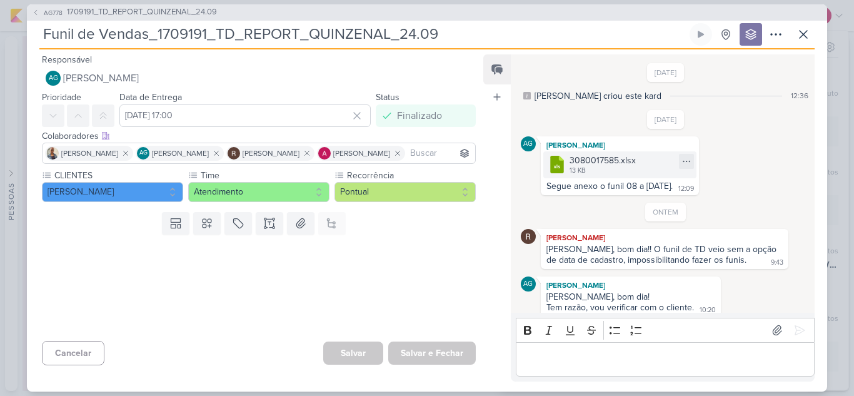
scroll to position [159, 0]
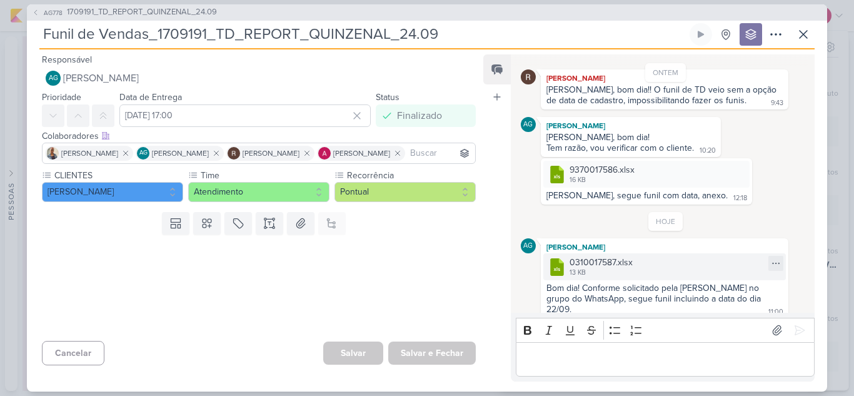
click at [632, 267] on div ".cls-7 {fill: #79ac00;} .cls-7, .cls-8, .cls-9 {fill-rule: evenodd;} .cls-8 {fi…" at bounding box center [664, 266] width 242 height 27
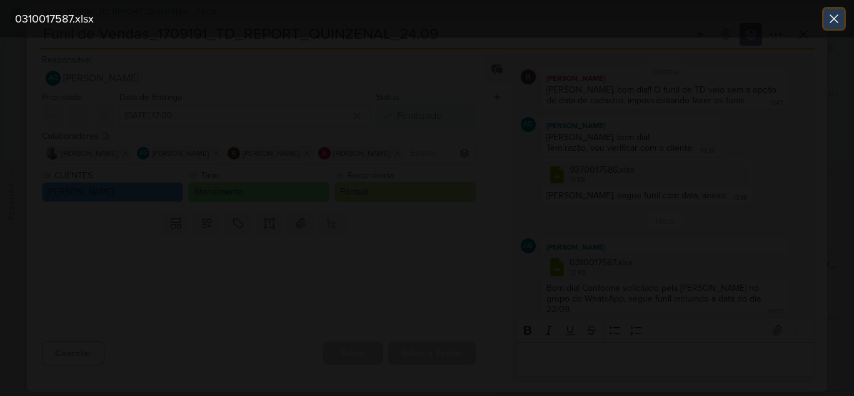
click at [836, 17] on icon at bounding box center [833, 18] width 15 height 15
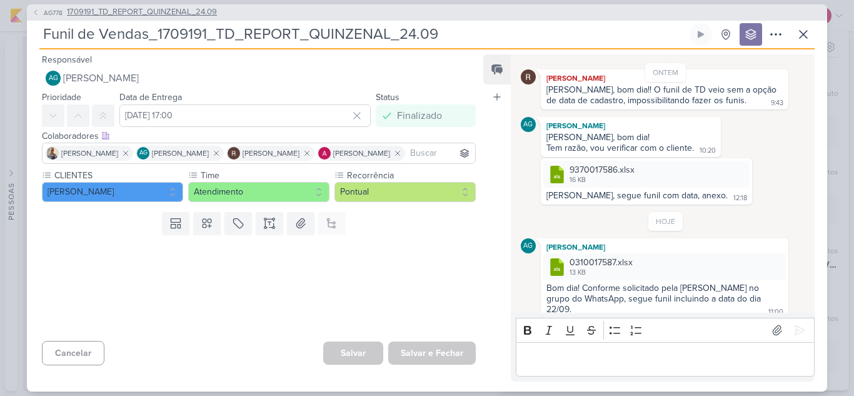
click at [177, 13] on span "1709191_TD_REPORT_QUINZENAL_24.09" at bounding box center [142, 12] width 150 height 12
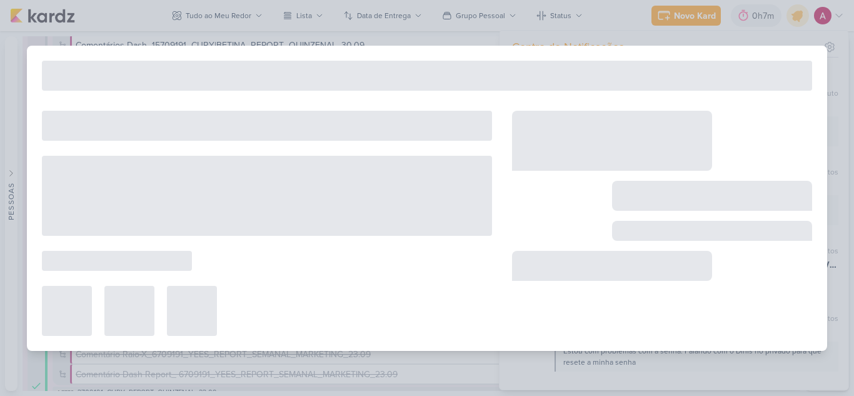
type input "1709191_TD_REPORT_QUINZENAL_24.09"
type input "24 de setembro de 2025 às 17:00"
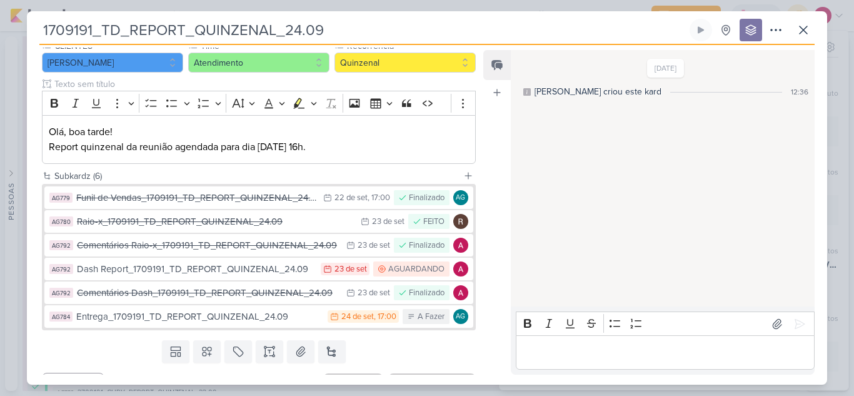
scroll to position [150, 0]
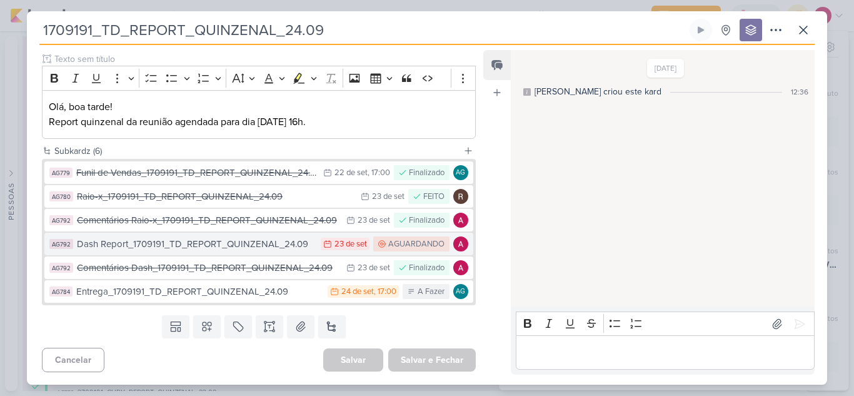
click at [229, 244] on div "Dash Report_1709191_TD_REPORT_QUINZENAL_24.09" at bounding box center [195, 244] width 237 height 14
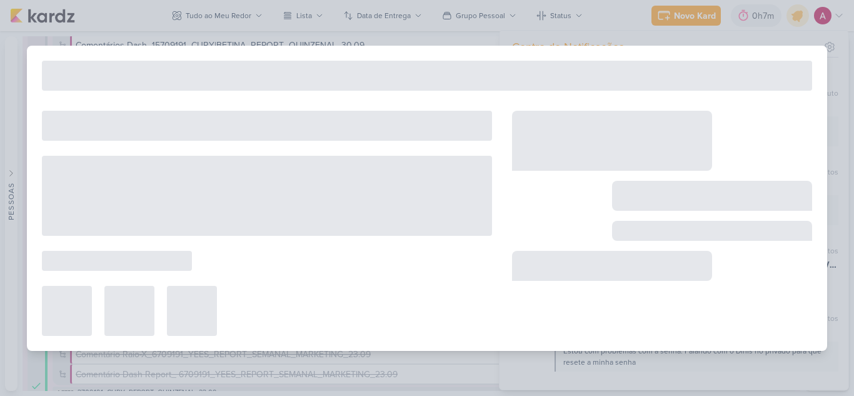
type input "Dash Report_1709191_TD_REPORT_QUINZENAL_24.09"
type input "23 de setembro de 2025 às 23:59"
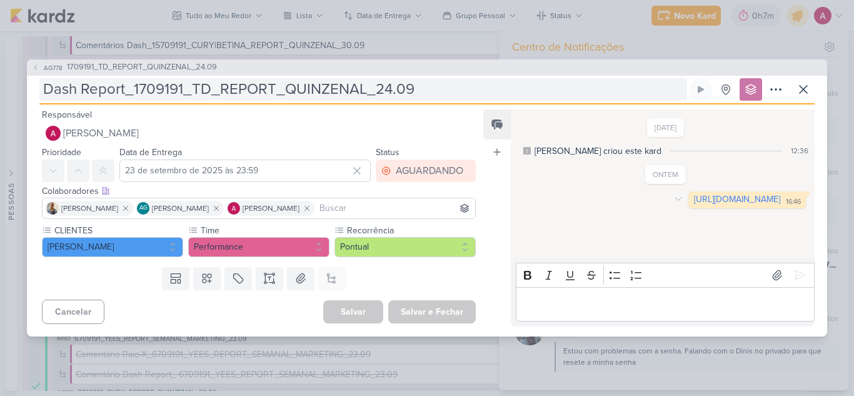
drag, startPoint x: 638, startPoint y: 206, endPoint x: 463, endPoint y: 78, distance: 216.5
click at [694, 204] on link "[URL][DOMAIN_NAME]" at bounding box center [737, 199] width 86 height 11
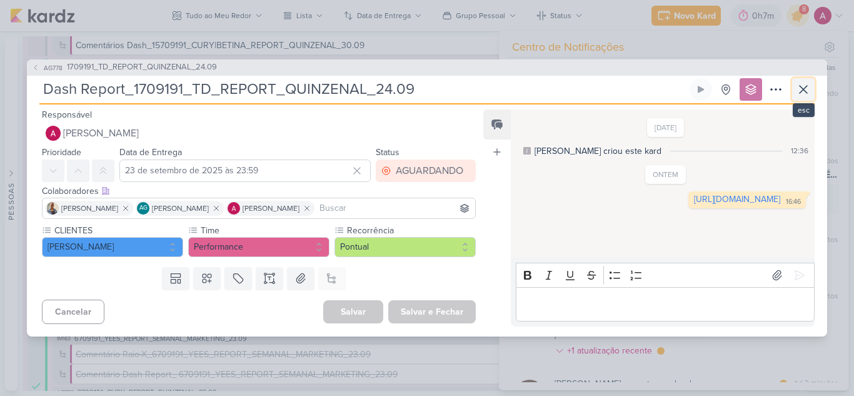
click at [809, 92] on icon at bounding box center [803, 89] width 15 height 15
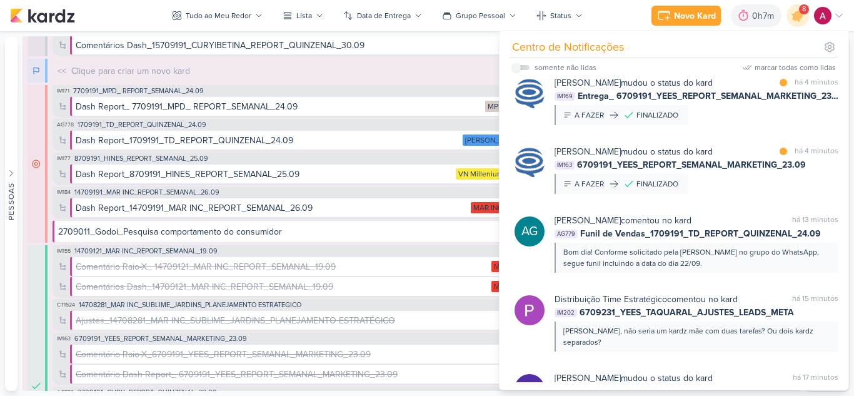
scroll to position [375, 0]
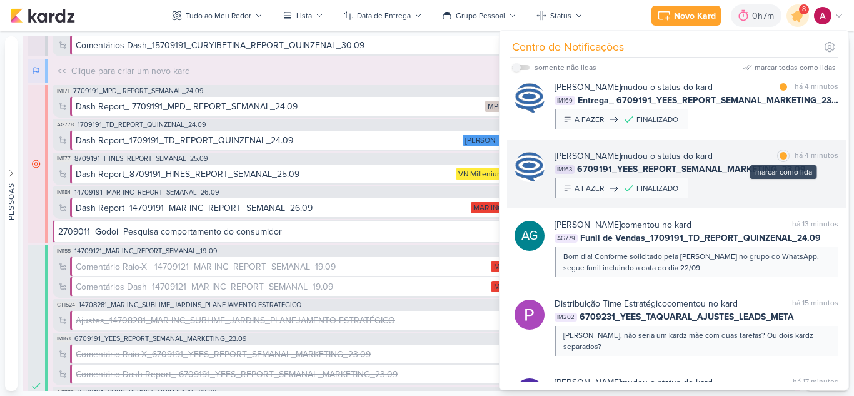
click at [781, 157] on div at bounding box center [782, 155] width 7 height 7
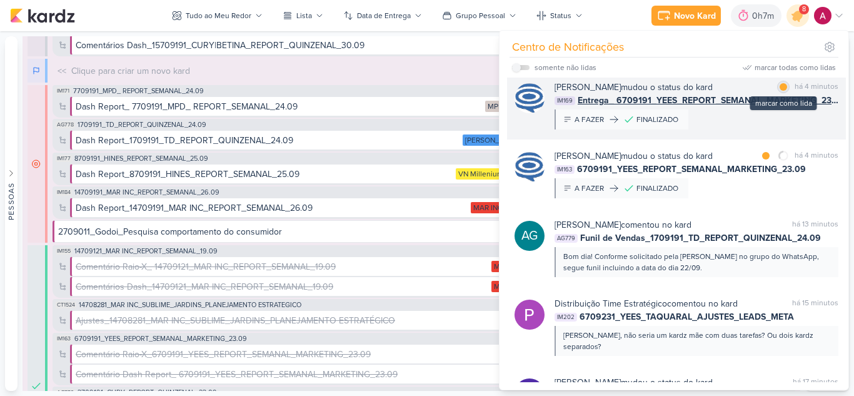
click at [783, 87] on div at bounding box center [782, 86] width 7 height 7
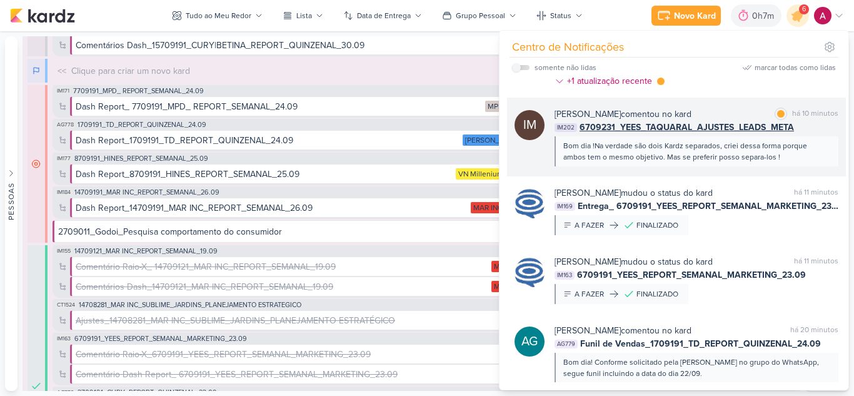
scroll to position [250, 0]
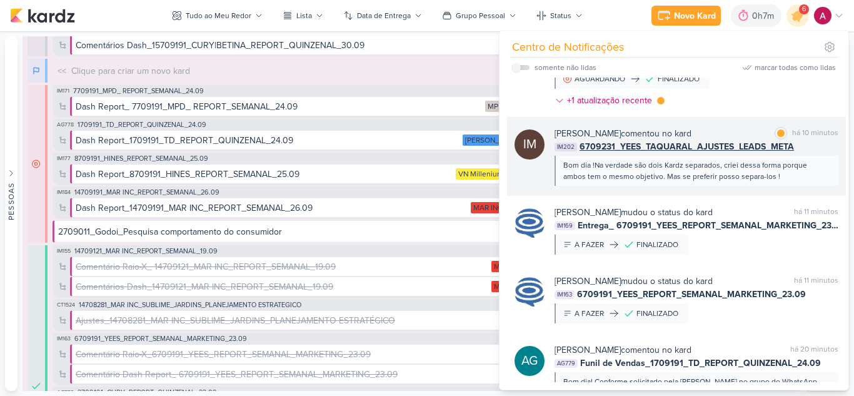
click at [807, 147] on div "IM202 6709231_YEES_TAQUARAL_AJUSTES_LEADS_META" at bounding box center [696, 146] width 284 height 13
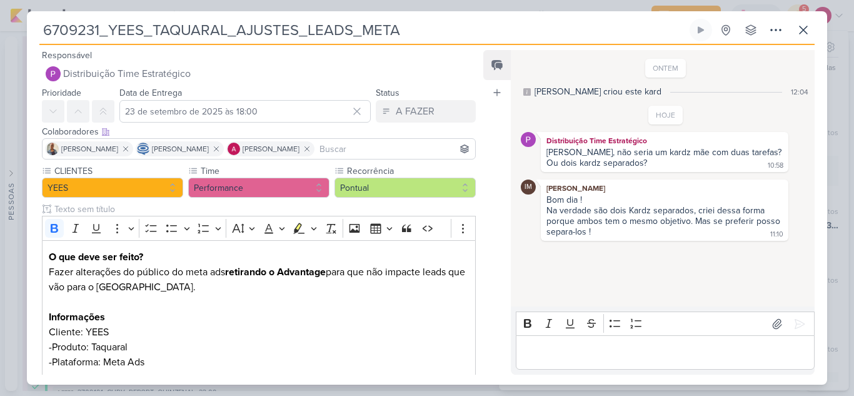
click at [554, 359] on p "Editor editing area: main" at bounding box center [665, 352] width 286 height 15
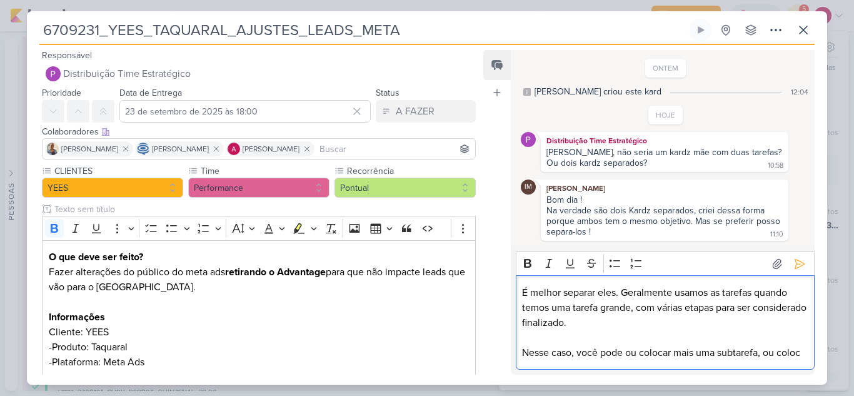
scroll to position [12, 0]
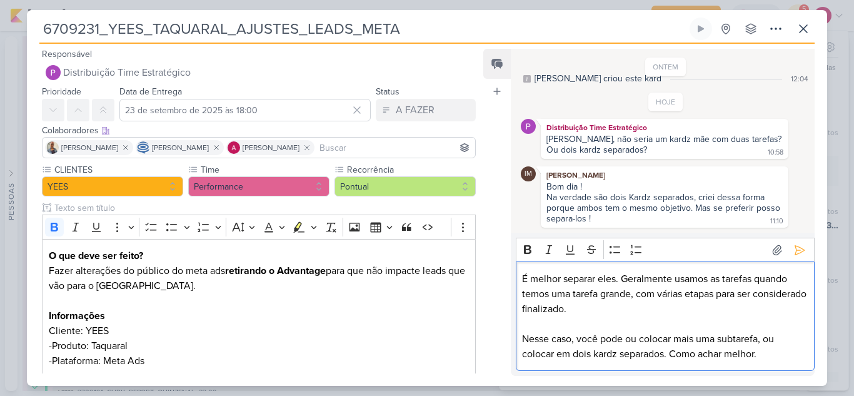
drag, startPoint x: 761, startPoint y: 338, endPoint x: 775, endPoint y: 342, distance: 14.3
click at [761, 338] on p "Nesse caso, você pode ou colocar mais uma subtarefa, ou colocar em dois kardz s…" at bounding box center [665, 346] width 286 height 30
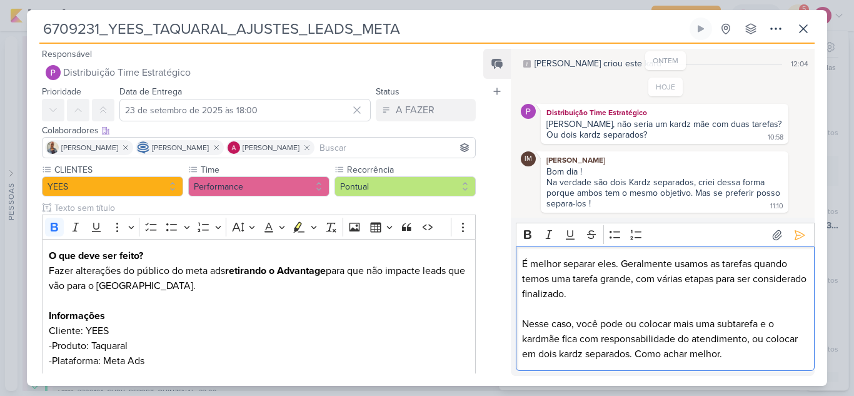
click at [723, 356] on p "Nesse caso, você pode ou colocar mais uma subtarefa e o kardmãe fica com respon…" at bounding box center [665, 338] width 286 height 45
click at [791, 241] on button at bounding box center [799, 235] width 20 height 20
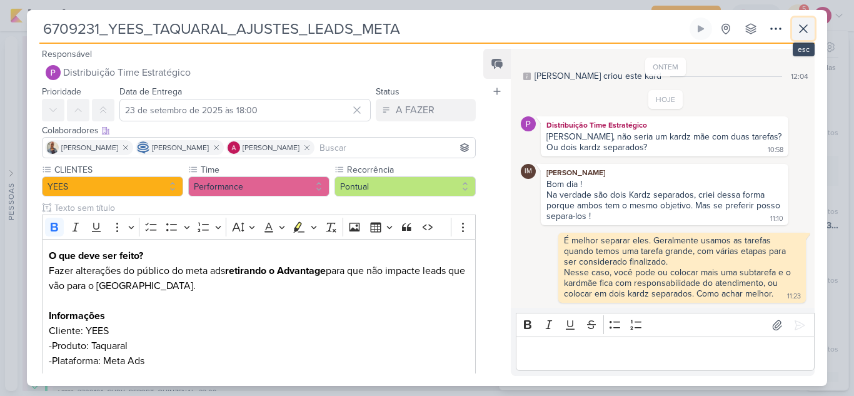
click at [800, 32] on icon at bounding box center [802, 28] width 7 height 7
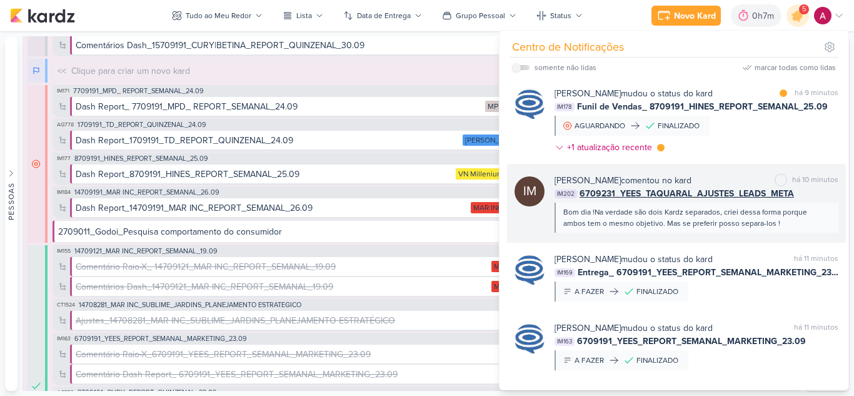
scroll to position [125, 0]
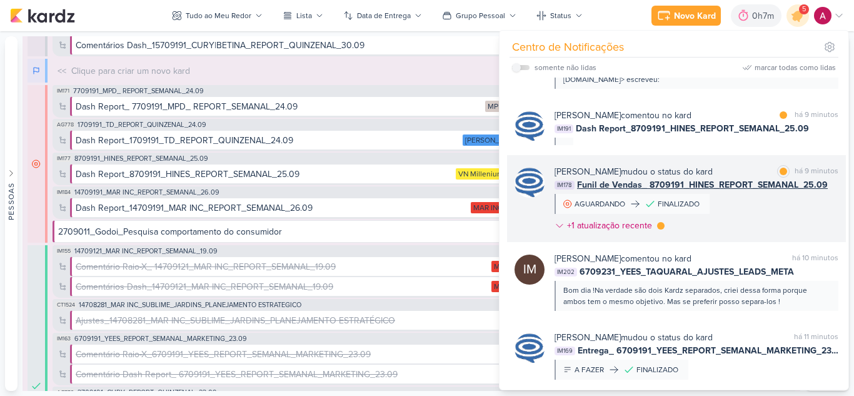
click at [745, 208] on div "Caroline Traven De Andrade mudou o status do kard marcar como lida há 9 minutos…" at bounding box center [696, 201] width 284 height 72
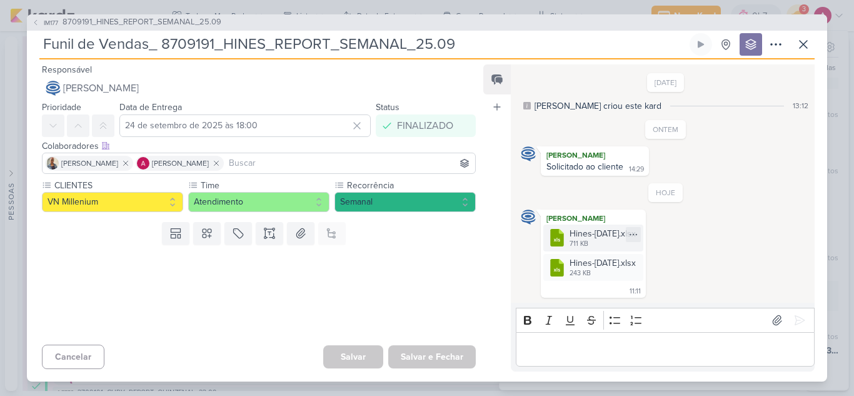
click at [629, 242] on div "711 KB" at bounding box center [602, 244] width 66 height 10
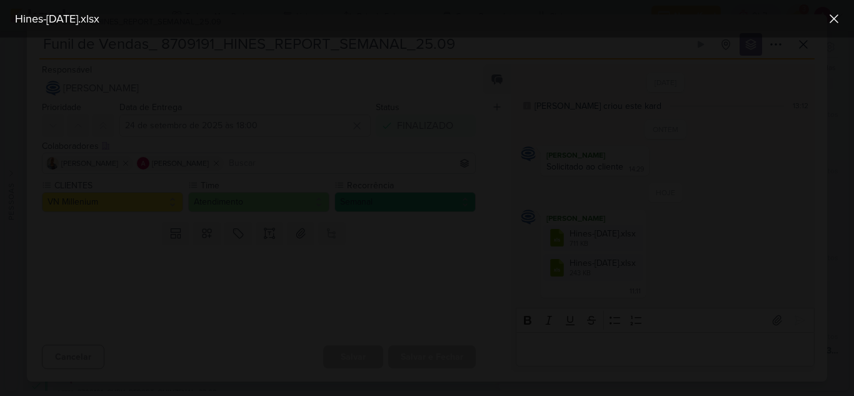
click at [716, 236] on div at bounding box center [427, 216] width 854 height 358
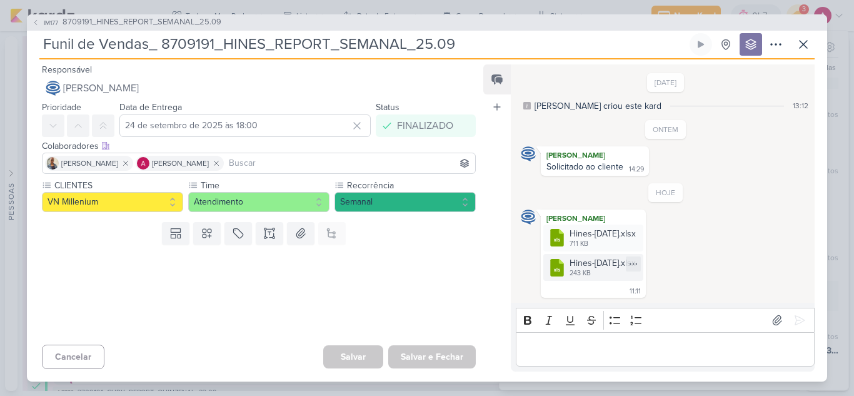
click at [606, 269] on div "Hines-Setembro-17-23.xlsx" at bounding box center [602, 262] width 66 height 13
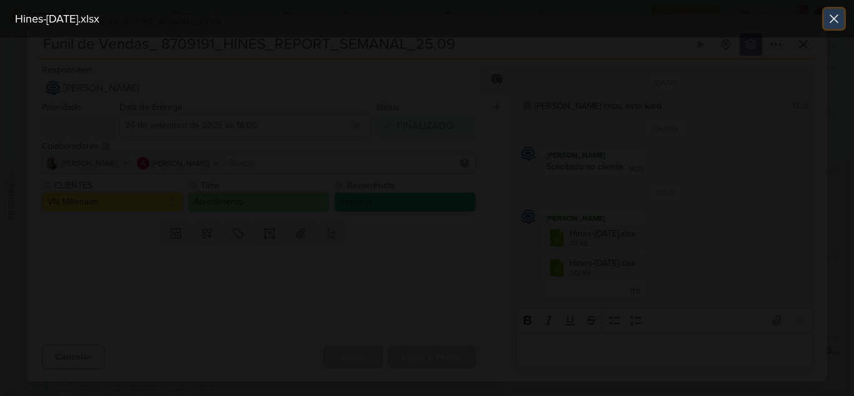
click at [829, 17] on icon at bounding box center [833, 18] width 15 height 15
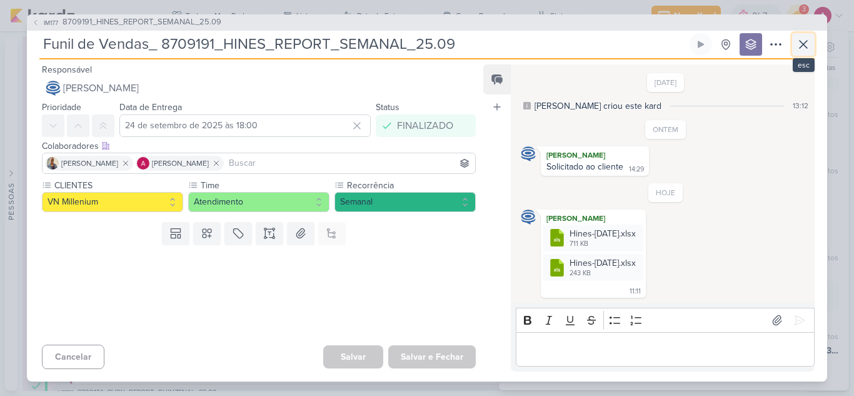
click at [799, 46] on icon at bounding box center [803, 44] width 15 height 15
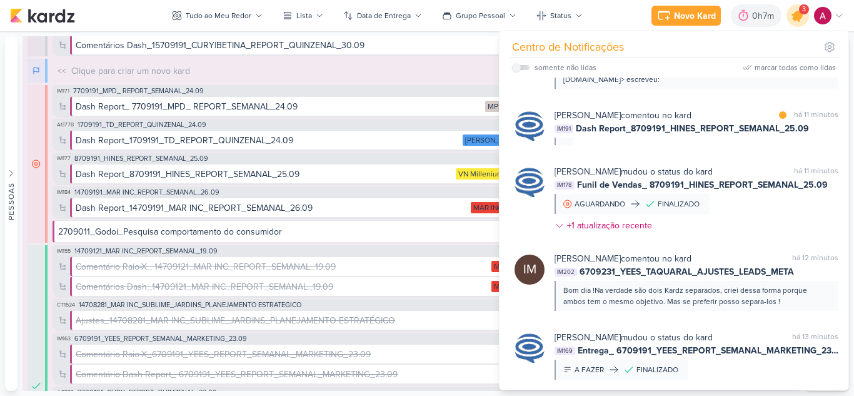
click at [796, 21] on icon at bounding box center [797, 15] width 21 height 21
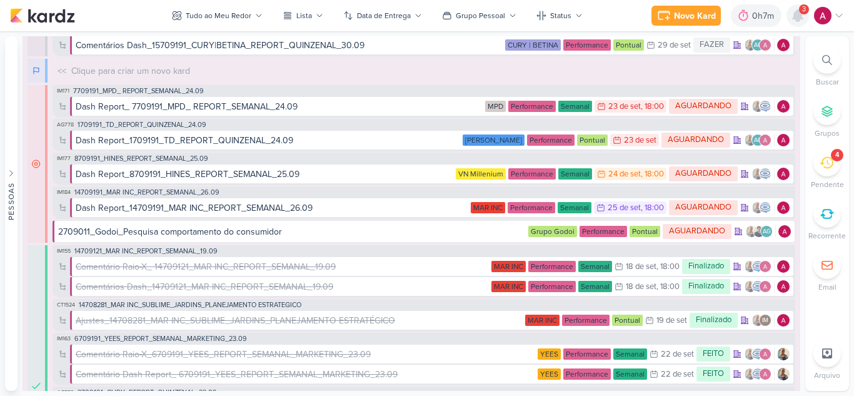
click at [796, 21] on icon at bounding box center [797, 15] width 10 height 11
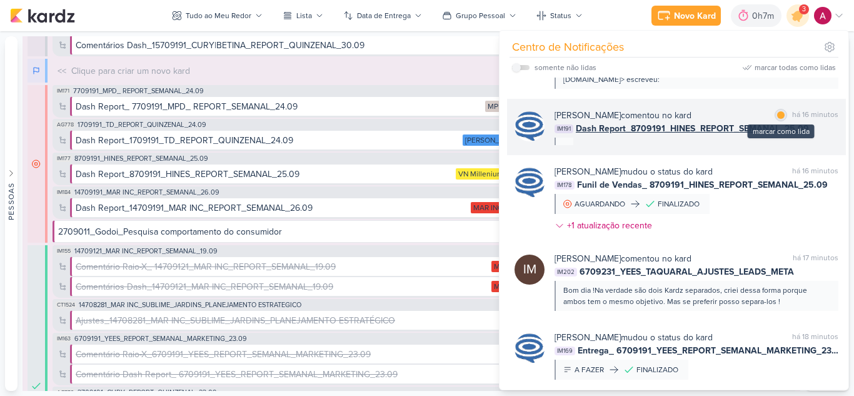
click at [777, 114] on div at bounding box center [780, 114] width 7 height 7
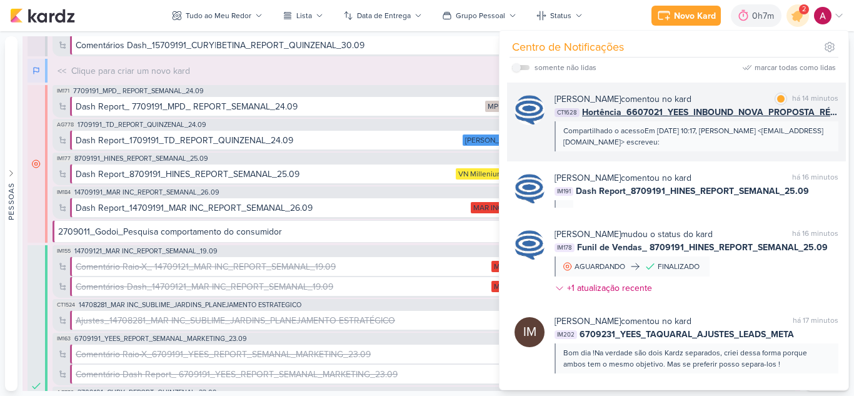
scroll to position [0, 0]
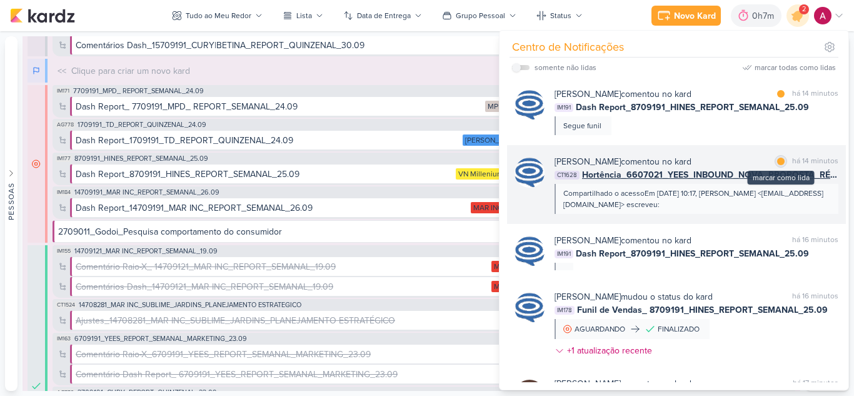
click at [777, 164] on div at bounding box center [780, 160] width 7 height 7
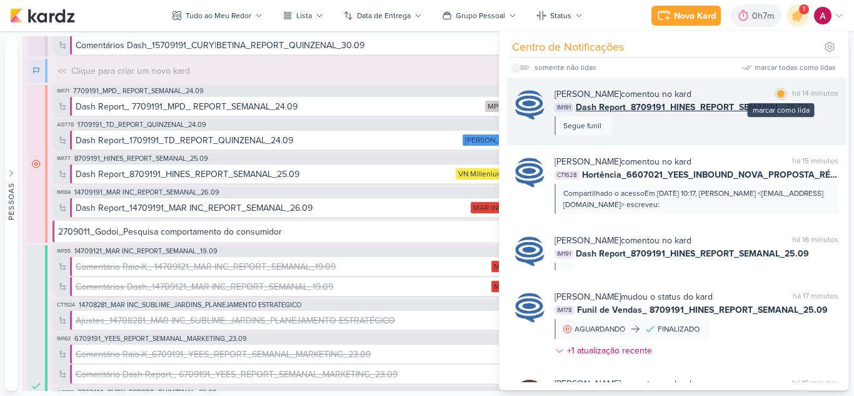
click at [777, 92] on div at bounding box center [780, 93] width 7 height 7
click at [724, 127] on div "Caroline Traven De Andrade comentou no kard marcar como não lida há 14 minutos …" at bounding box center [696, 110] width 284 height 47
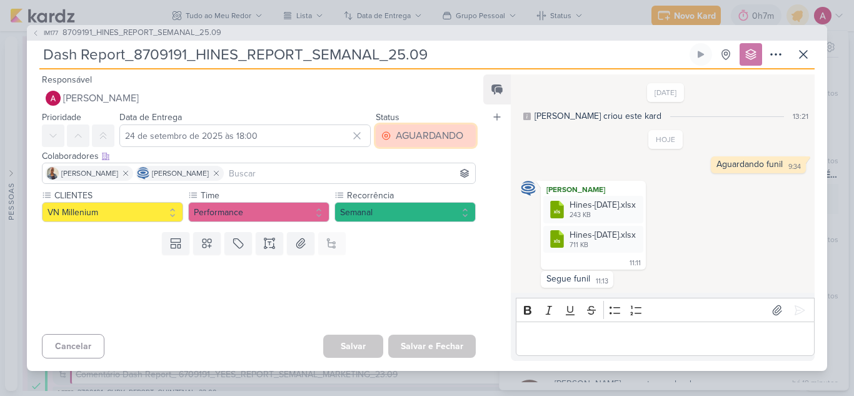
click at [429, 143] on div "AGUARDANDO" at bounding box center [429, 135] width 67 height 15
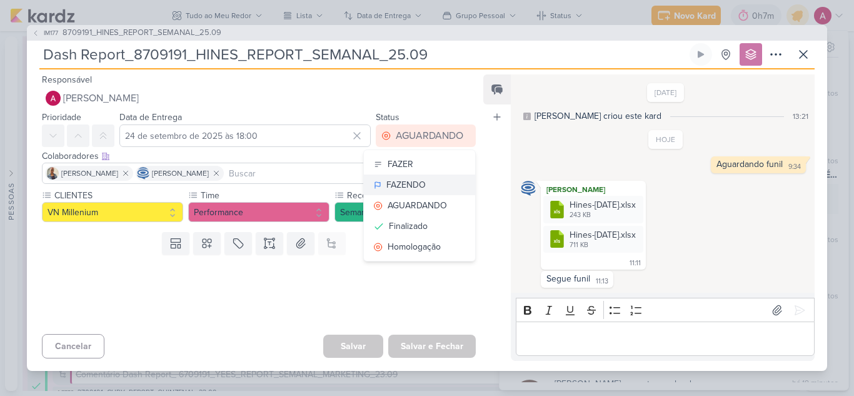
click at [411, 181] on div "FAZENDO" at bounding box center [405, 184] width 39 height 13
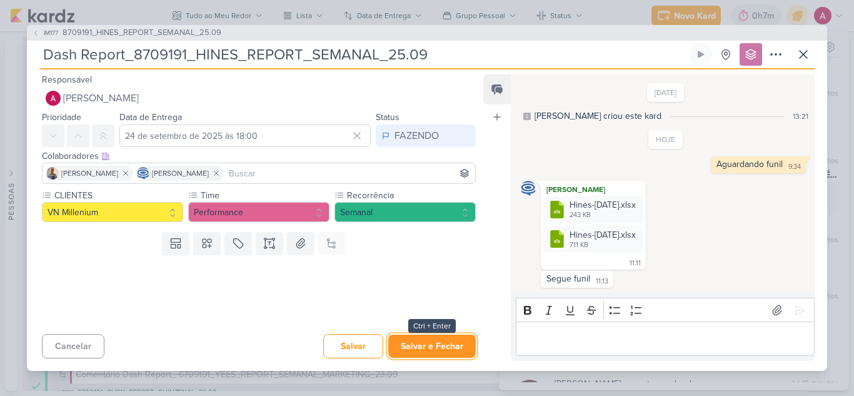
click at [433, 342] on button "Salvar e Fechar" at bounding box center [431, 345] width 87 height 23
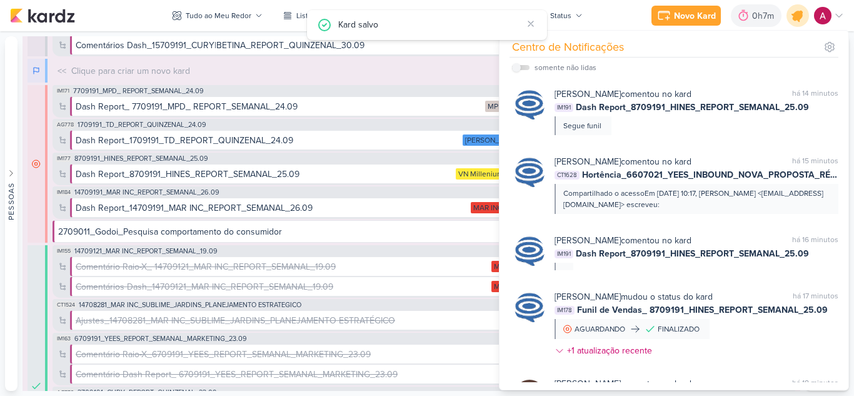
click at [791, 19] on icon at bounding box center [797, 15] width 21 height 21
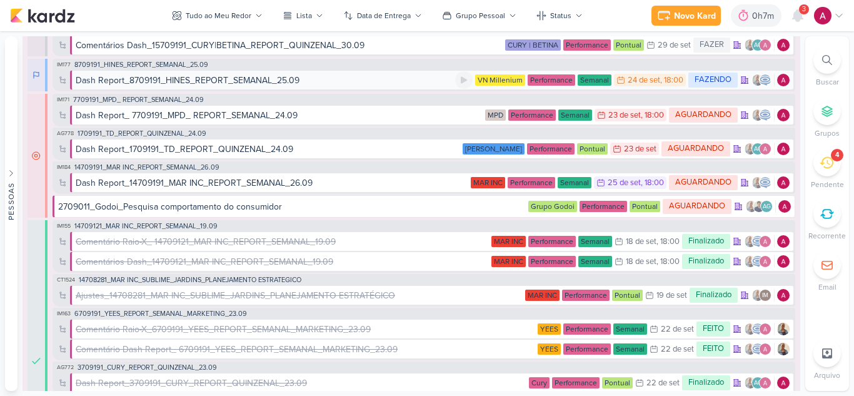
click at [257, 81] on div "Dash Report_8709191_HINES_REPORT_SEMANAL_25.09" at bounding box center [188, 80] width 224 height 13
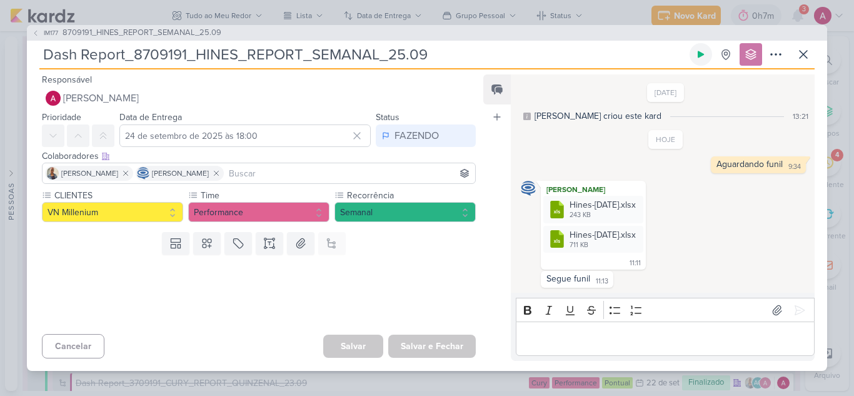
click at [701, 54] on icon at bounding box center [700, 54] width 6 height 7
